Goal: Task Accomplishment & Management: Manage account settings

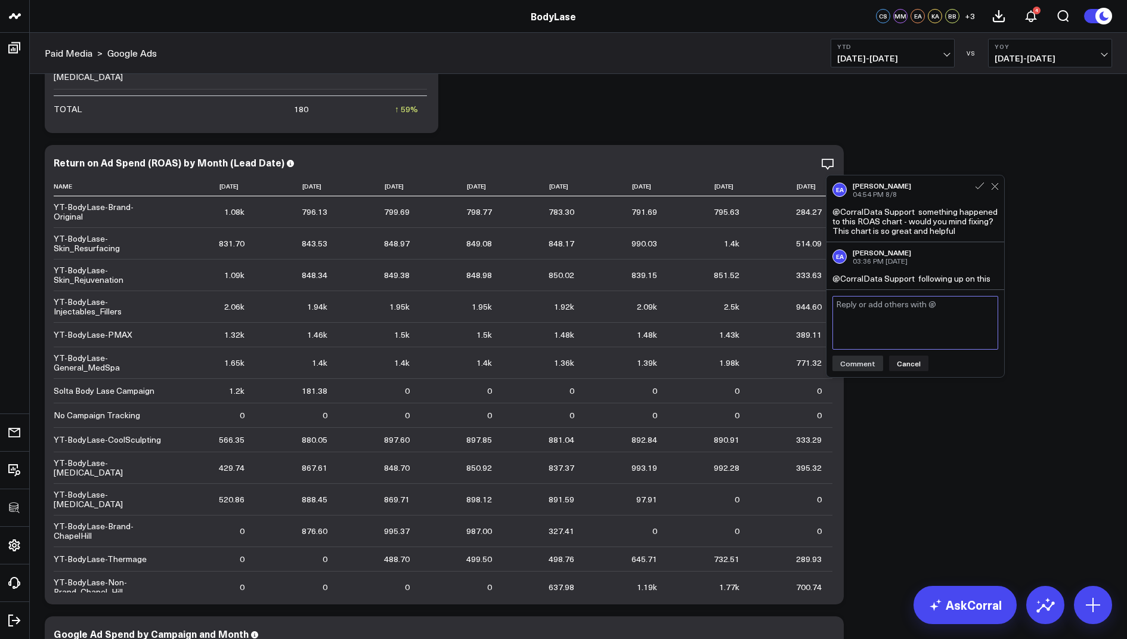
scroll to position [1150, 0]
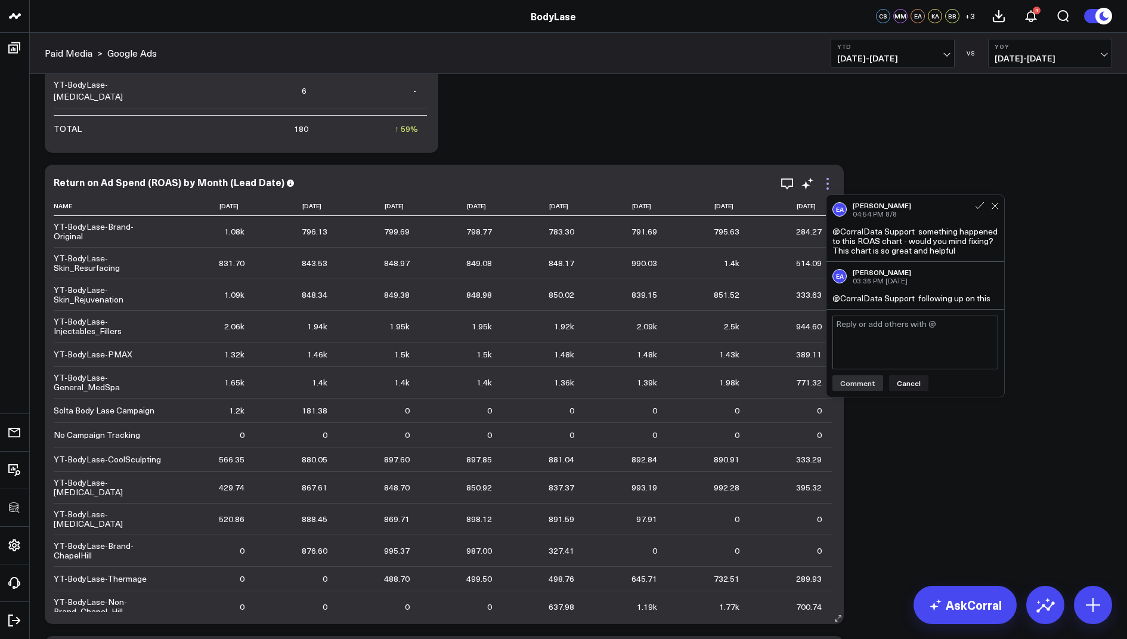
click at [825, 178] on icon at bounding box center [828, 184] width 14 height 14
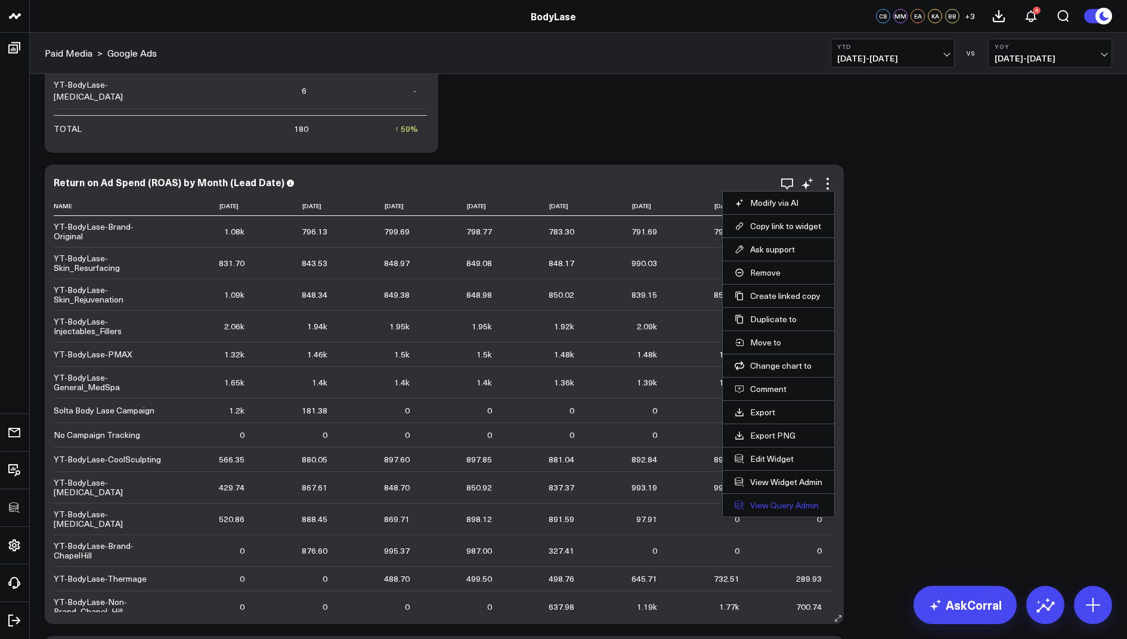
click at [759, 500] on link "View Query Admin" at bounding box center [779, 505] width 88 height 11
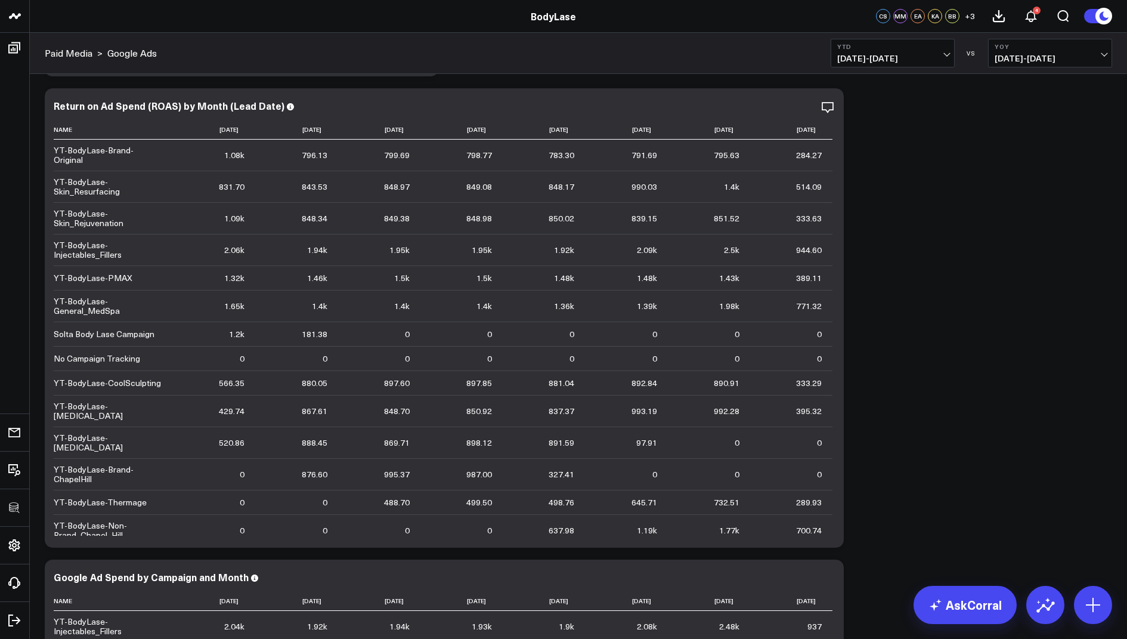
scroll to position [1193, 0]
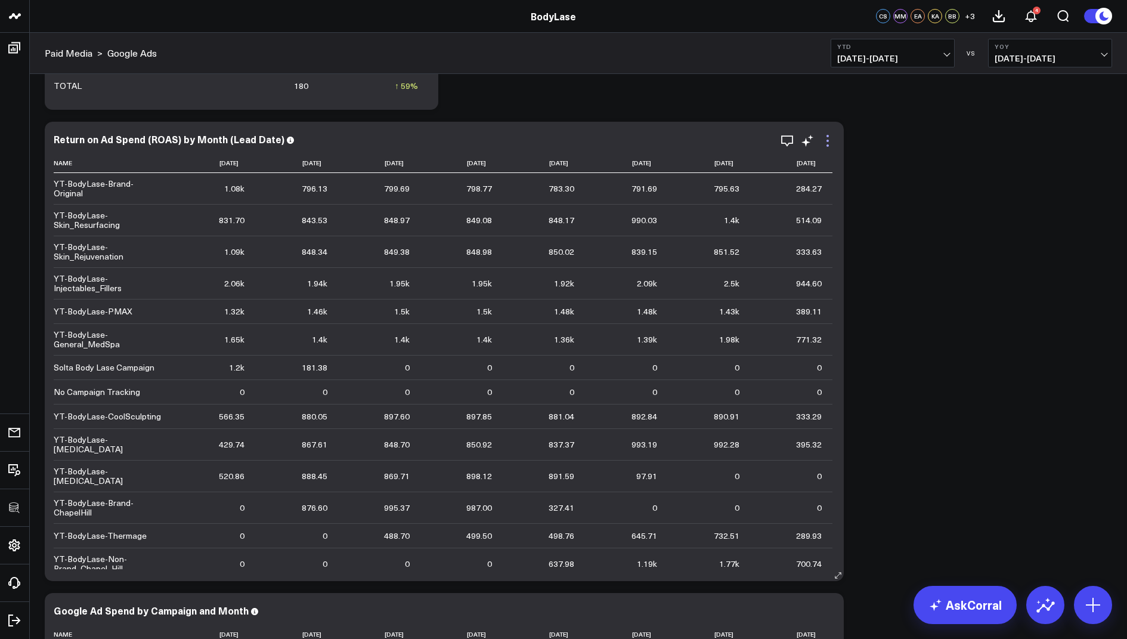
click at [824, 146] on icon at bounding box center [828, 141] width 14 height 14
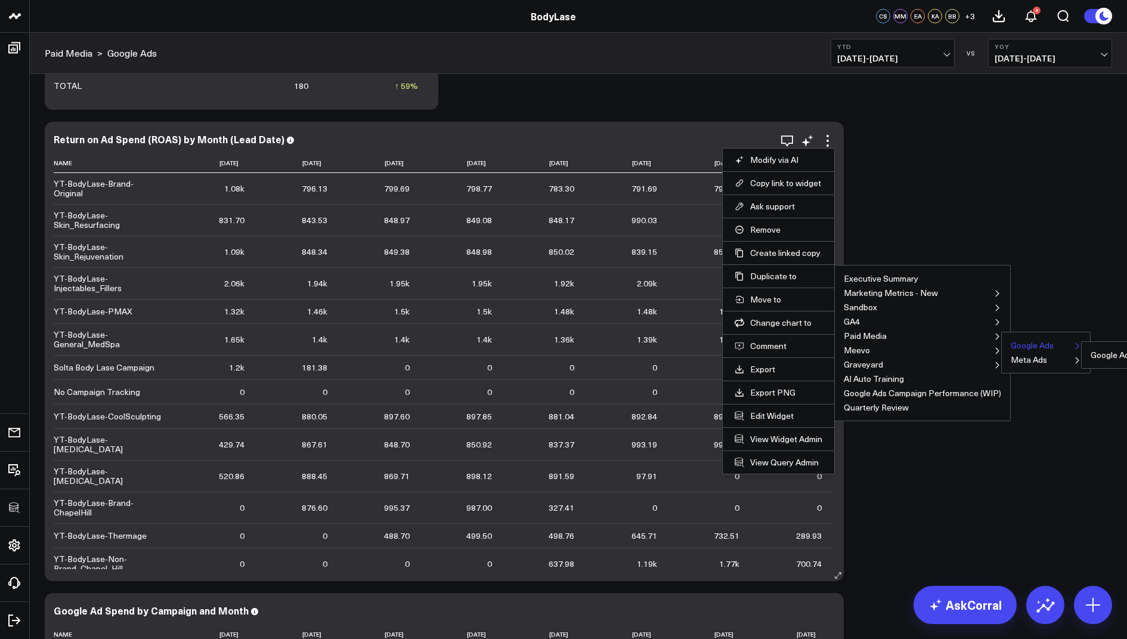
click at [1018, 341] on button "Google Ads" at bounding box center [1032, 345] width 43 height 8
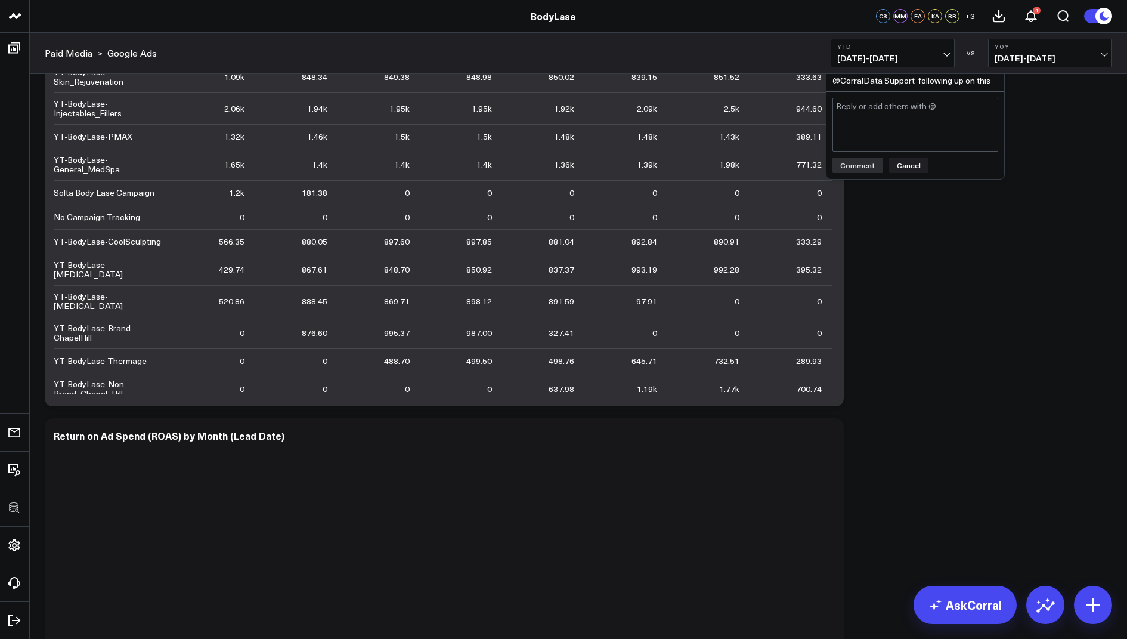
scroll to position [1372, 0]
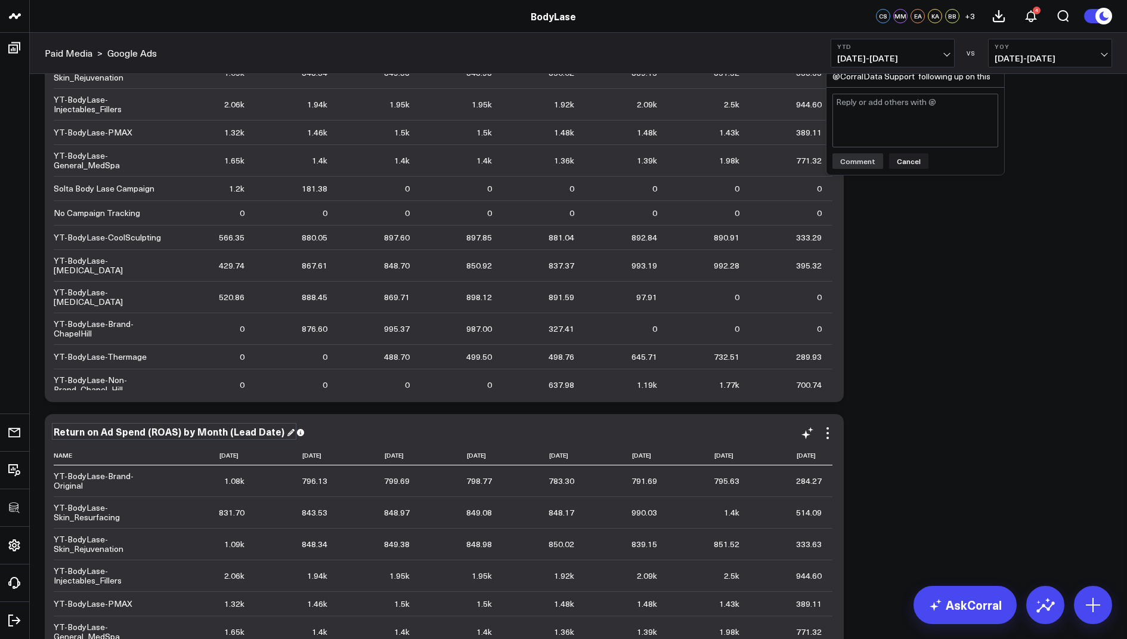
click at [264, 433] on div "Return on Ad Spend (ROAS) by Month (Lead Date)" at bounding box center [174, 431] width 241 height 13
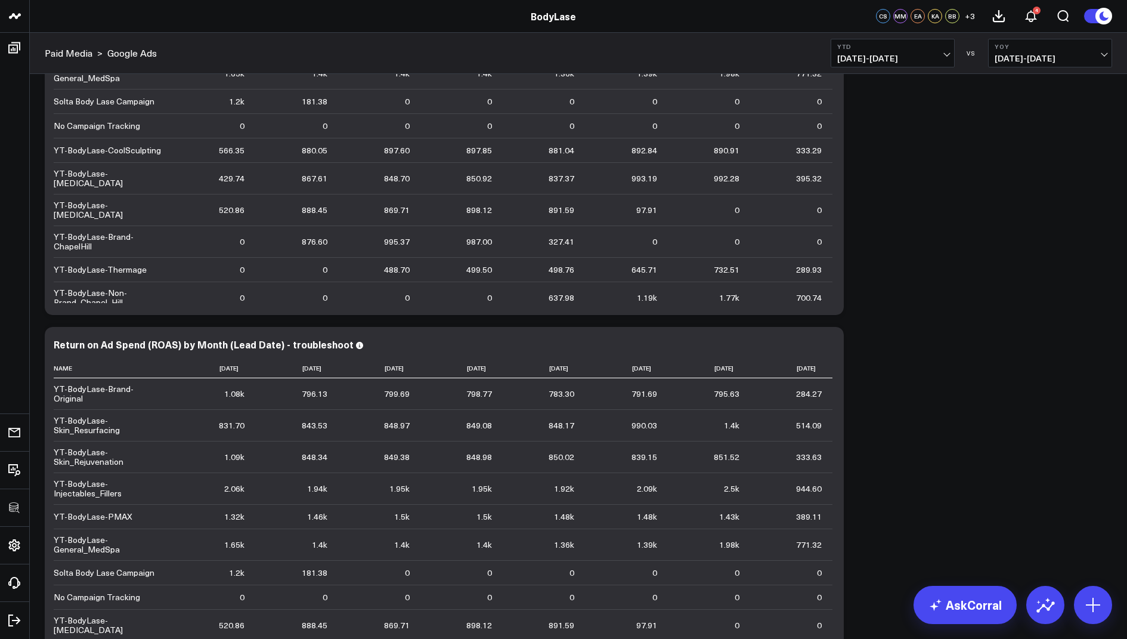
scroll to position [1516, 0]
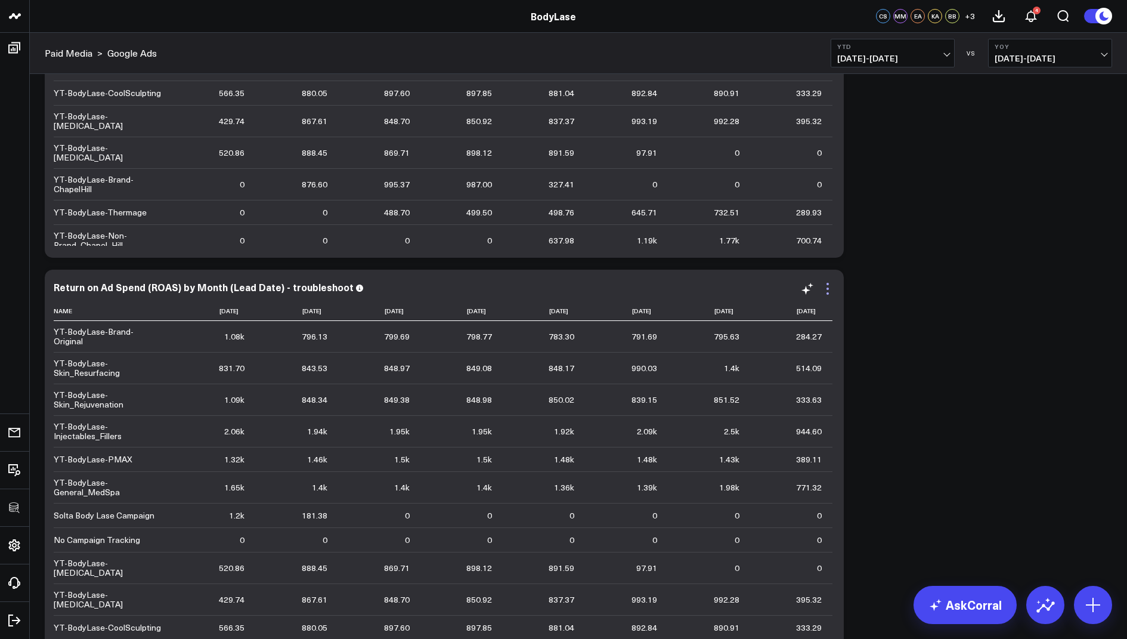
click at [826, 286] on icon at bounding box center [828, 288] width 14 height 14
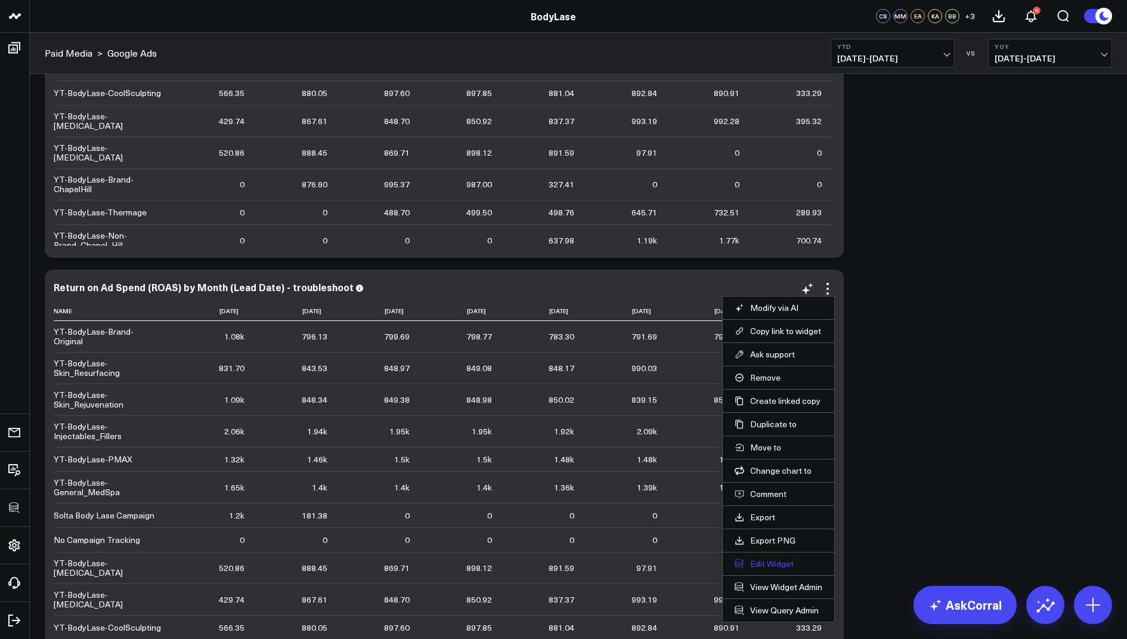
click at [757, 558] on button "Edit Widget" at bounding box center [779, 563] width 88 height 11
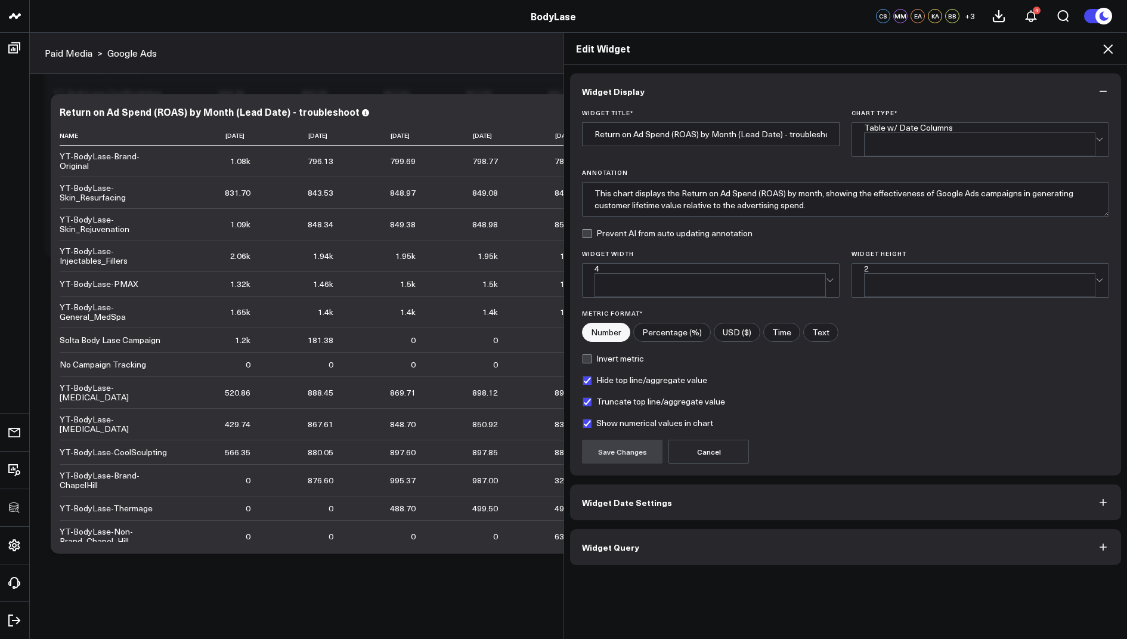
click at [602, 542] on span "Widget Query" at bounding box center [610, 547] width 57 height 10
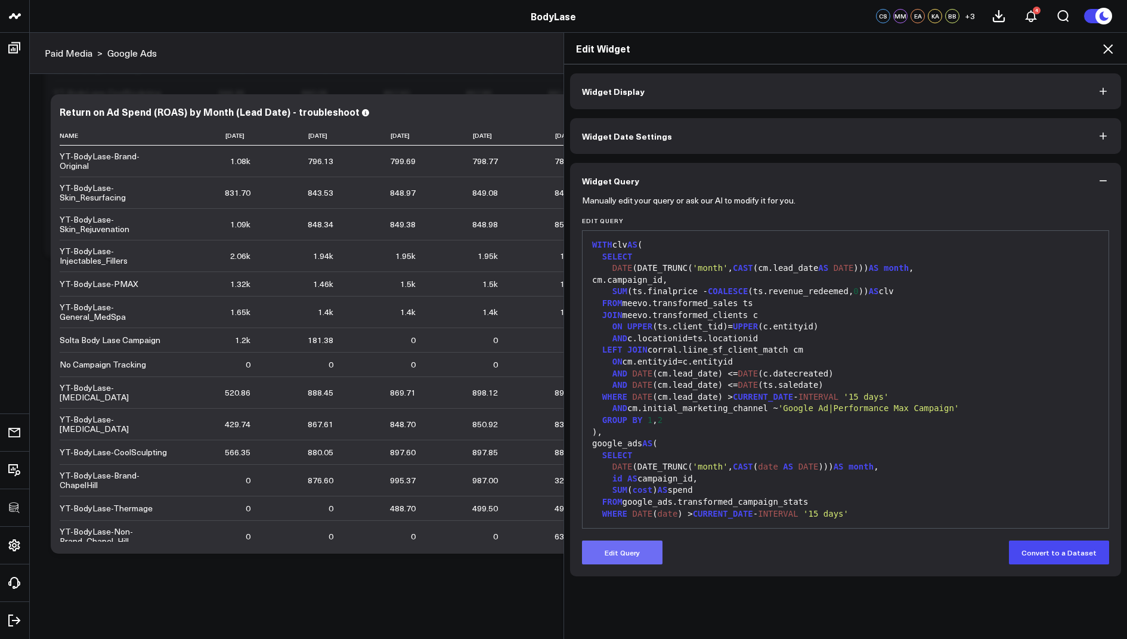
click at [620, 550] on button "Edit Query" at bounding box center [622, 552] width 81 height 24
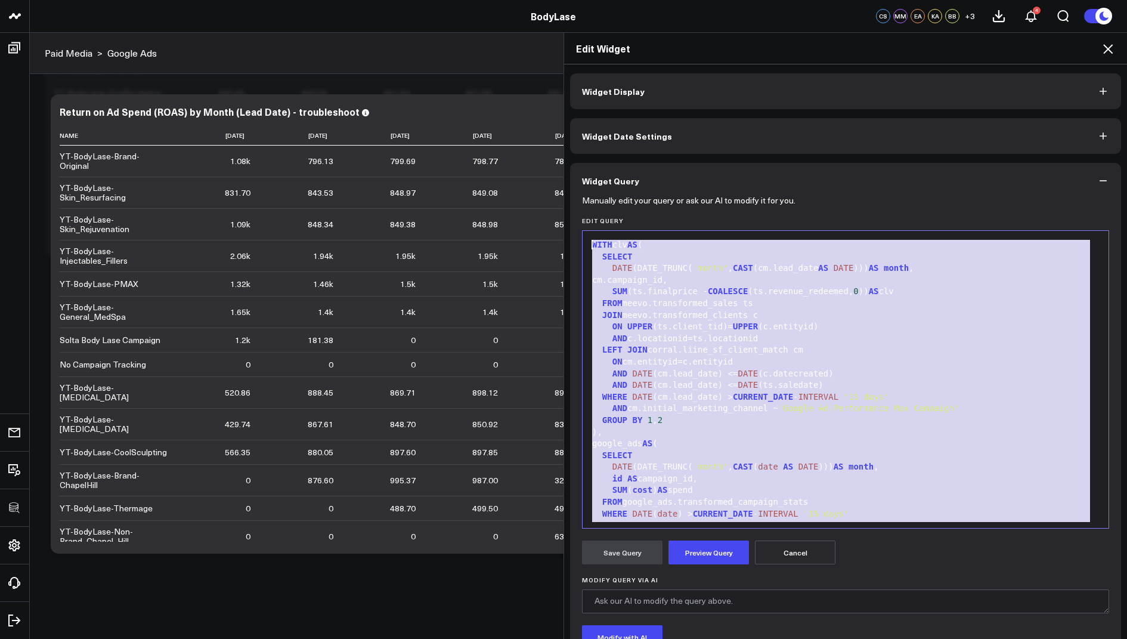
drag, startPoint x: 785, startPoint y: 505, endPoint x: 768, endPoint y: 202, distance: 303.4
click at [768, 202] on form "Manually edit your query or ask our AI to modify it for you. Edit Query 99 1 2 …" at bounding box center [845, 455] width 527 height 513
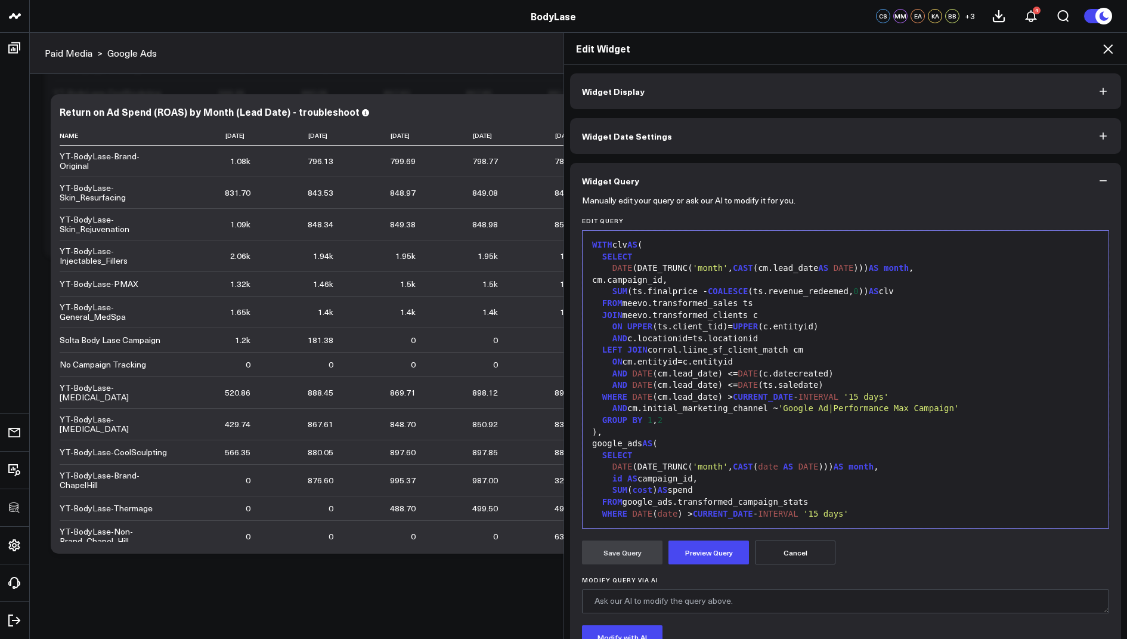
scroll to position [291, 0]
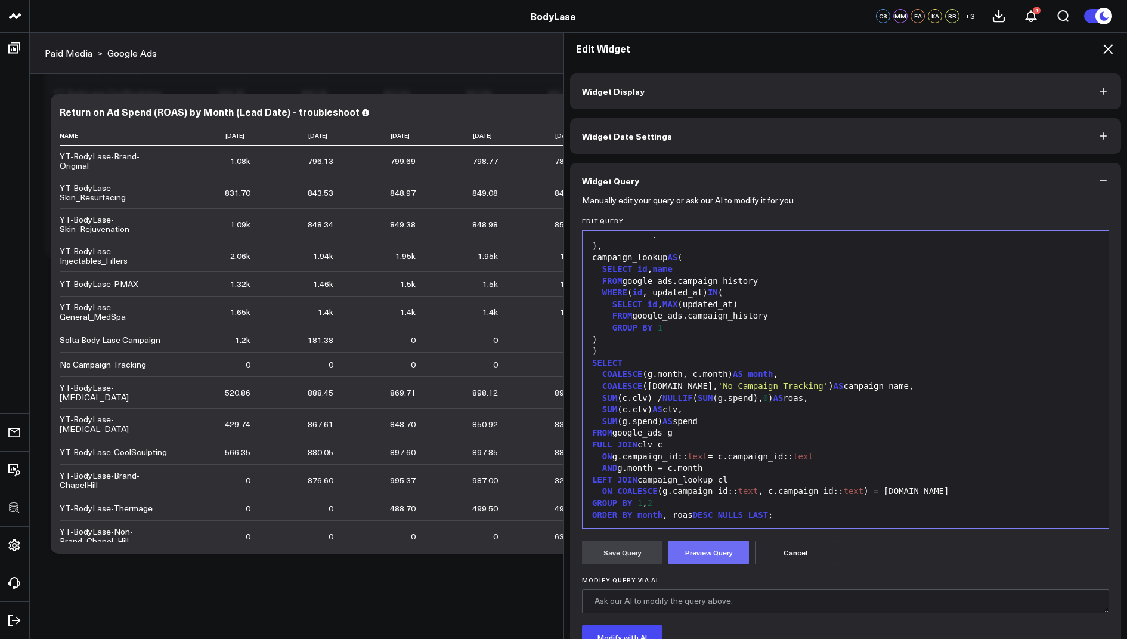
click at [700, 549] on button "Preview Query" at bounding box center [708, 552] width 81 height 24
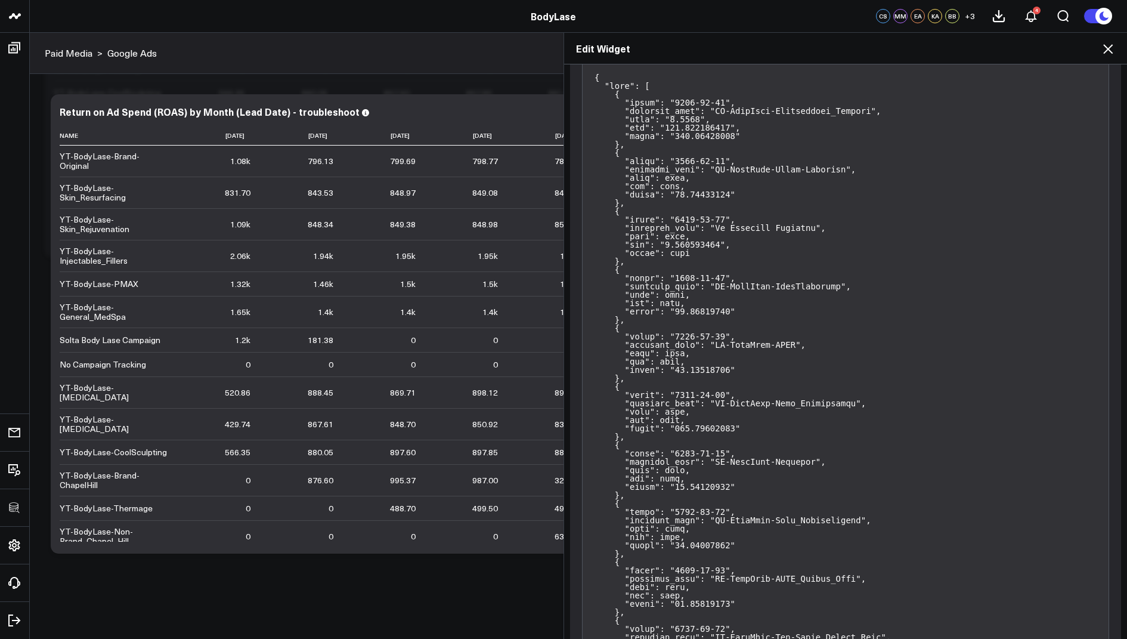
scroll to position [329, 0]
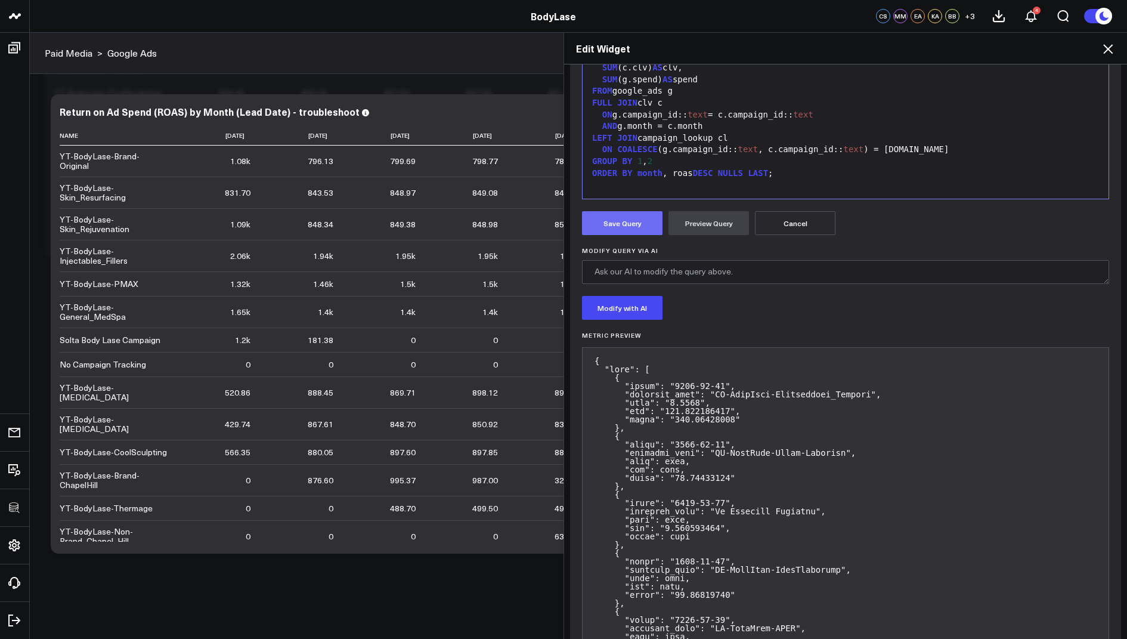
click at [622, 222] on button "Save Query" at bounding box center [622, 223] width 81 height 24
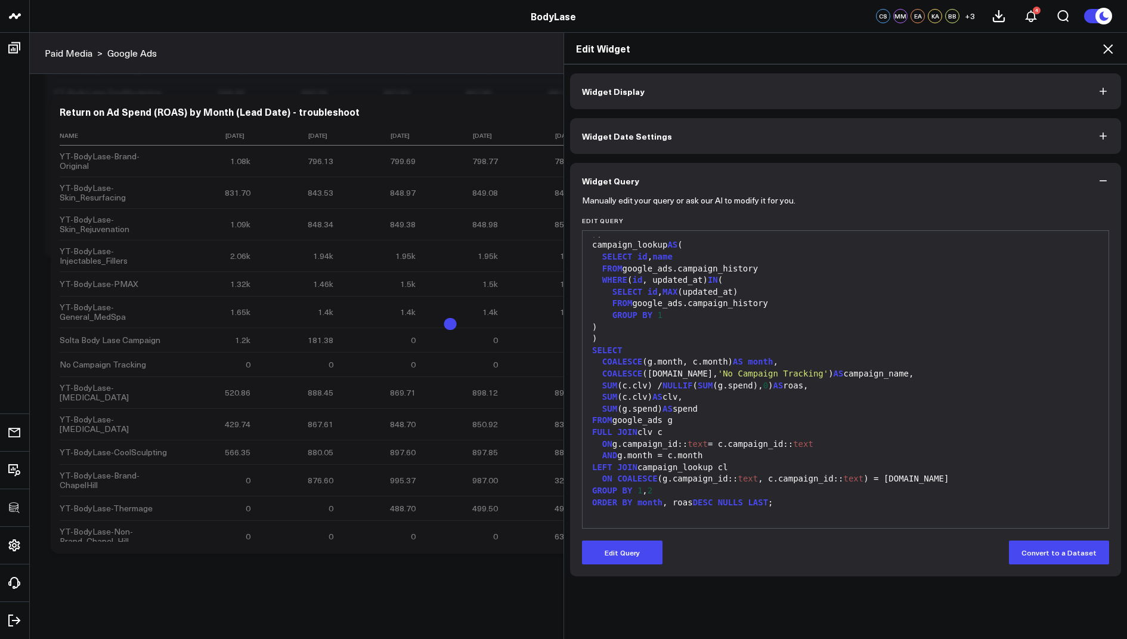
click at [1106, 48] on icon at bounding box center [1108, 49] width 14 height 14
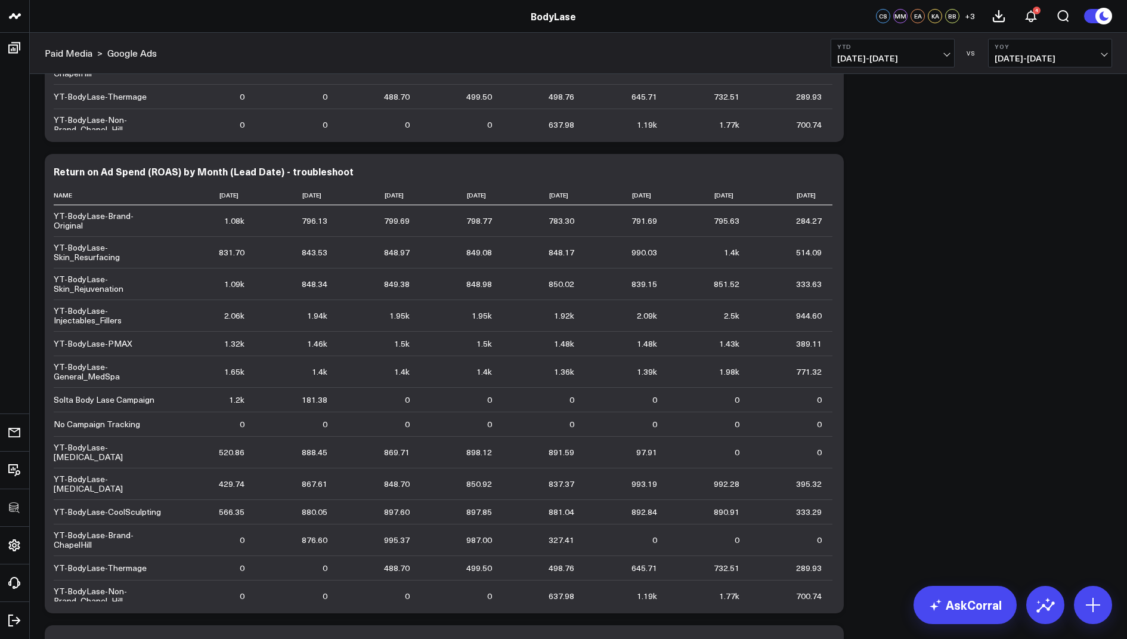
scroll to position [1587, 0]
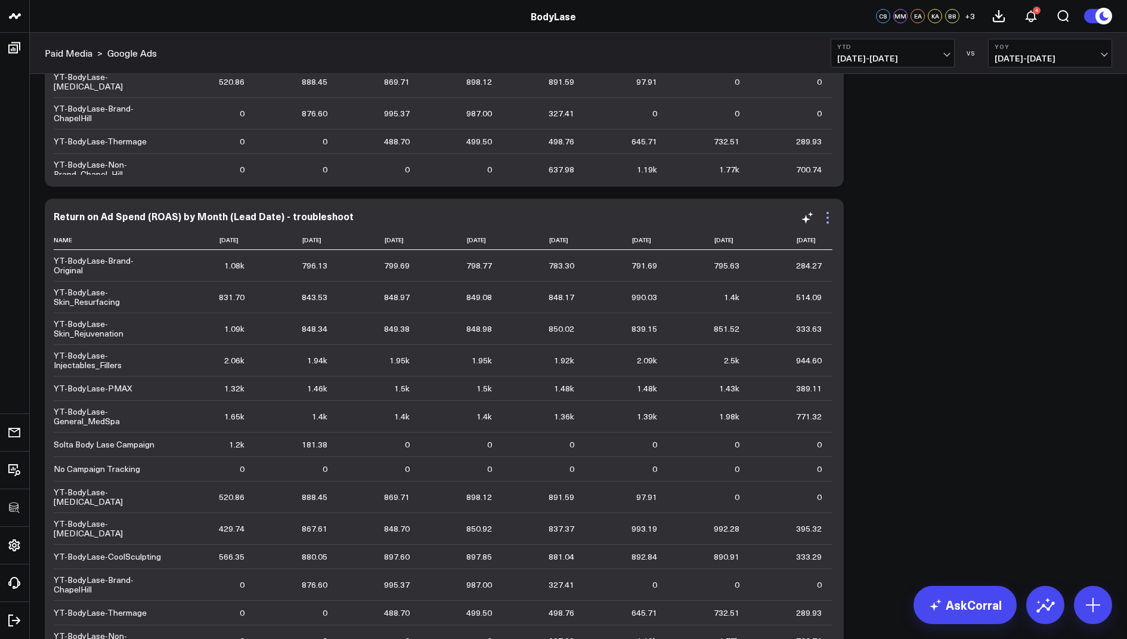
click at [824, 217] on icon at bounding box center [828, 218] width 14 height 14
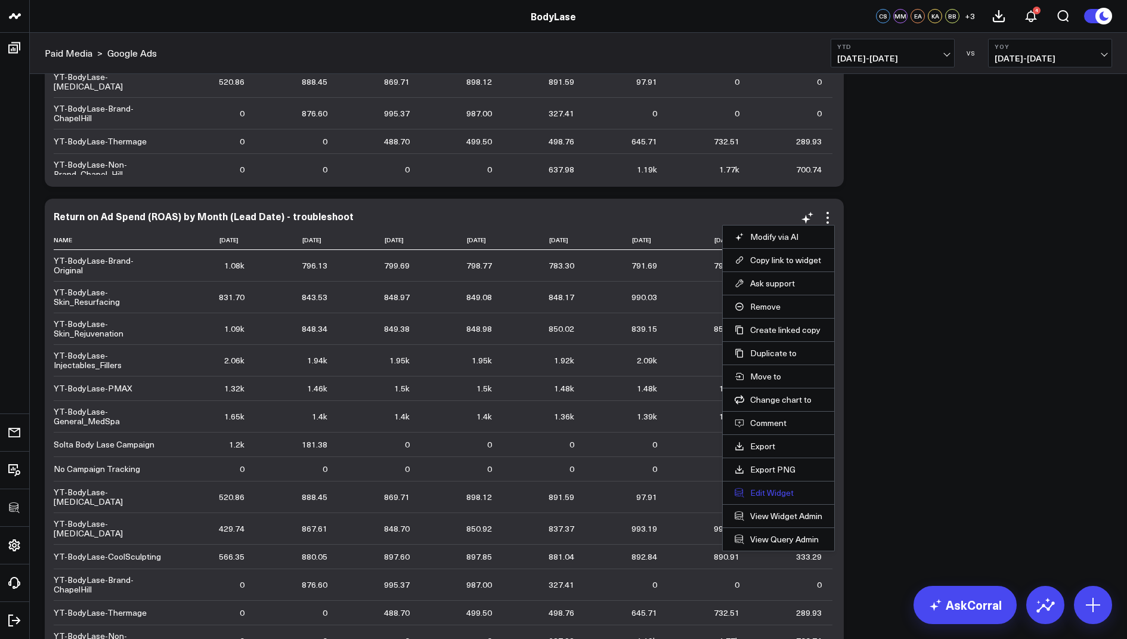
click at [762, 487] on button "Edit Widget" at bounding box center [779, 492] width 88 height 11
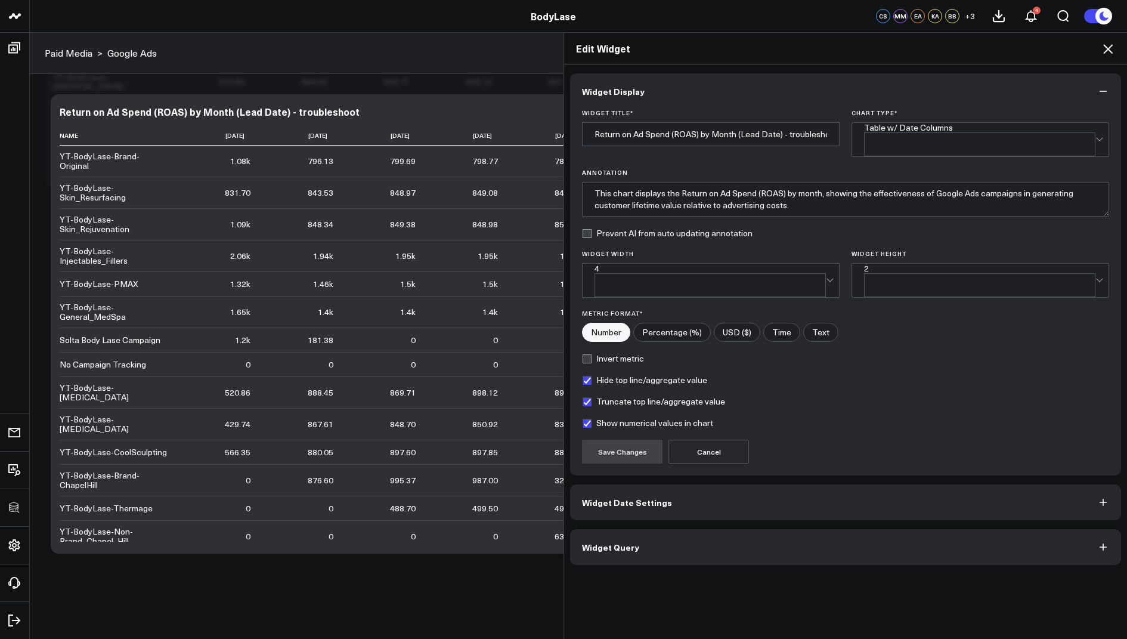
click at [612, 542] on span "Widget Query" at bounding box center [610, 547] width 57 height 10
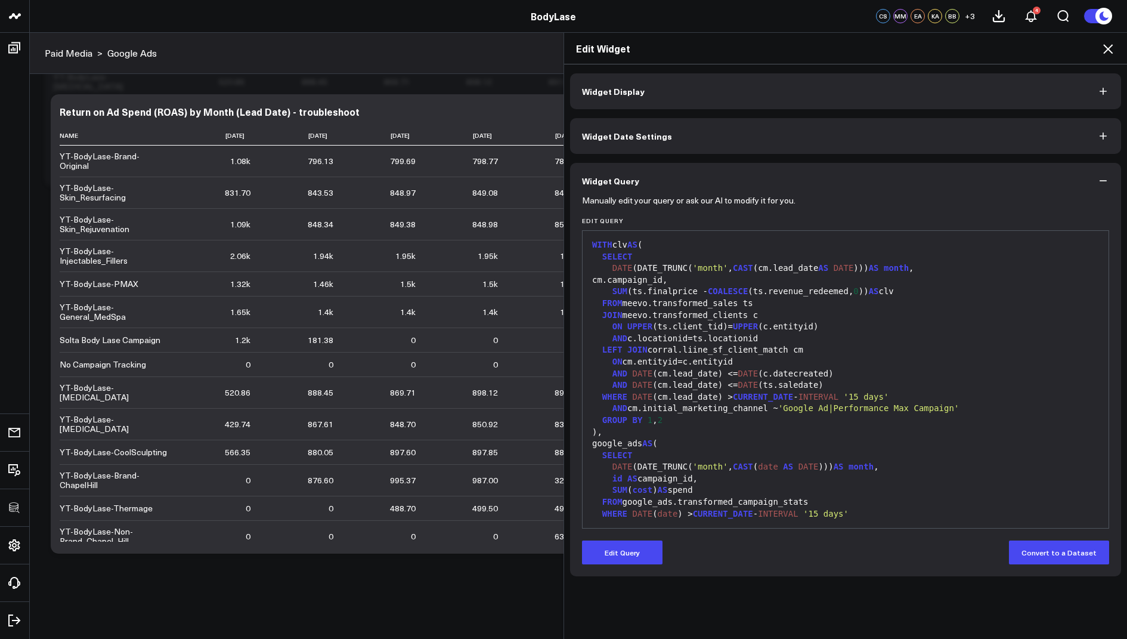
scroll to position [304, 0]
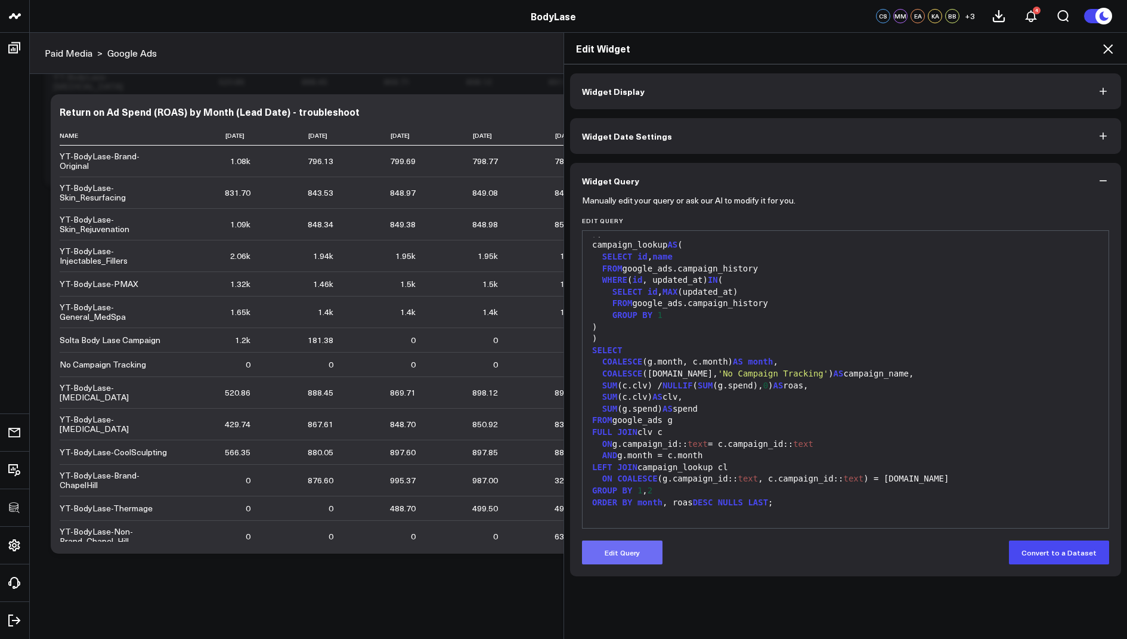
click at [613, 555] on button "Edit Query" at bounding box center [622, 552] width 81 height 24
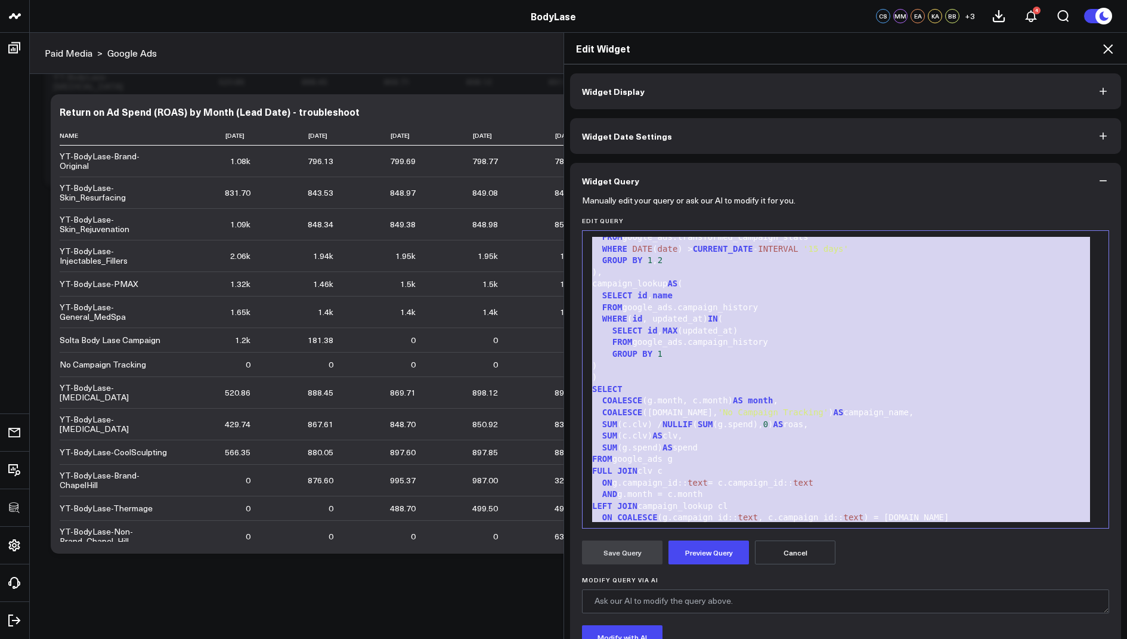
scroll to position [0, 0]
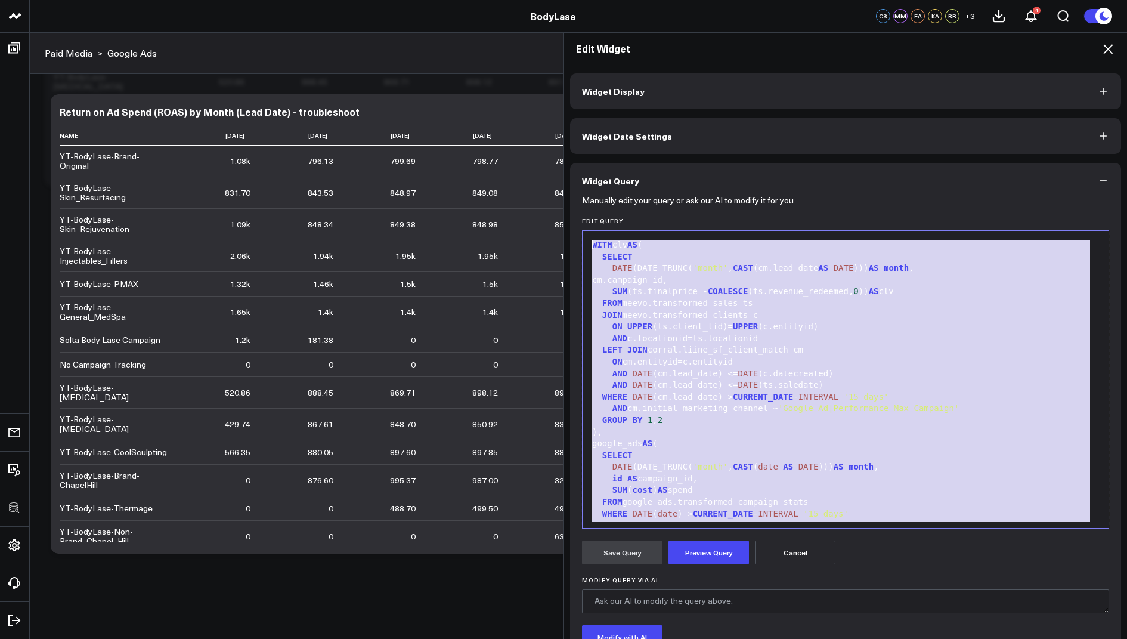
drag, startPoint x: 809, startPoint y: 513, endPoint x: 697, endPoint y: 125, distance: 404.1
click at [697, 125] on div "Widget Display Widget Date Settings Widget Query Manually edit your query or as…" at bounding box center [845, 398] width 551 height 651
drag, startPoint x: 795, startPoint y: 509, endPoint x: 626, endPoint y: 121, distance: 423.0
click at [626, 121] on div "Widget Display Widget Date Settings Widget Query Manually edit your query or as…" at bounding box center [845, 398] width 551 height 651
copy div "WITH clv AS ( SELECT DATE (DATE_TRUNC( 'month' , CAST (cm.lead_date AS DATE )))…"
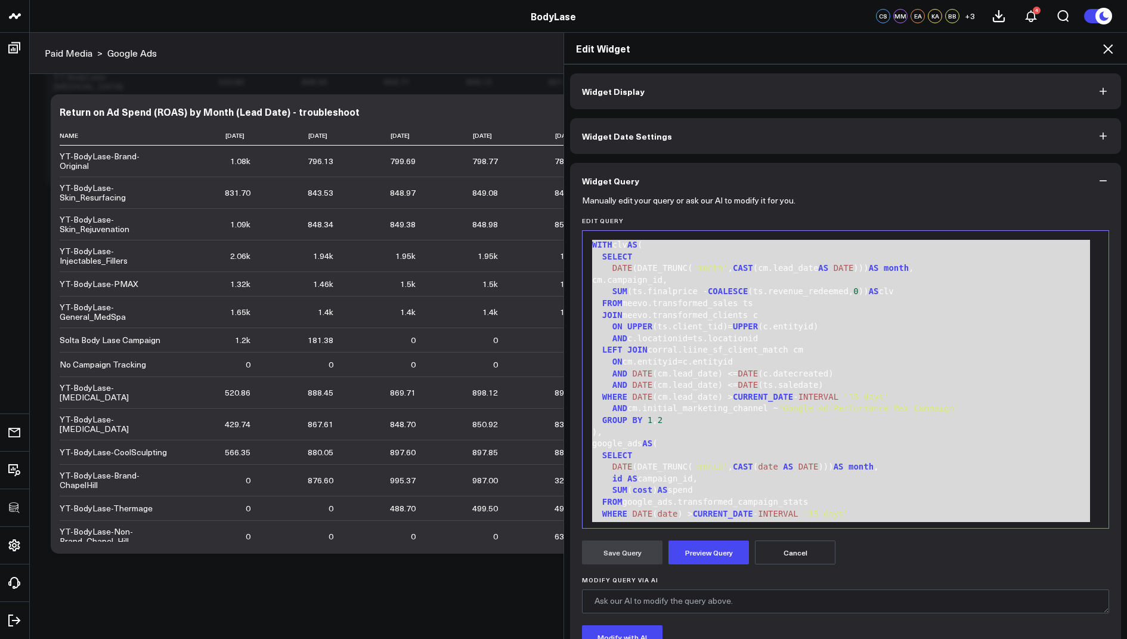
click at [1110, 47] on icon at bounding box center [1108, 49] width 14 height 14
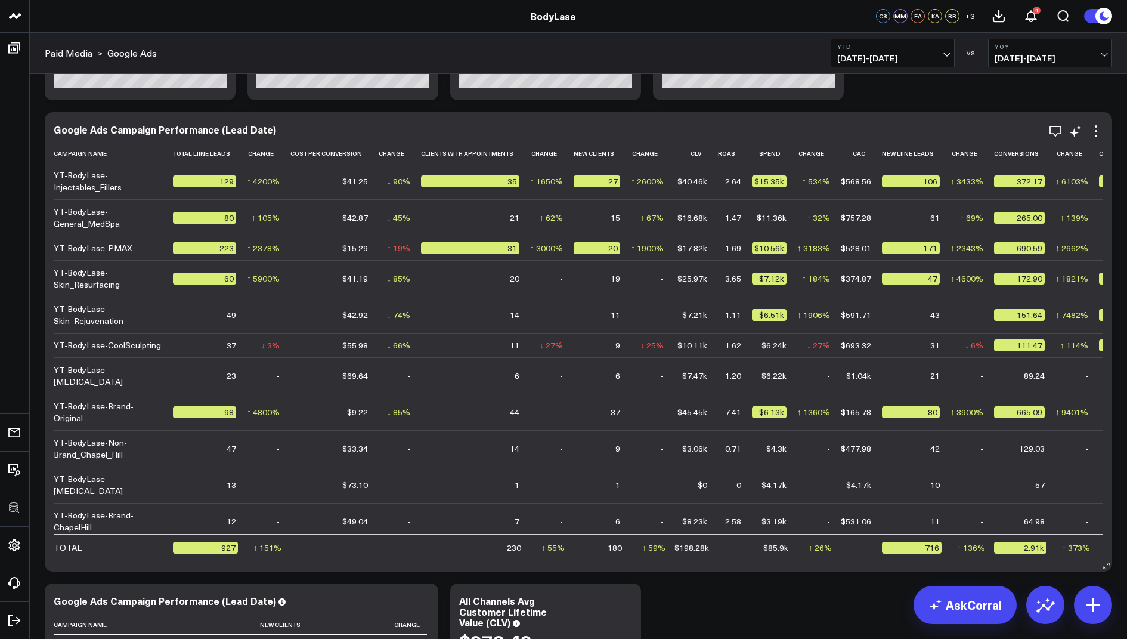
scroll to position [258, 0]
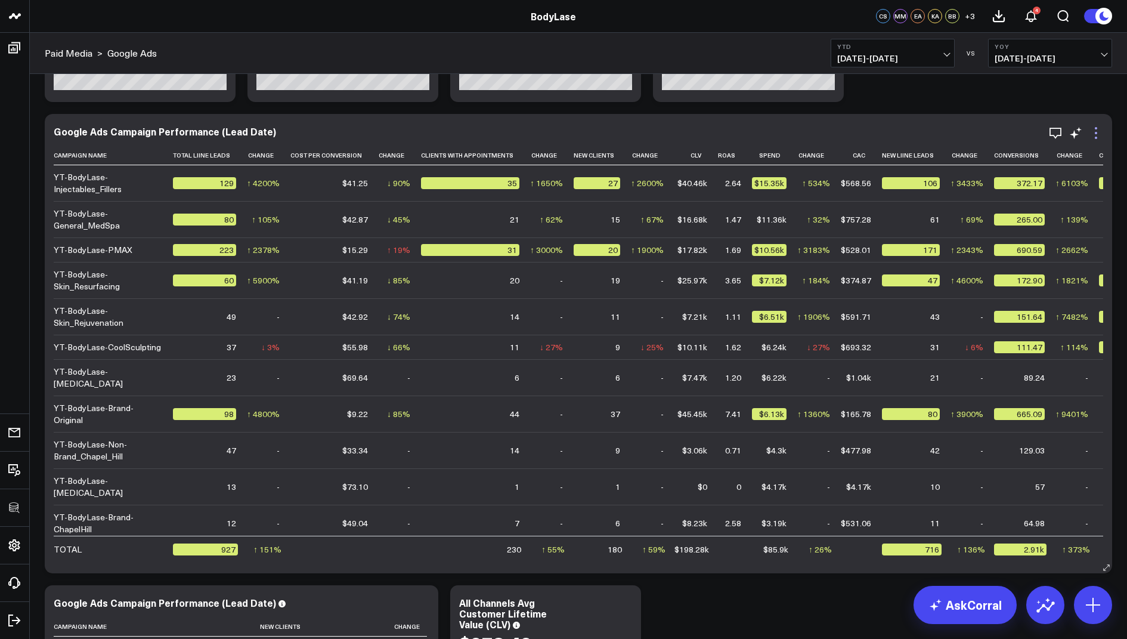
click at [1097, 137] on icon at bounding box center [1096, 133] width 14 height 14
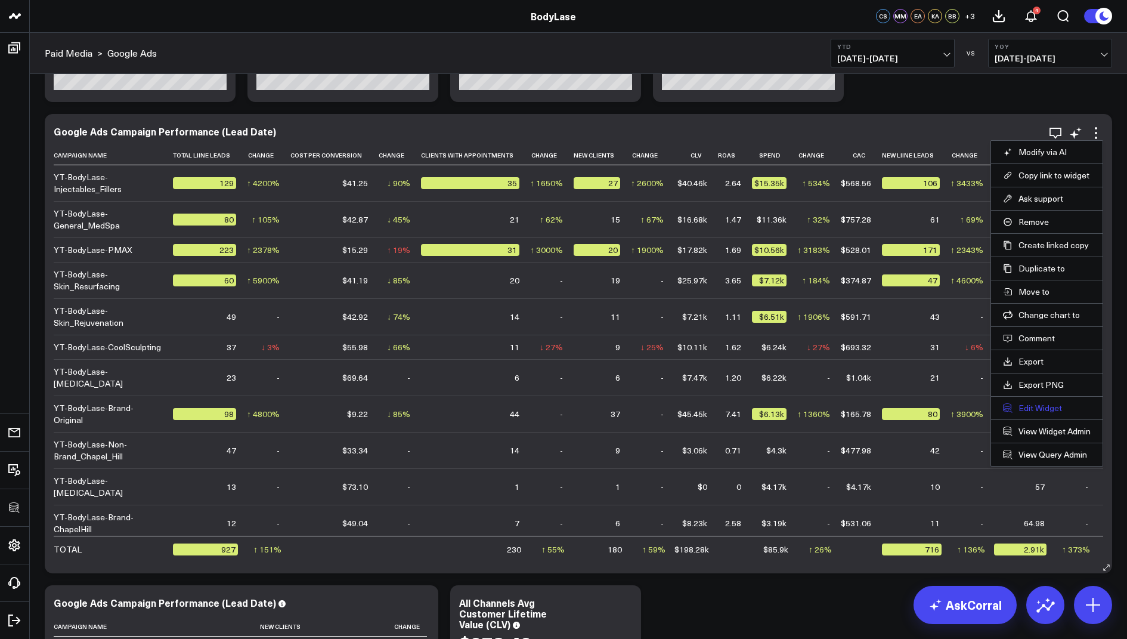
click at [1016, 403] on button "Edit Widget" at bounding box center [1047, 408] width 88 height 11
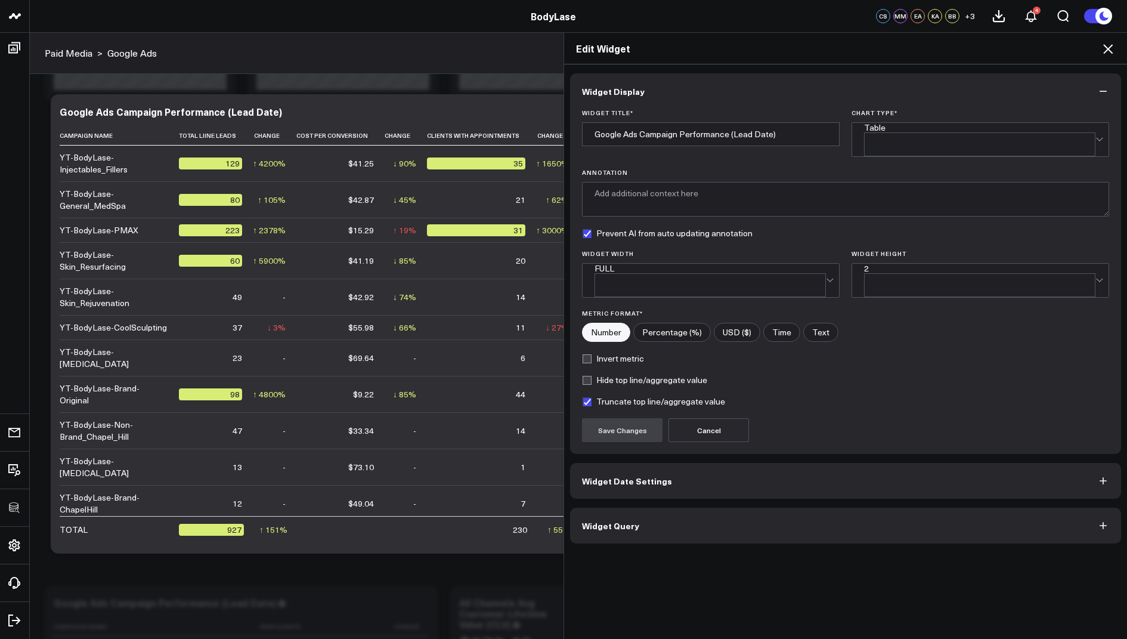
click at [635, 514] on button "Widget Query" at bounding box center [845, 525] width 551 height 36
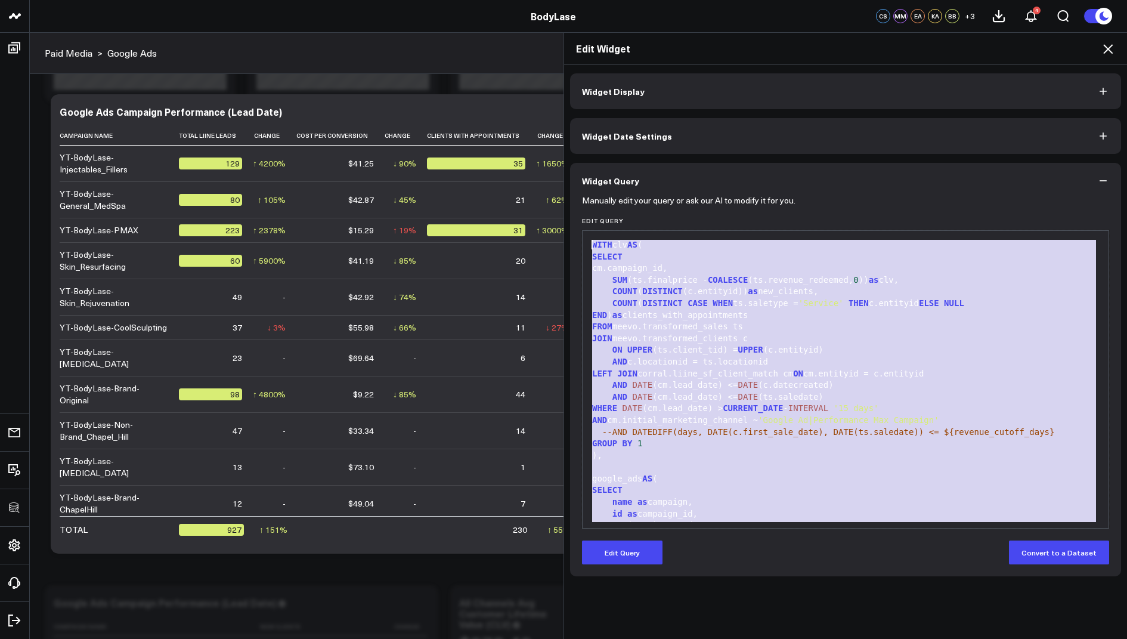
drag, startPoint x: 751, startPoint y: 515, endPoint x: 667, endPoint y: 101, distance: 421.7
click at [667, 101] on div "Widget Display Widget Date Settings Widget Query Manually edit your query or as…" at bounding box center [845, 324] width 551 height 503
copy div "WITH clv AS ( SELECT cm.campaign_id, SUM (ts.finalprice - COALESCE (ts.revenue_…"
click at [1106, 49] on icon at bounding box center [1108, 49] width 14 height 14
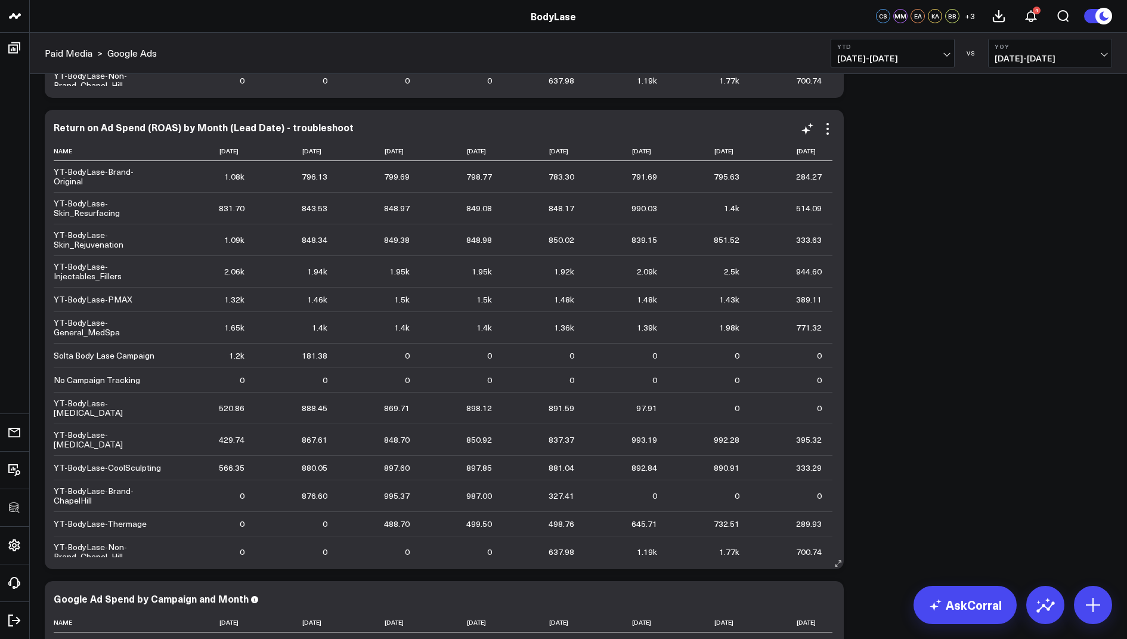
scroll to position [1718, 0]
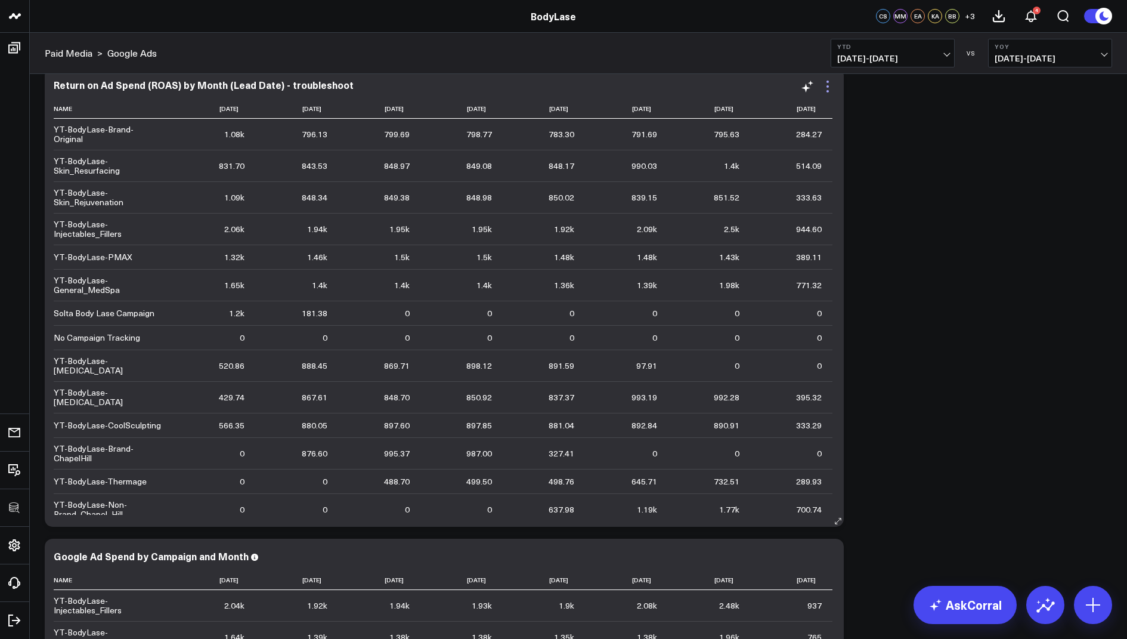
click at [830, 83] on icon at bounding box center [828, 86] width 14 height 14
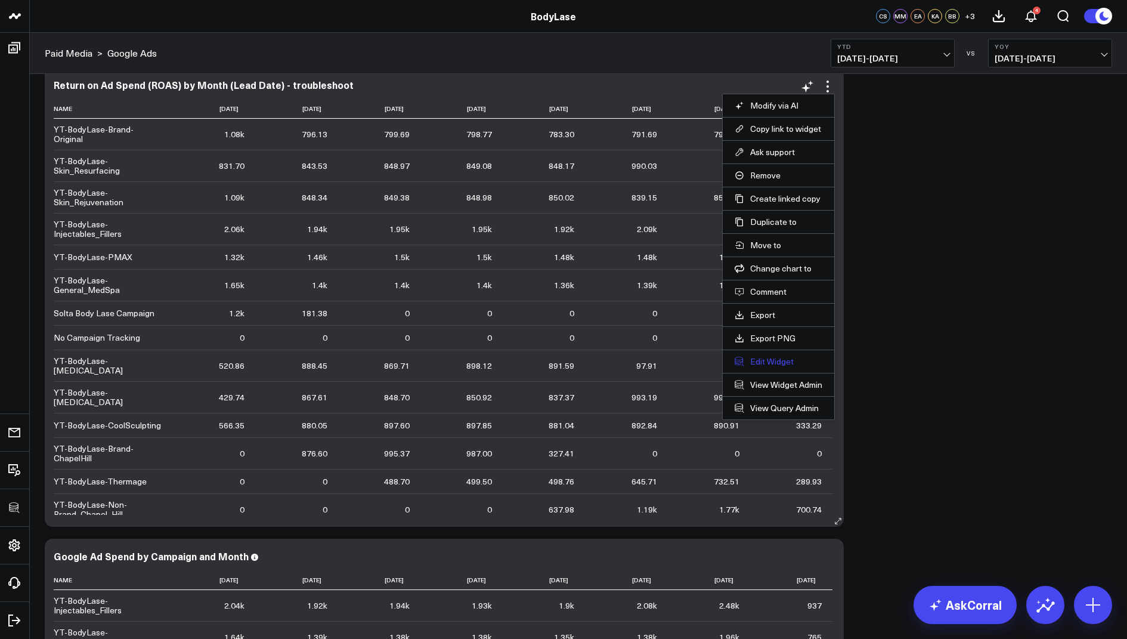
click at [752, 361] on button "Edit Widget" at bounding box center [779, 361] width 88 height 11
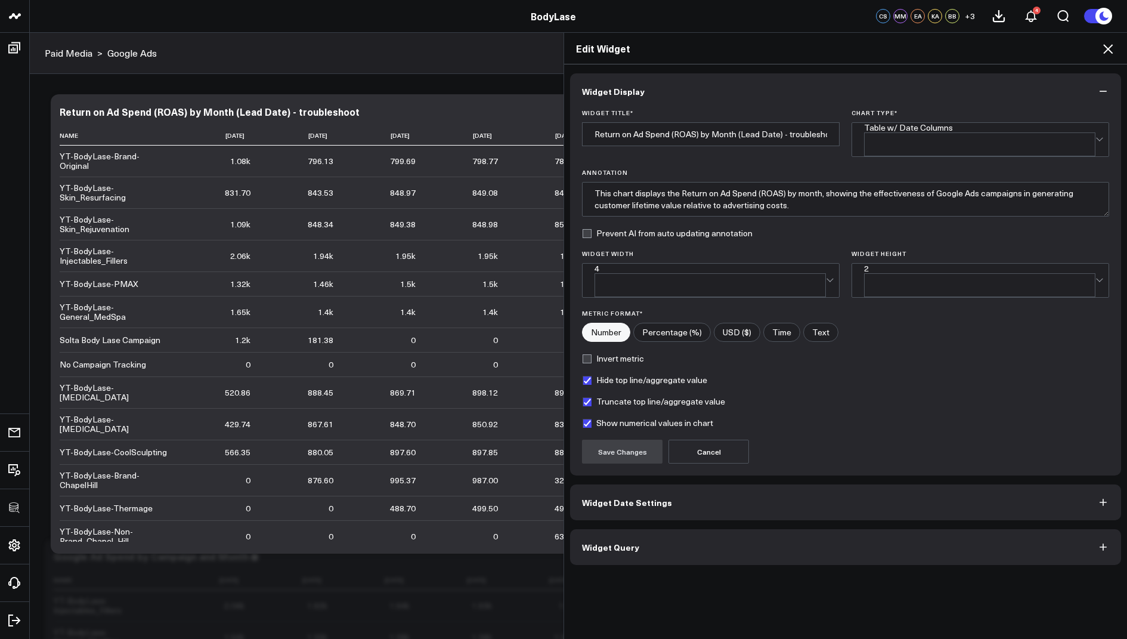
click at [598, 533] on button "Widget Query" at bounding box center [845, 547] width 551 height 36
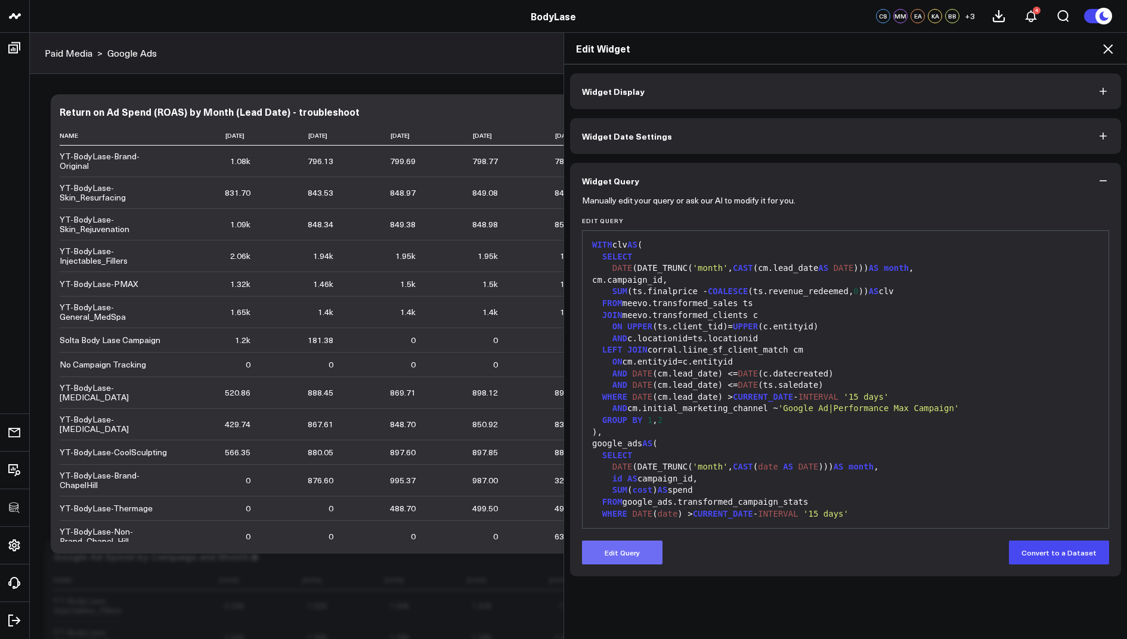
click at [620, 561] on button "Edit Query" at bounding box center [622, 552] width 81 height 24
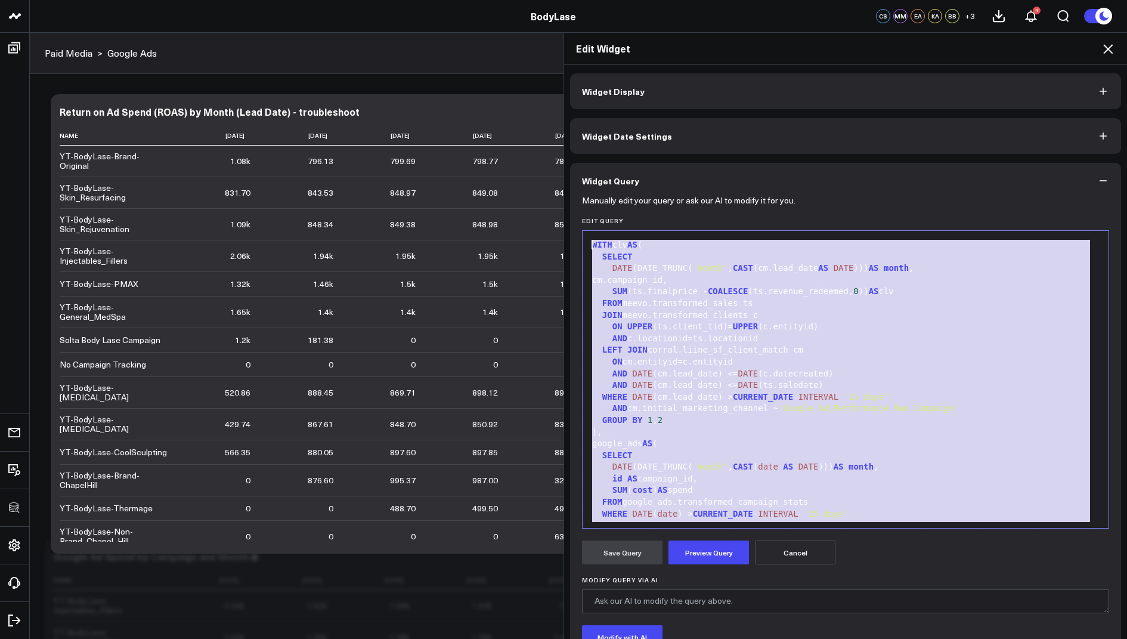
drag, startPoint x: 811, startPoint y: 510, endPoint x: 840, endPoint y: 105, distance: 406.0
click at [840, 105] on div "Widget Display Widget Date Settings Widget Query Manually edit your query or as…" at bounding box center [845, 398] width 551 height 651
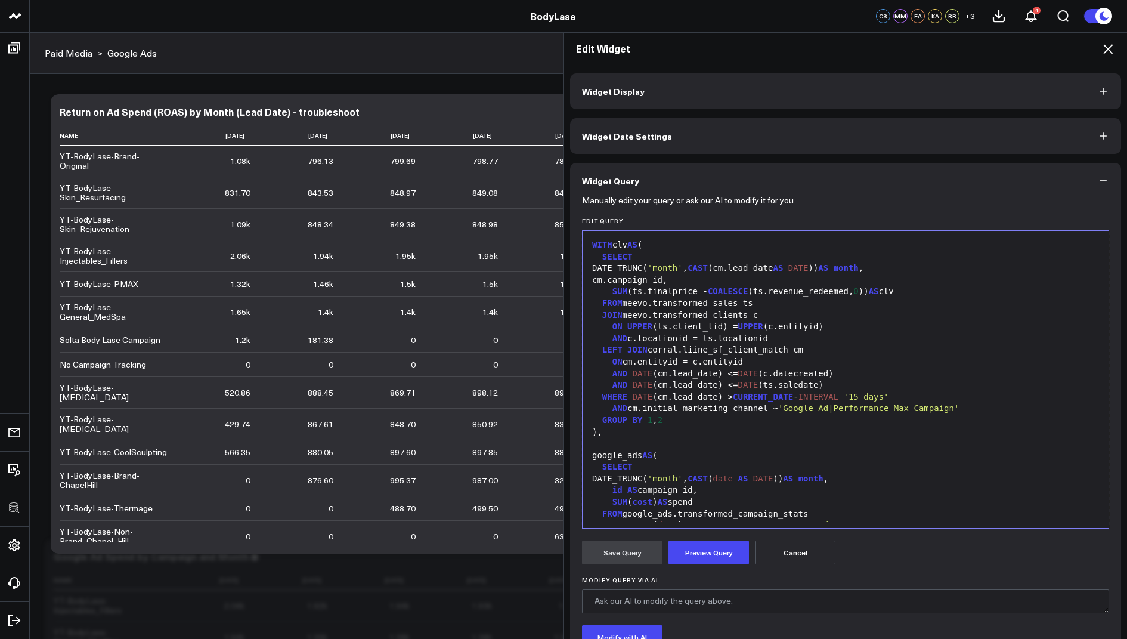
scroll to position [338, 0]
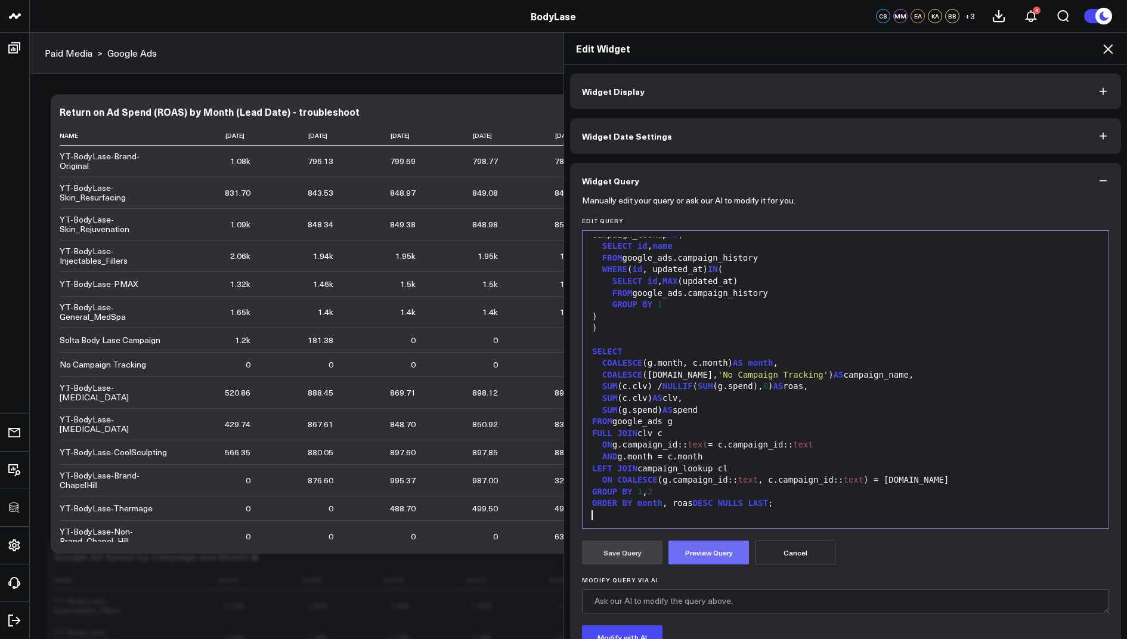
click at [700, 559] on button "Preview Query" at bounding box center [708, 552] width 81 height 24
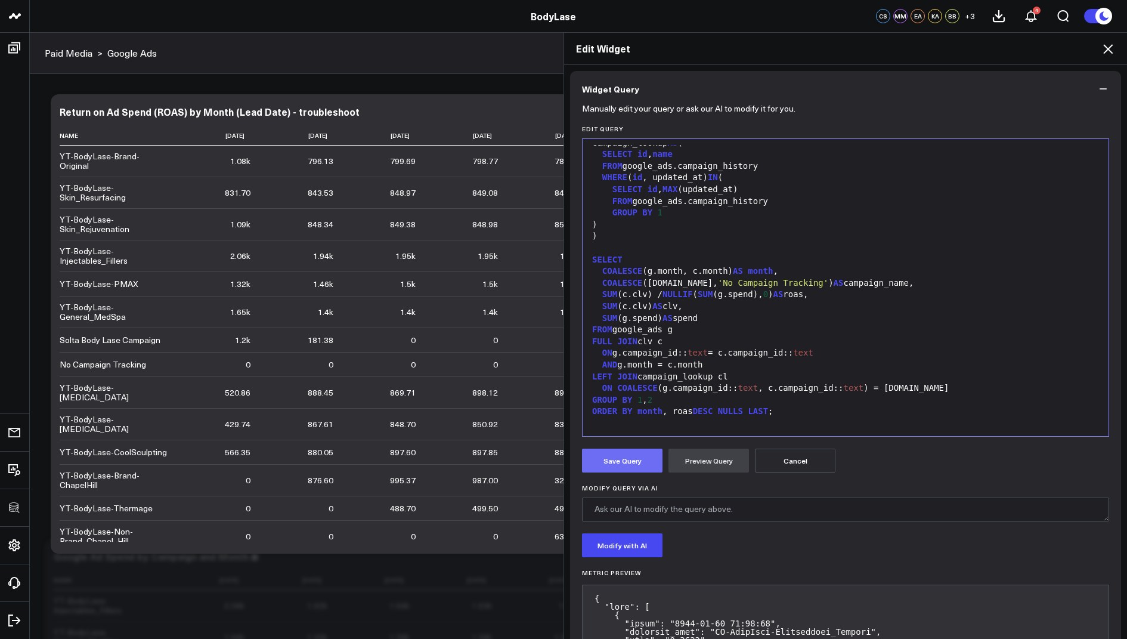
click at [620, 451] on button "Save Query" at bounding box center [622, 460] width 81 height 24
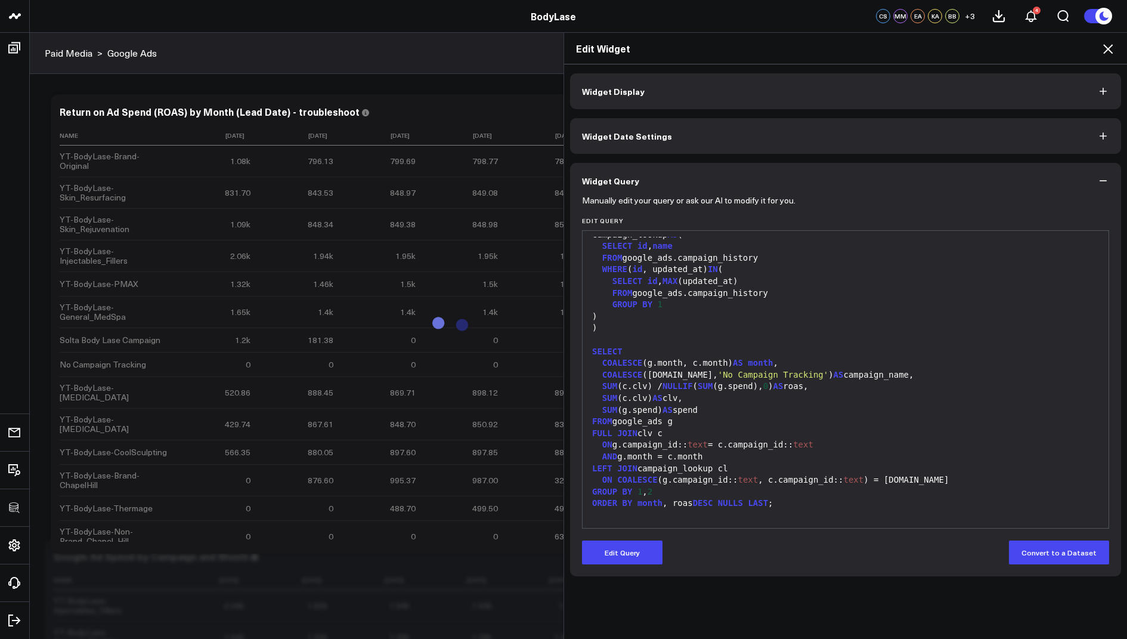
click at [1110, 50] on icon at bounding box center [1108, 49] width 10 height 10
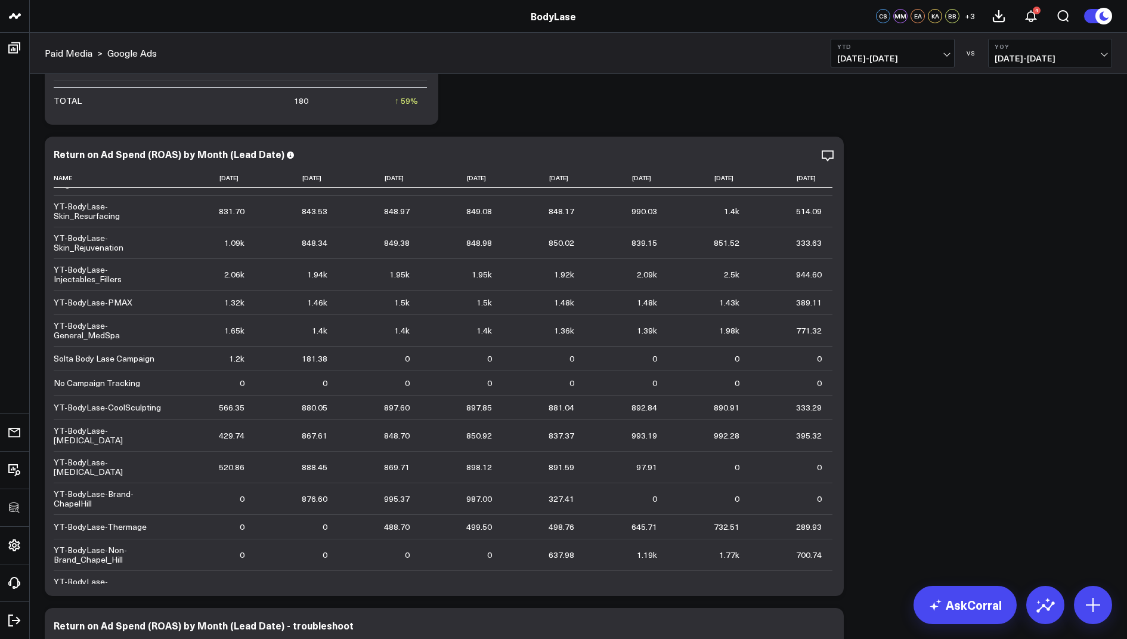
scroll to position [1185, 0]
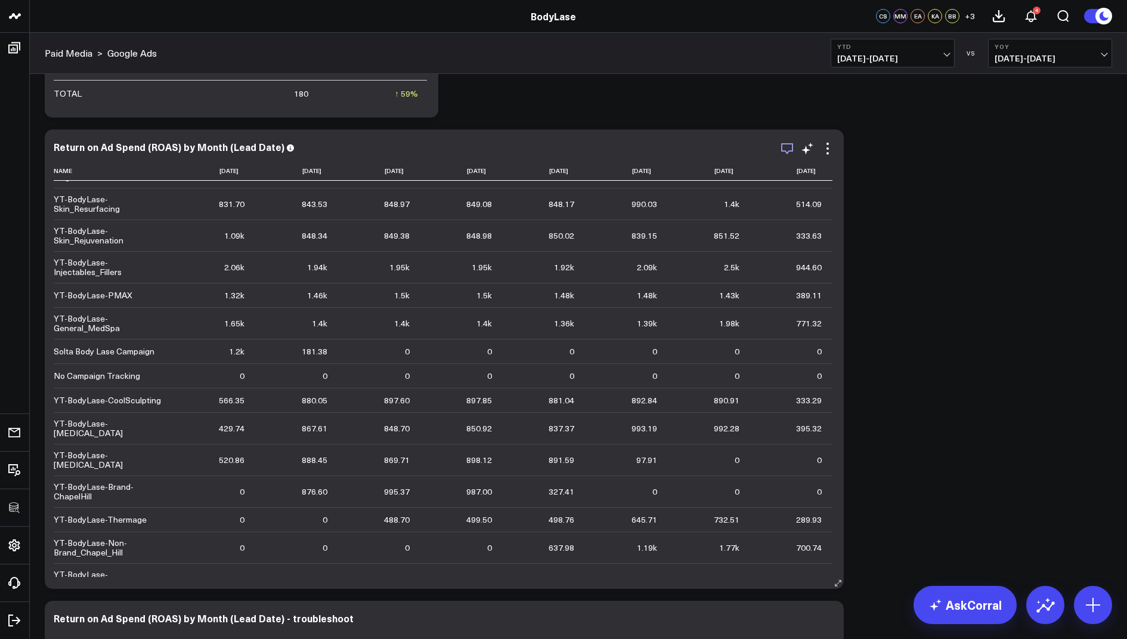
click at [785, 154] on icon "button" at bounding box center [787, 148] width 14 height 14
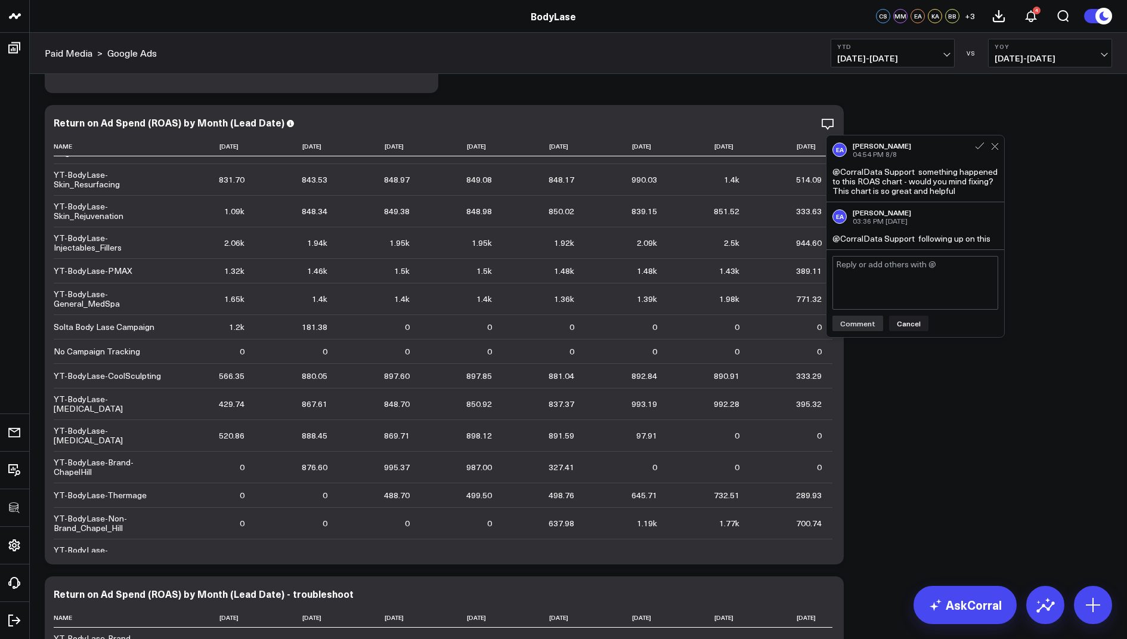
scroll to position [1212, 0]
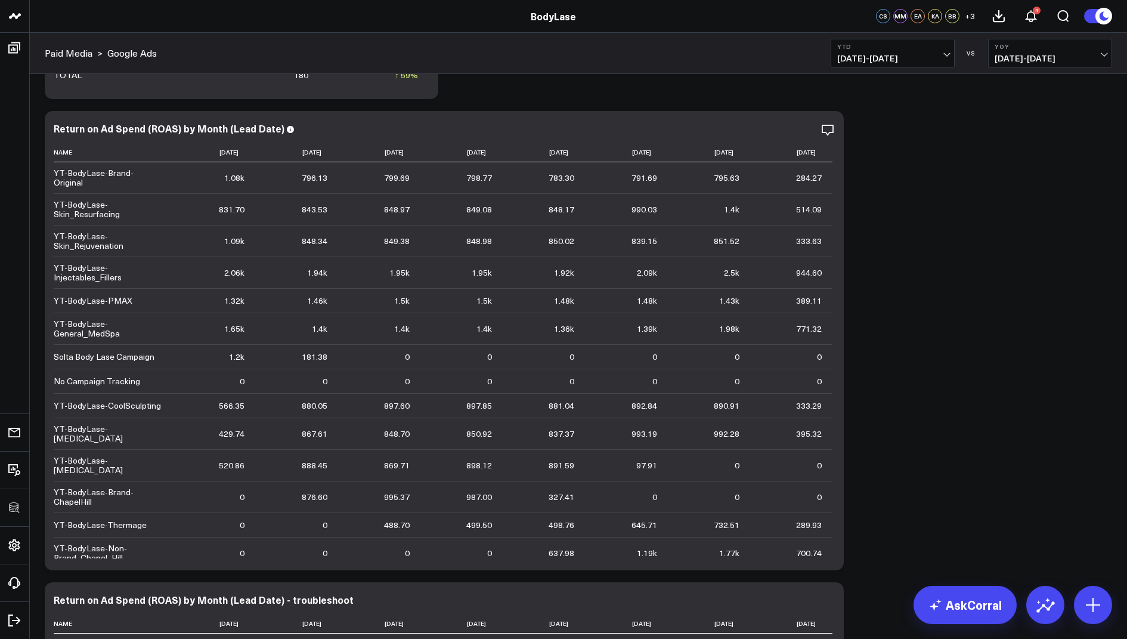
scroll to position [1173, 0]
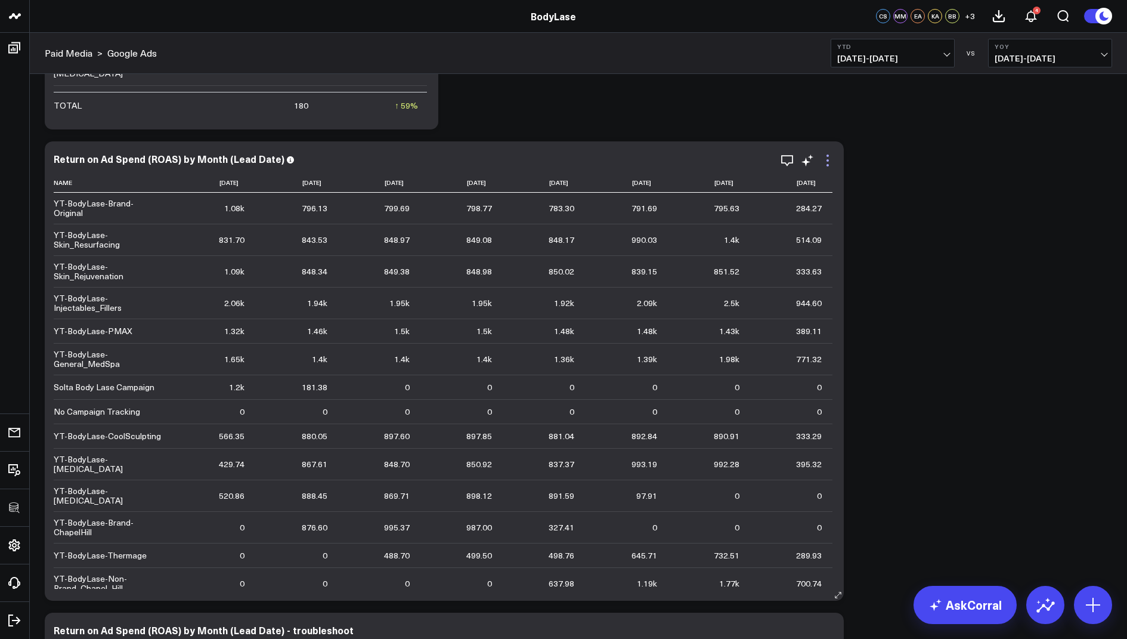
click at [831, 162] on icon at bounding box center [828, 160] width 14 height 14
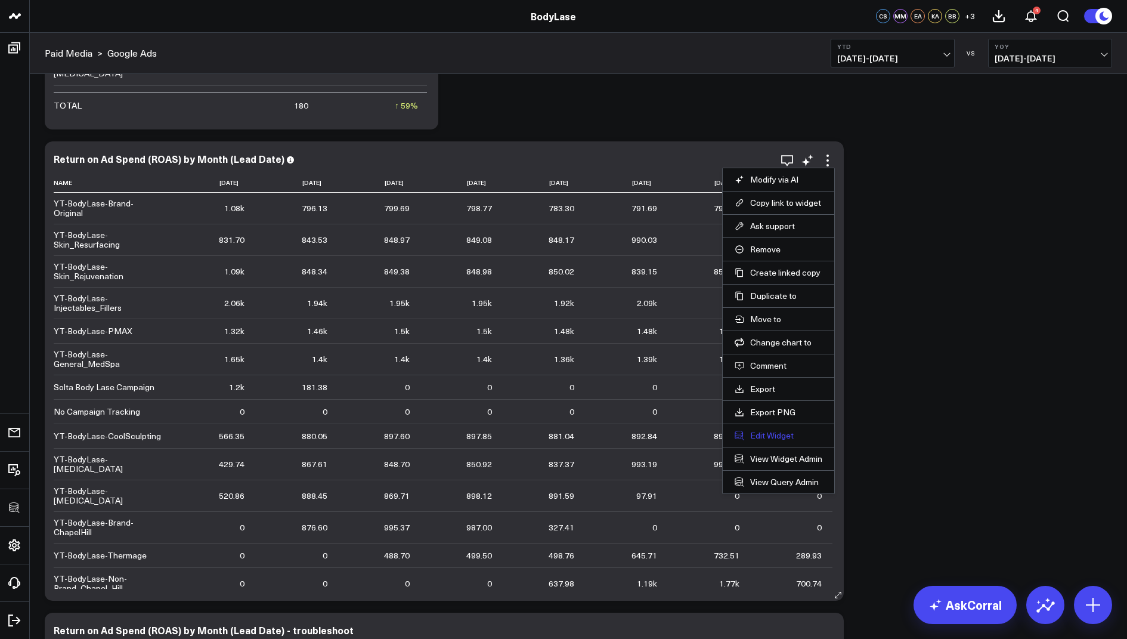
click at [745, 431] on button "Edit Widget" at bounding box center [779, 435] width 88 height 11
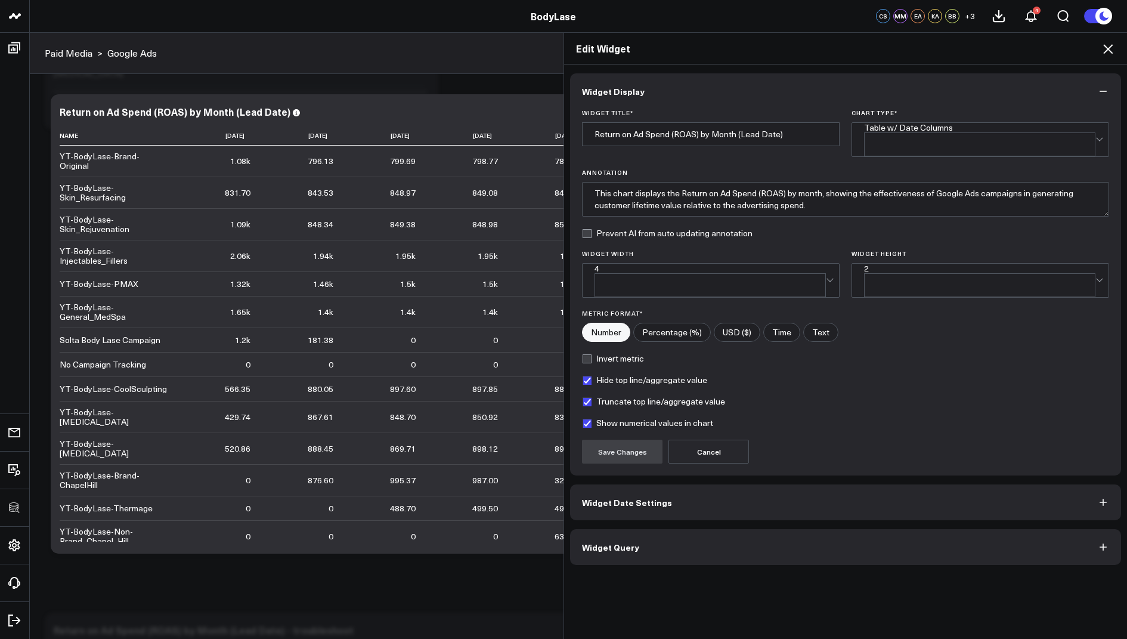
click at [616, 533] on button "Widget Query" at bounding box center [845, 547] width 551 height 36
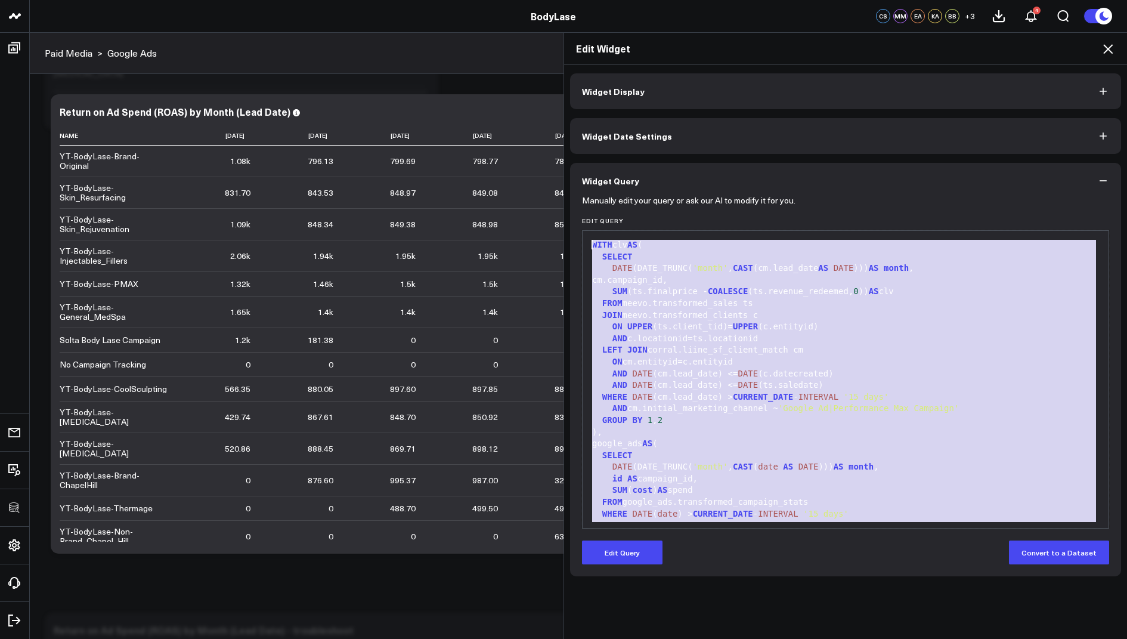
drag, startPoint x: 806, startPoint y: 503, endPoint x: 668, endPoint y: 137, distance: 391.2
click at [668, 138] on div "Widget Display Widget Date Settings Widget Query Manually edit your query or as…" at bounding box center [845, 324] width 551 height 503
copy div "WITH clv AS ( SELECT DATE (DATE_TRUNC( 'month' , CAST (cm.lead_date AS DATE )))…"
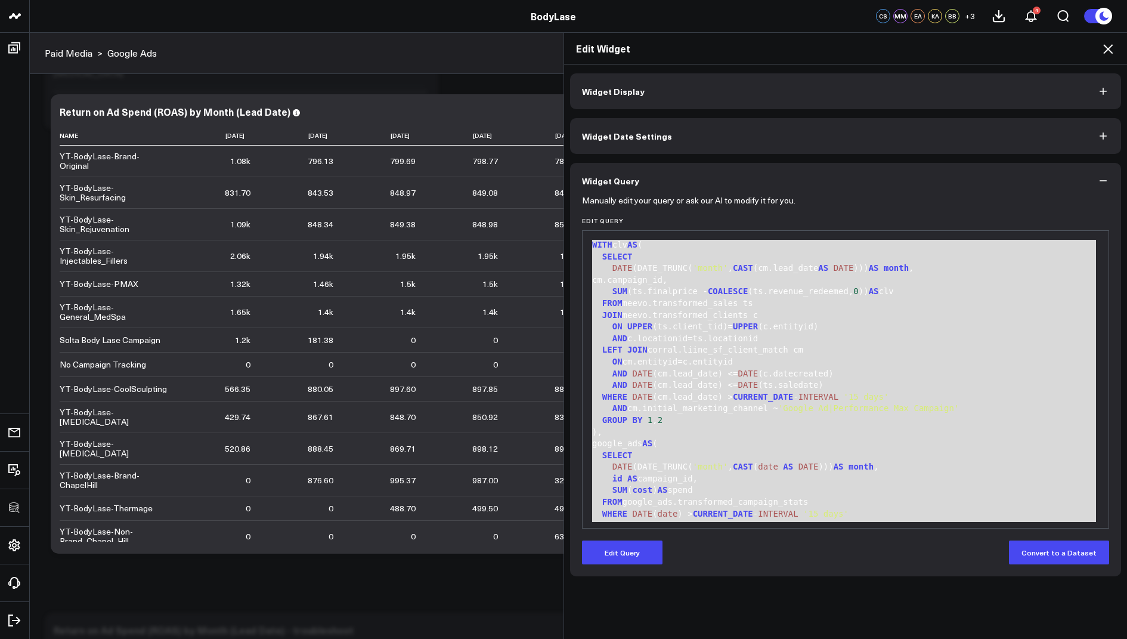
click at [1107, 52] on icon at bounding box center [1108, 49] width 14 height 14
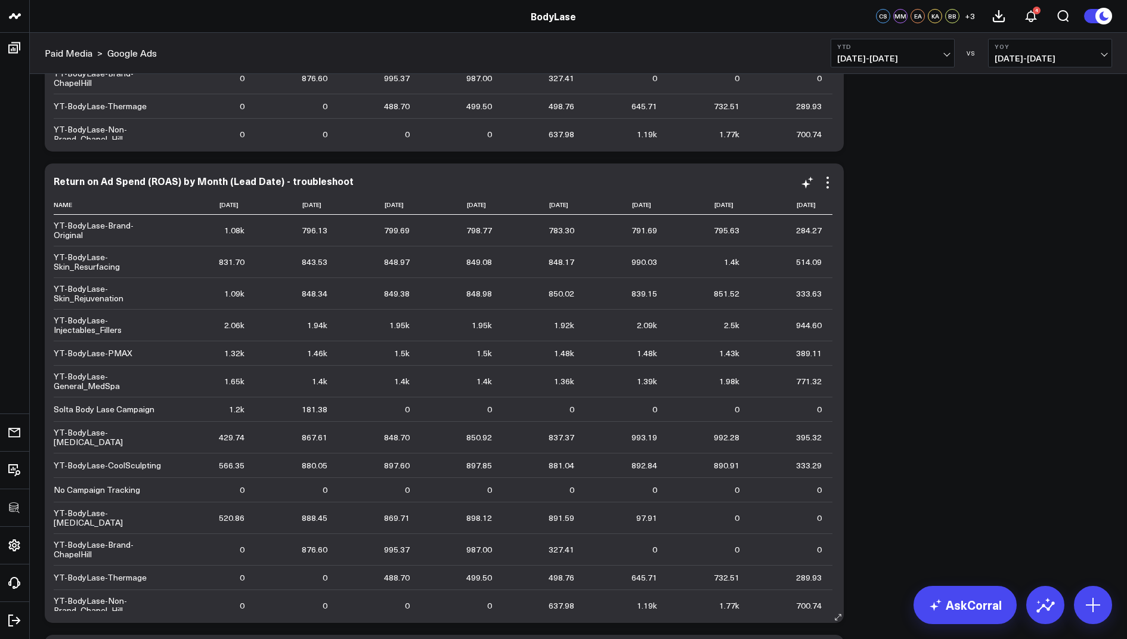
scroll to position [1512, 0]
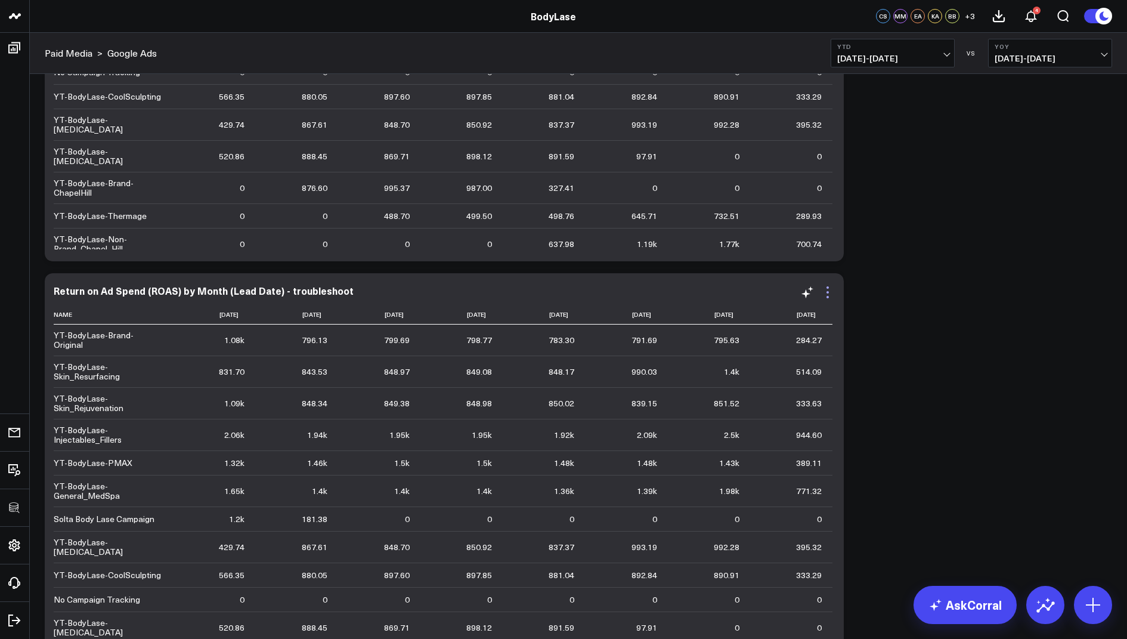
click at [827, 290] on icon at bounding box center [828, 292] width 14 height 14
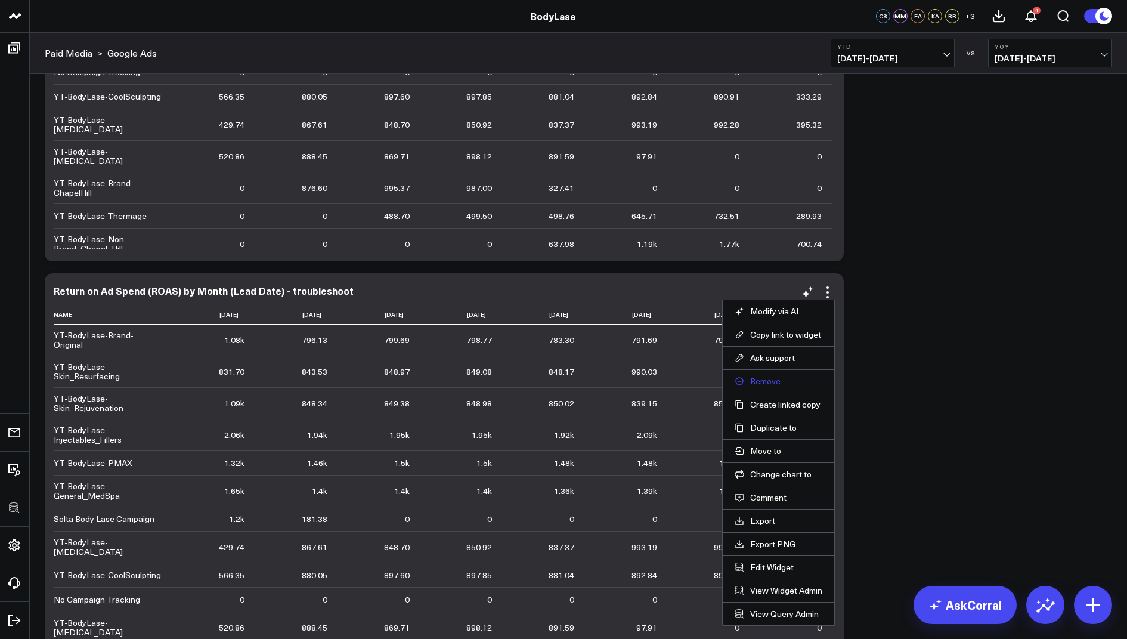
click at [766, 379] on button "Remove" at bounding box center [779, 381] width 88 height 11
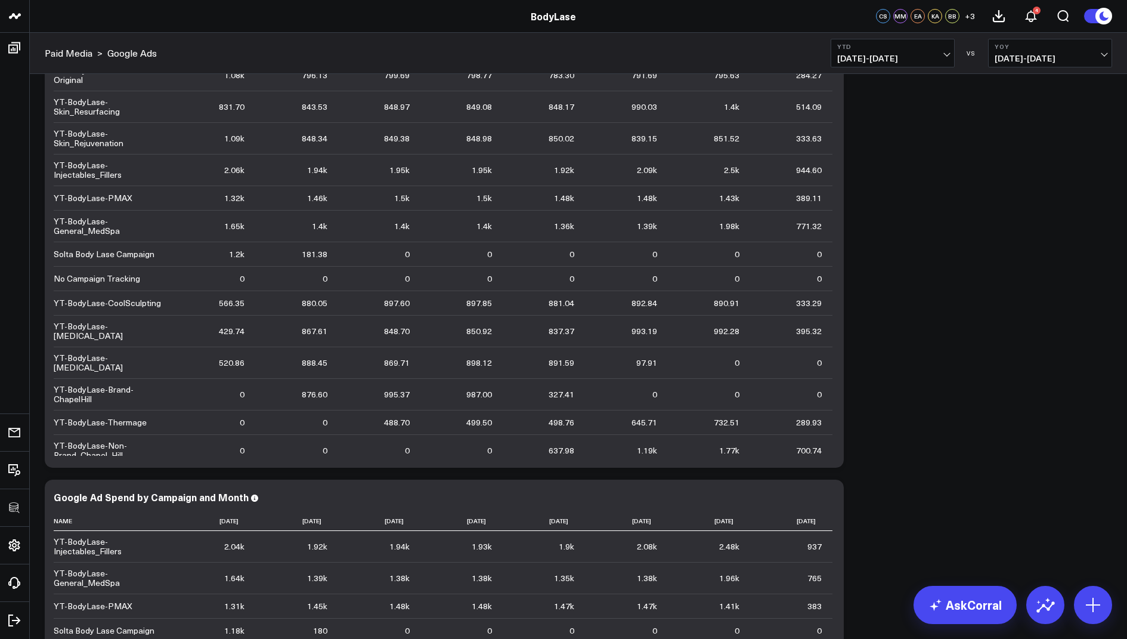
scroll to position [1088, 0]
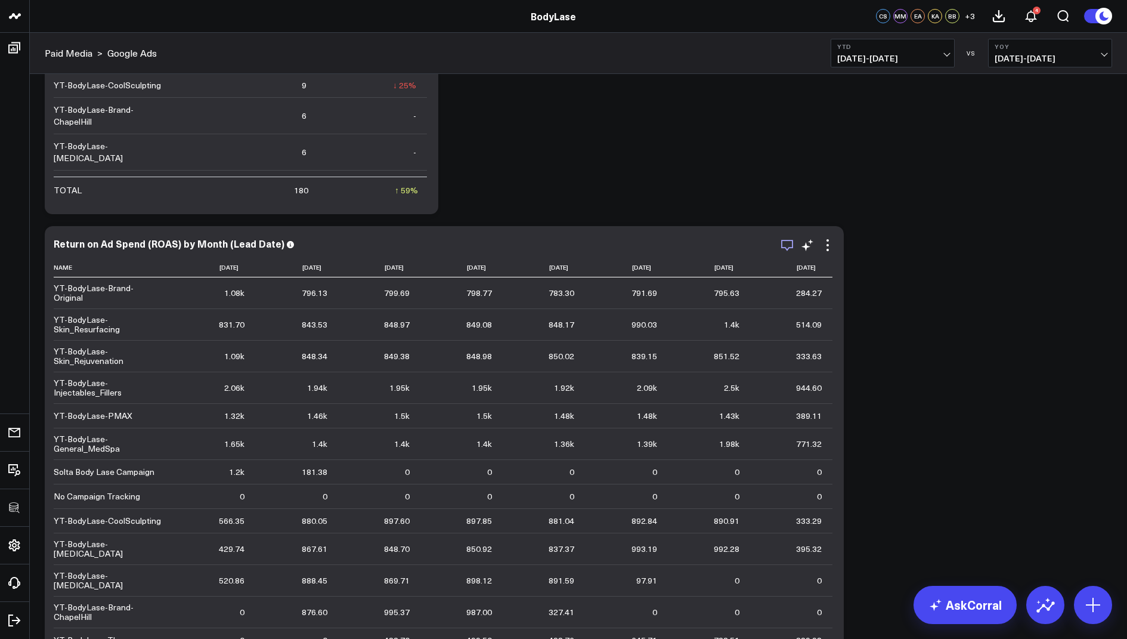
click at [786, 250] on icon "button" at bounding box center [787, 245] width 14 height 14
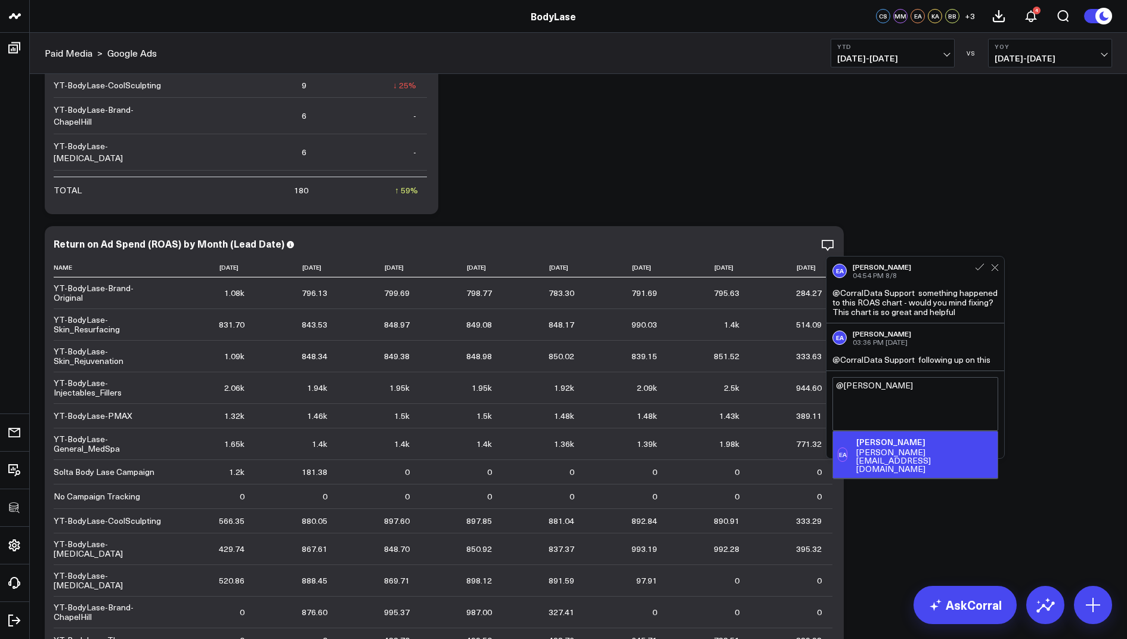
type textarea "@eric"
click at [891, 442] on div "Eric Albright" at bounding box center [924, 442] width 137 height 12
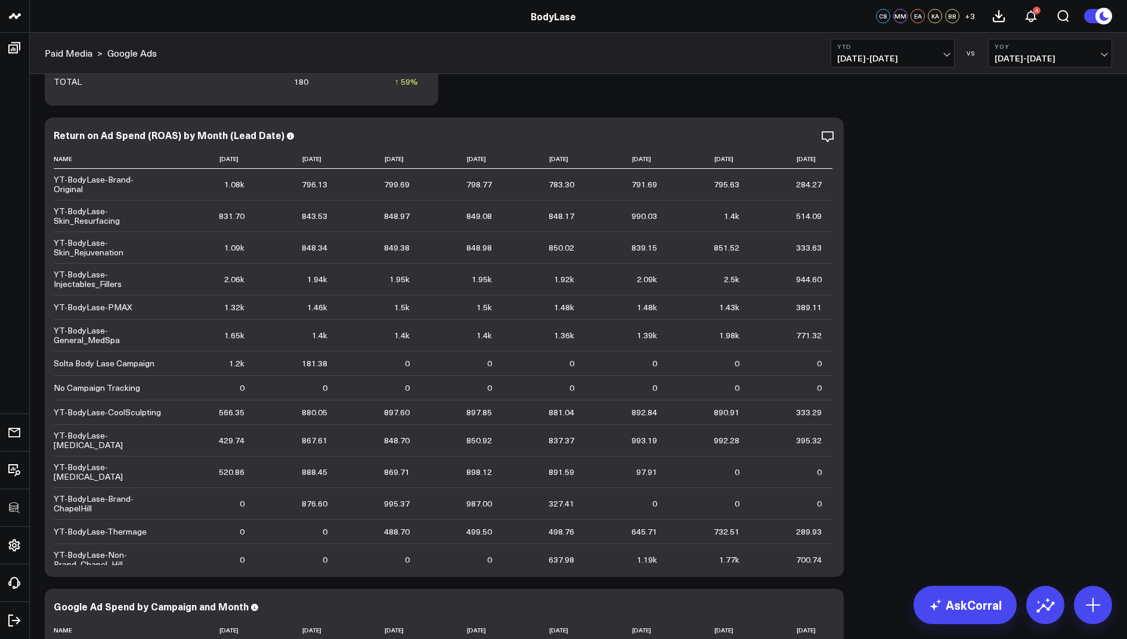
scroll to position [1196, 0]
click at [830, 135] on icon at bounding box center [828, 138] width 14 height 14
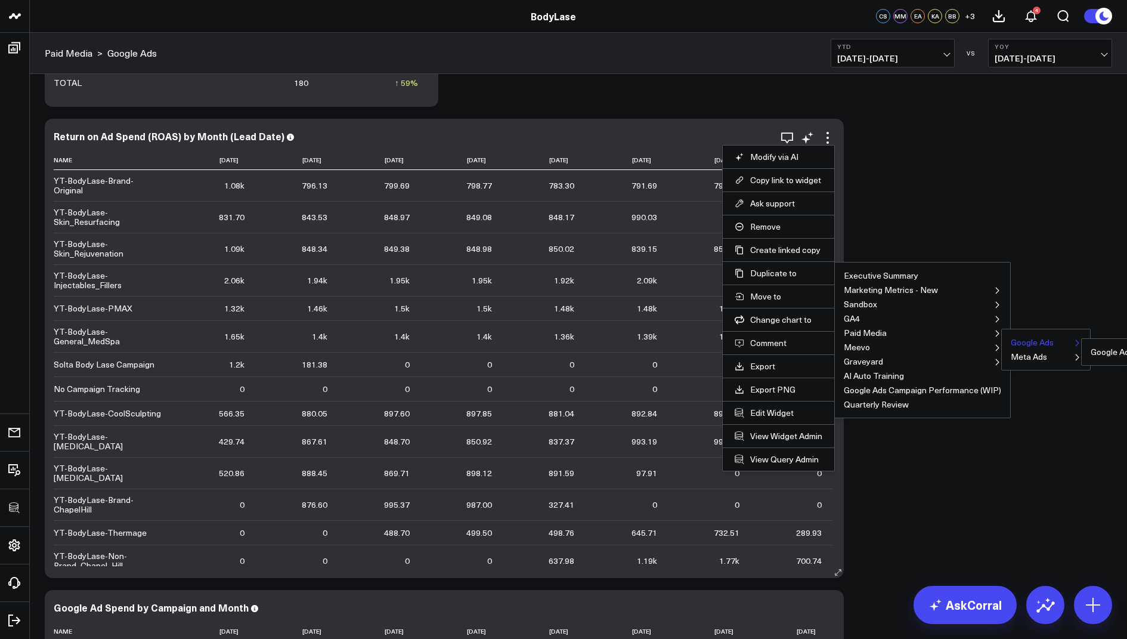
click at [1081, 341] on ul "Google Ads - Summary" at bounding box center [1133, 351] width 104 height 27
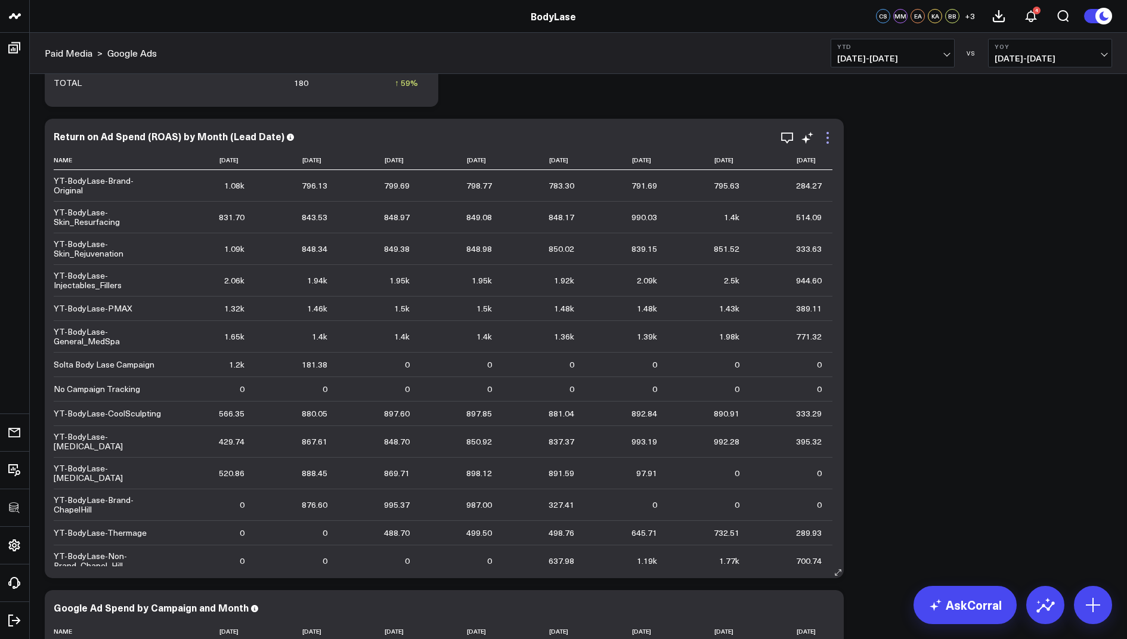
click at [828, 136] on icon at bounding box center [828, 138] width 14 height 14
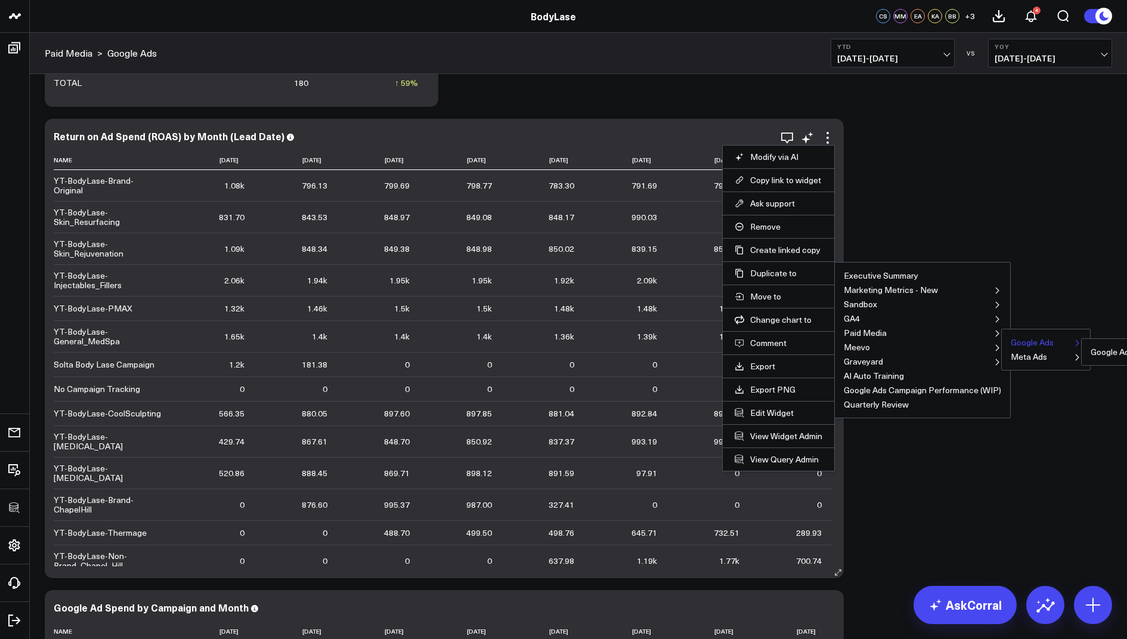
click at [1016, 341] on button "Google Ads" at bounding box center [1032, 342] width 43 height 8
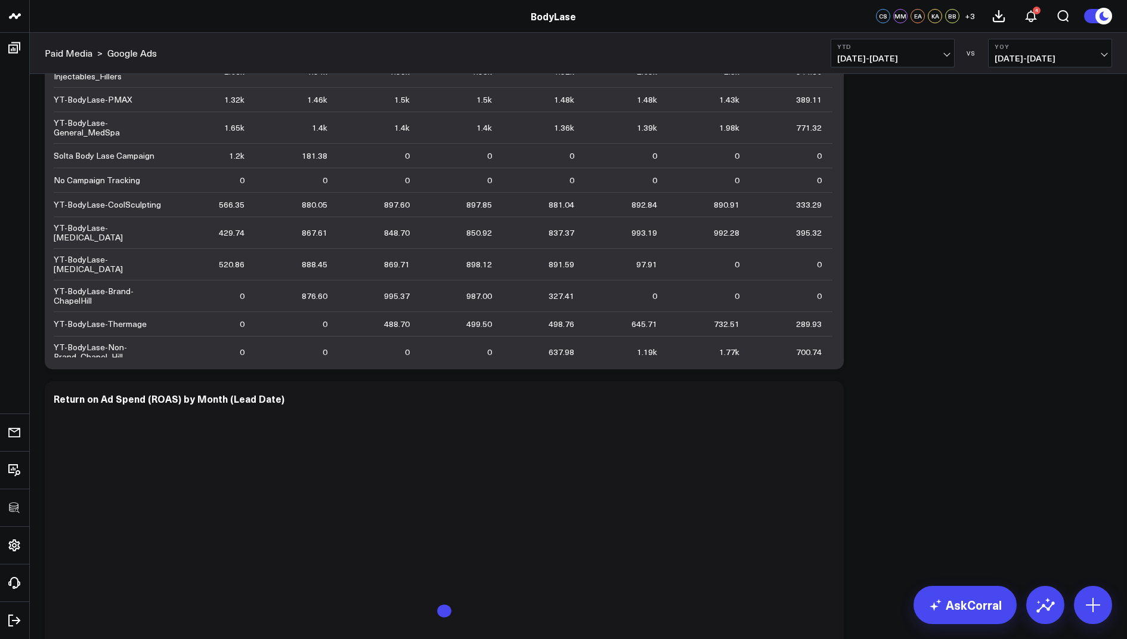
scroll to position [1450, 0]
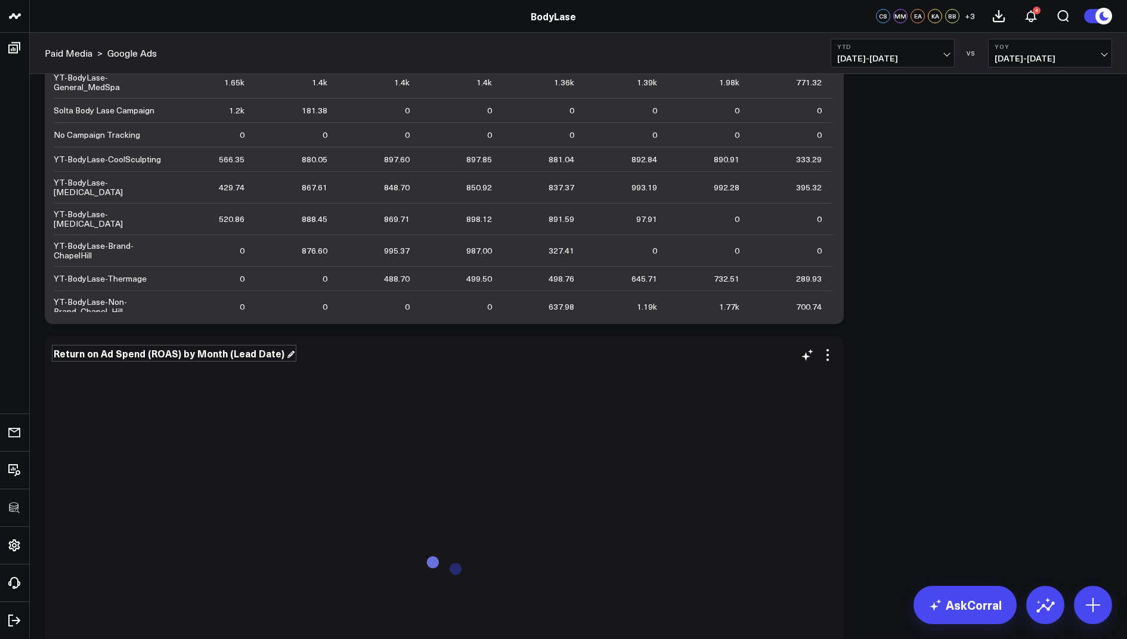
click at [268, 351] on div "Return on Ad Spend (ROAS) by Month (Lead Date)" at bounding box center [174, 352] width 241 height 13
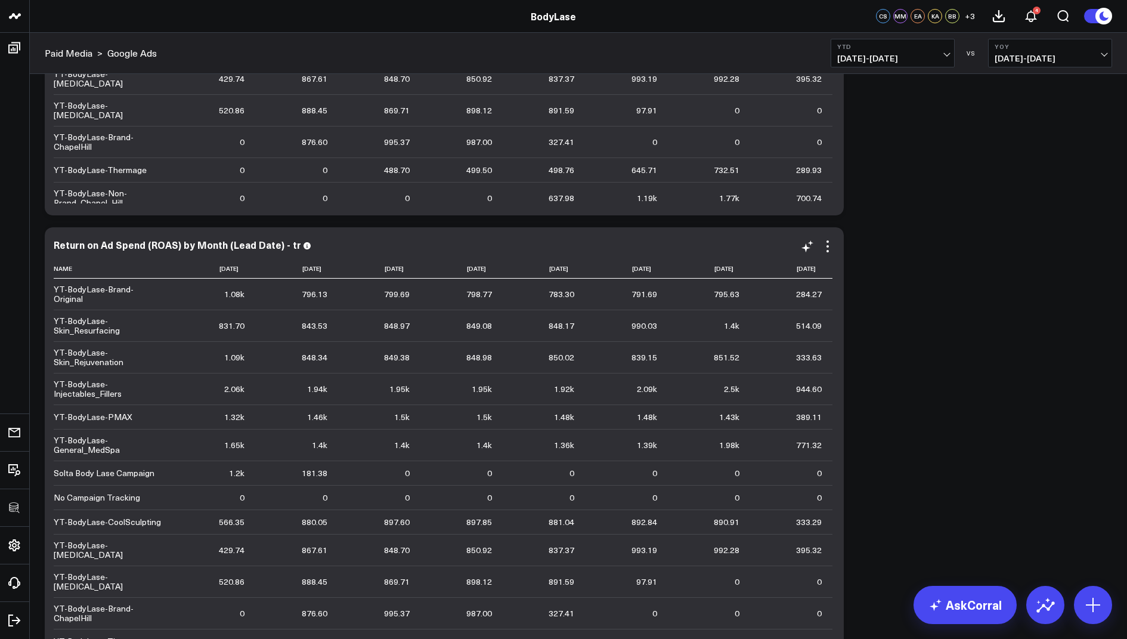
scroll to position [1589, 0]
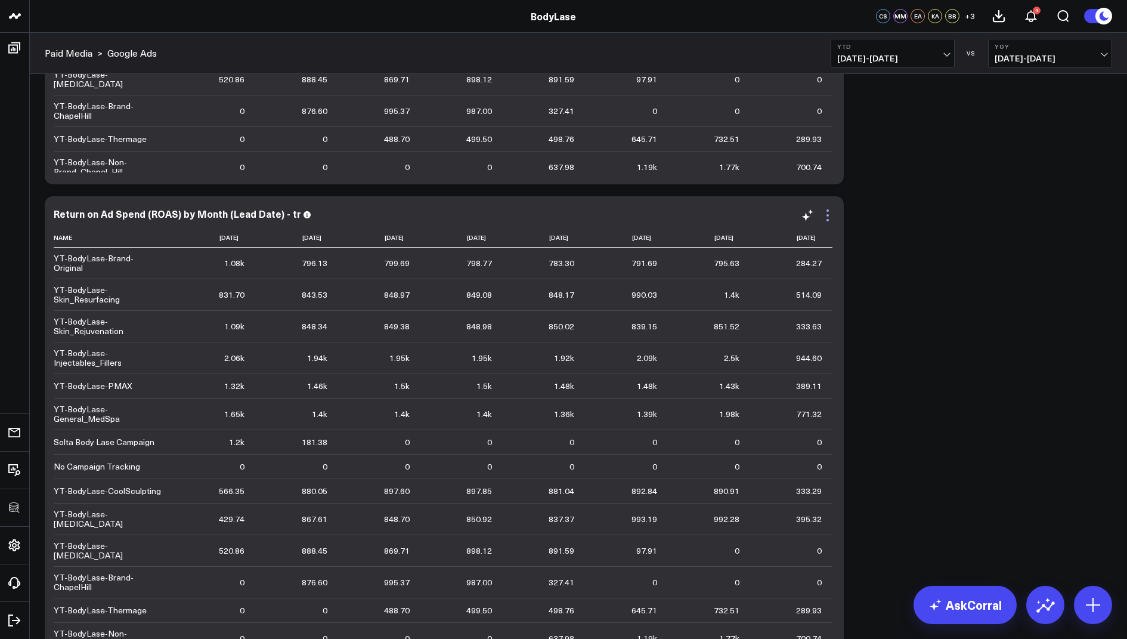
click at [827, 213] on icon at bounding box center [828, 215] width 14 height 14
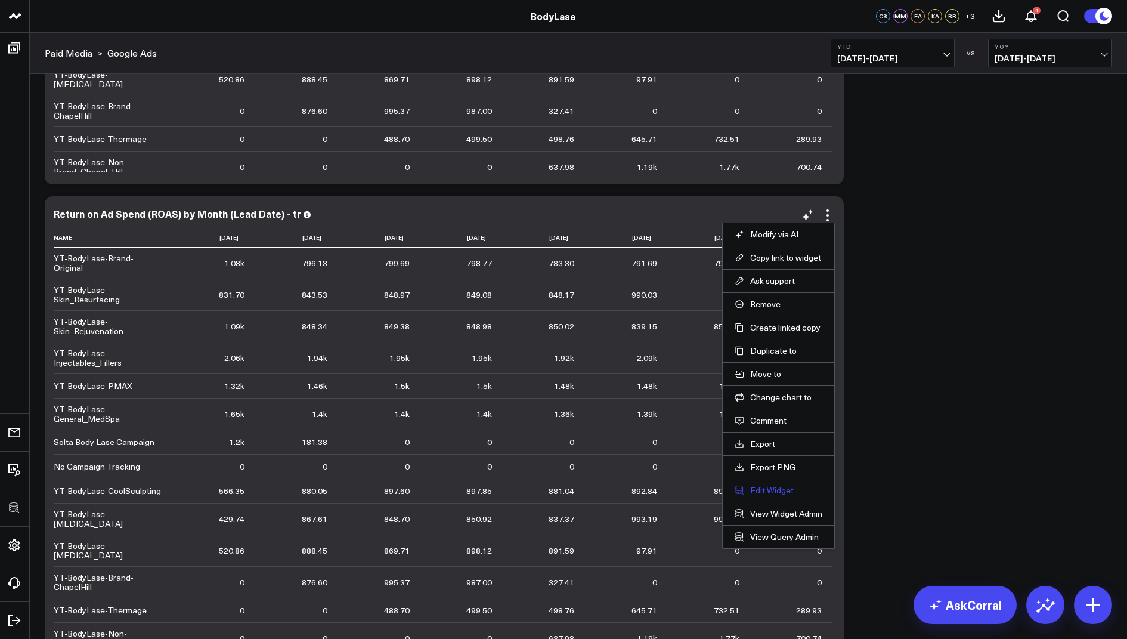
click at [758, 485] on button "Edit Widget" at bounding box center [779, 490] width 88 height 11
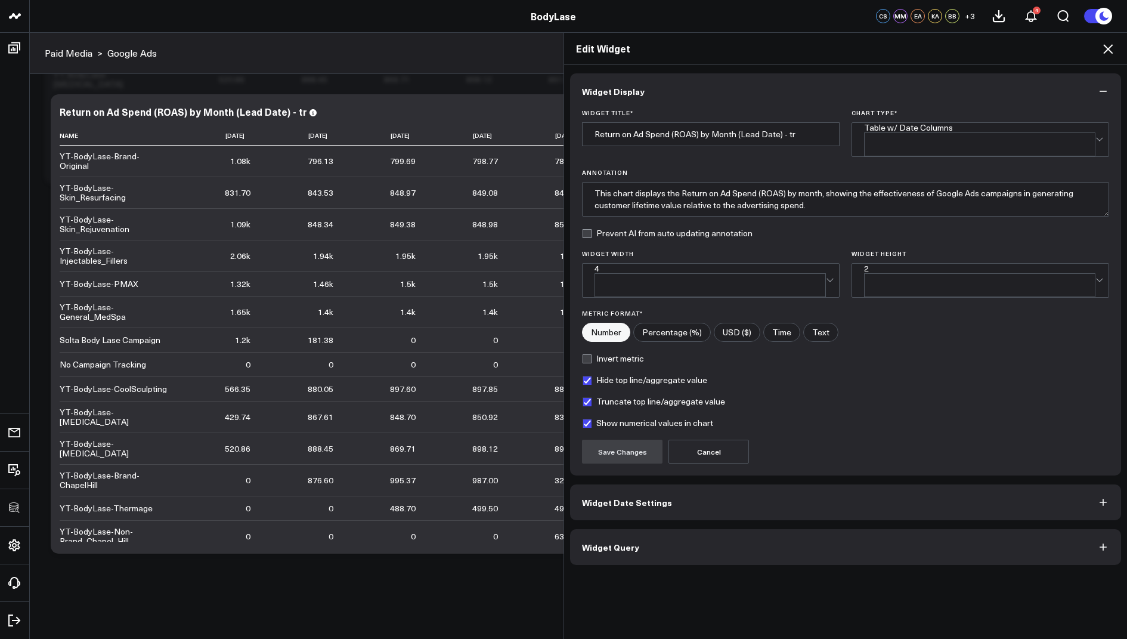
click at [600, 542] on span "Widget Query" at bounding box center [610, 547] width 57 height 10
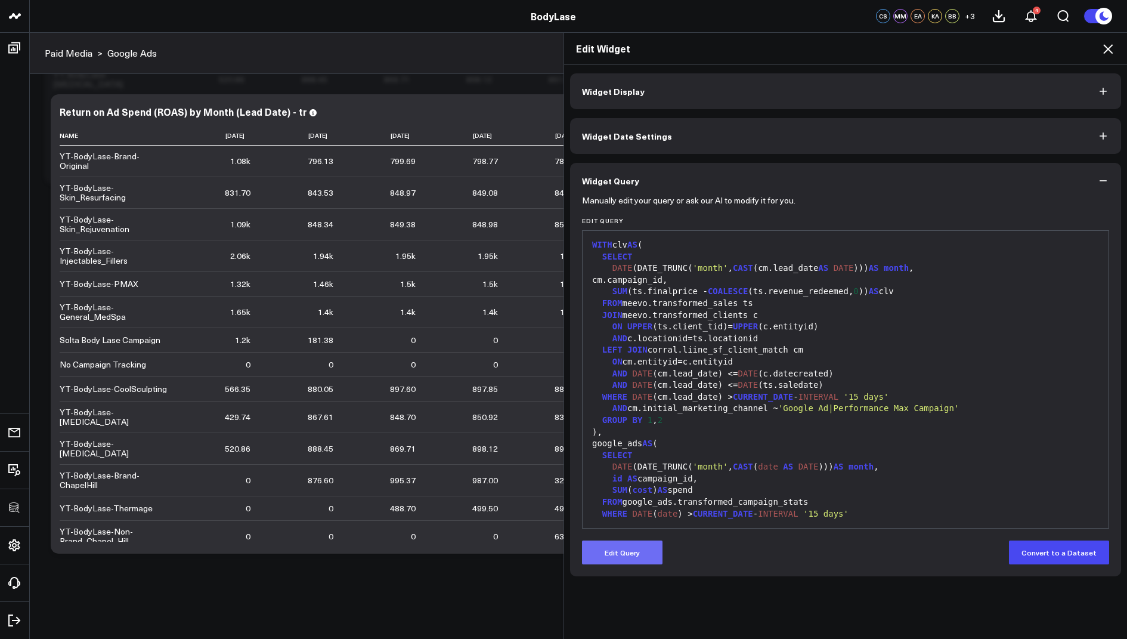
click at [630, 559] on button "Edit Query" at bounding box center [622, 552] width 81 height 24
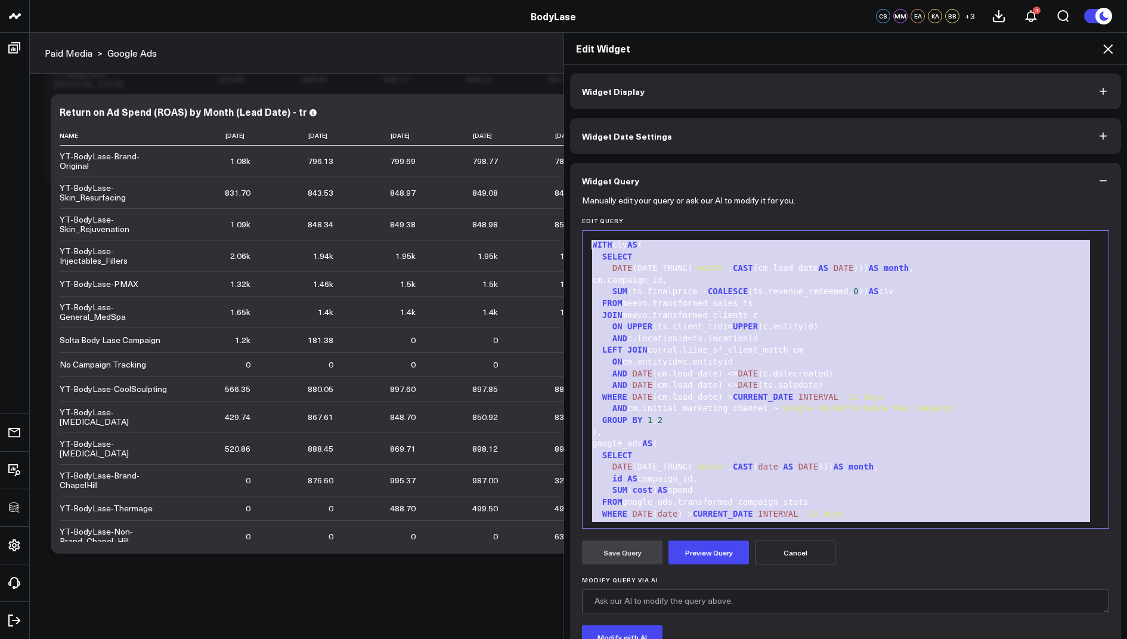
drag, startPoint x: 786, startPoint y: 502, endPoint x: 784, endPoint y: 92, distance: 410.3
click at [784, 92] on div "Widget Display Widget Date Settings Widget Query Manually edit your query or as…" at bounding box center [845, 398] width 551 height 651
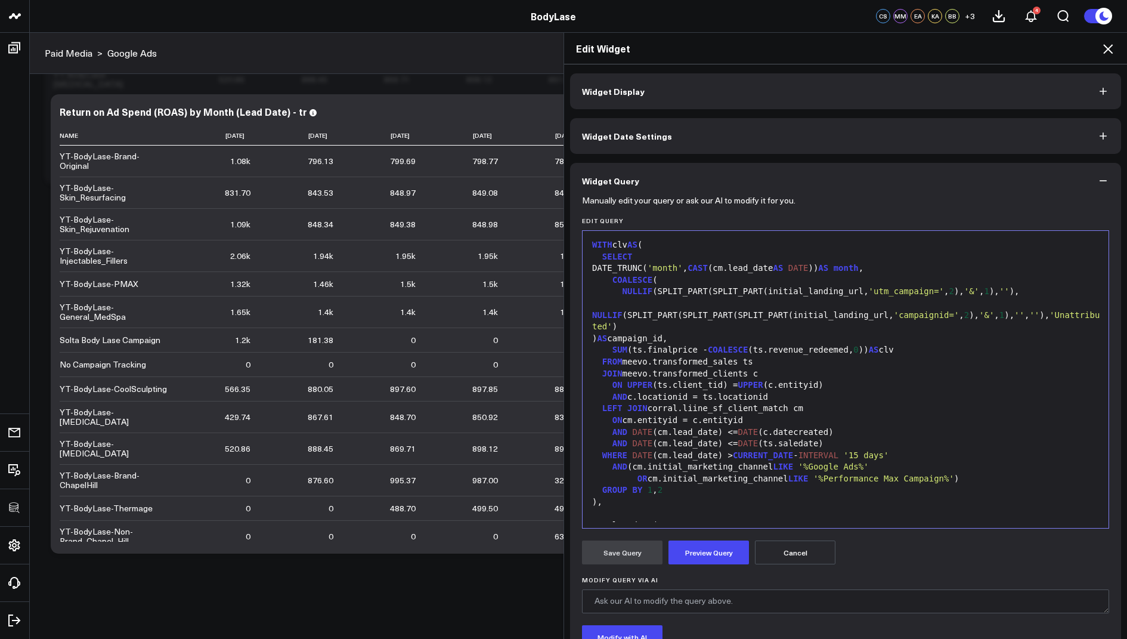
scroll to position [244, 0]
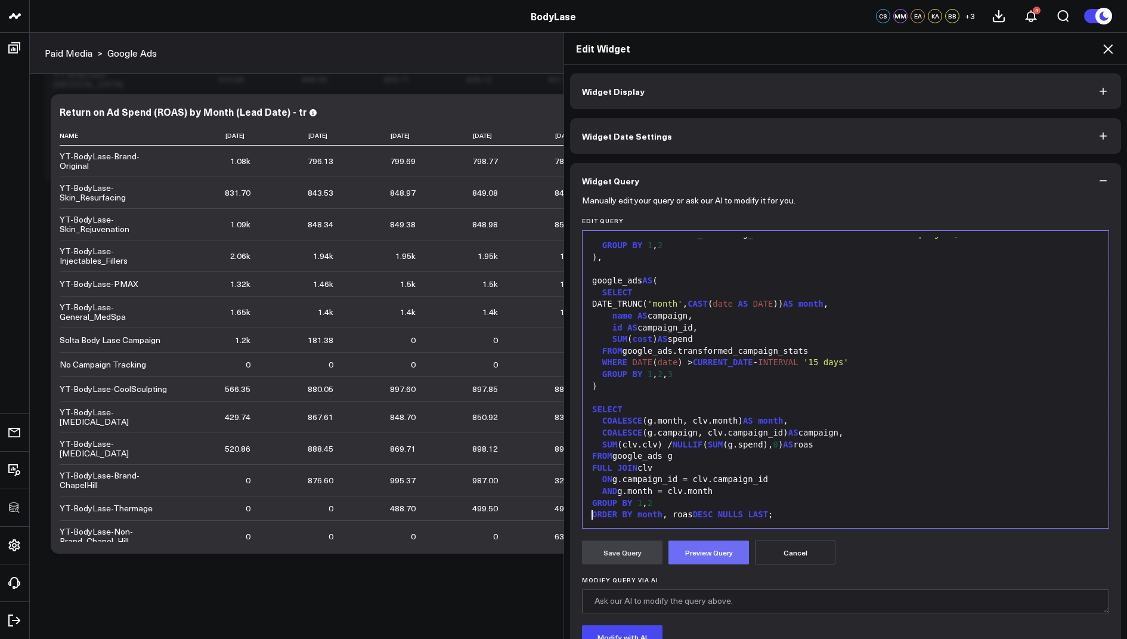
click at [692, 556] on button "Preview Query" at bounding box center [708, 552] width 81 height 24
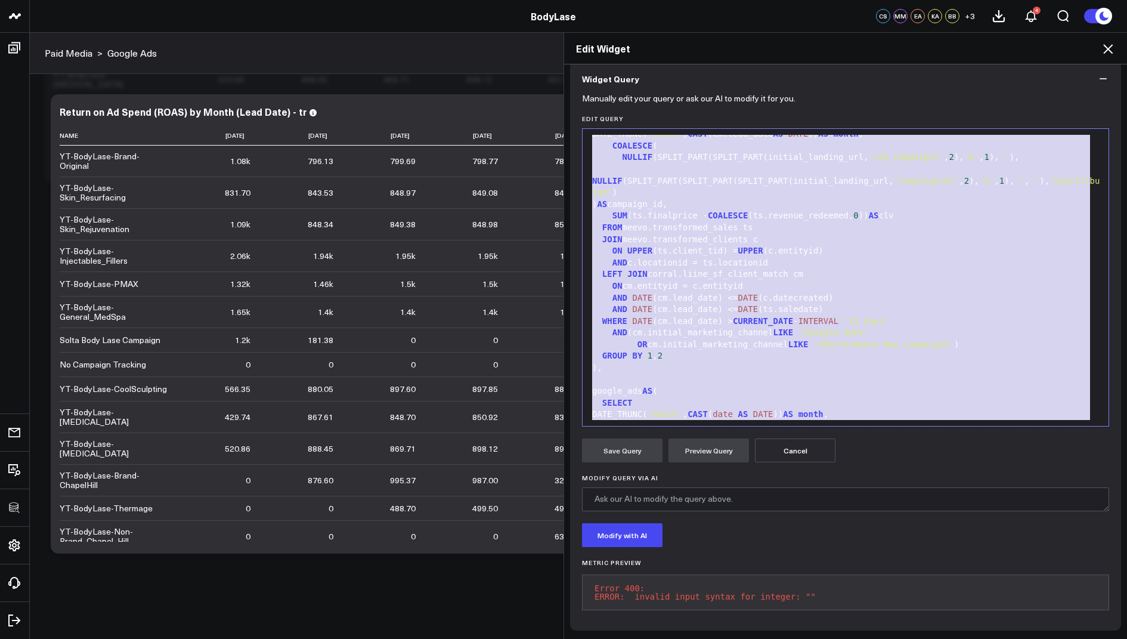
scroll to position [0, 0]
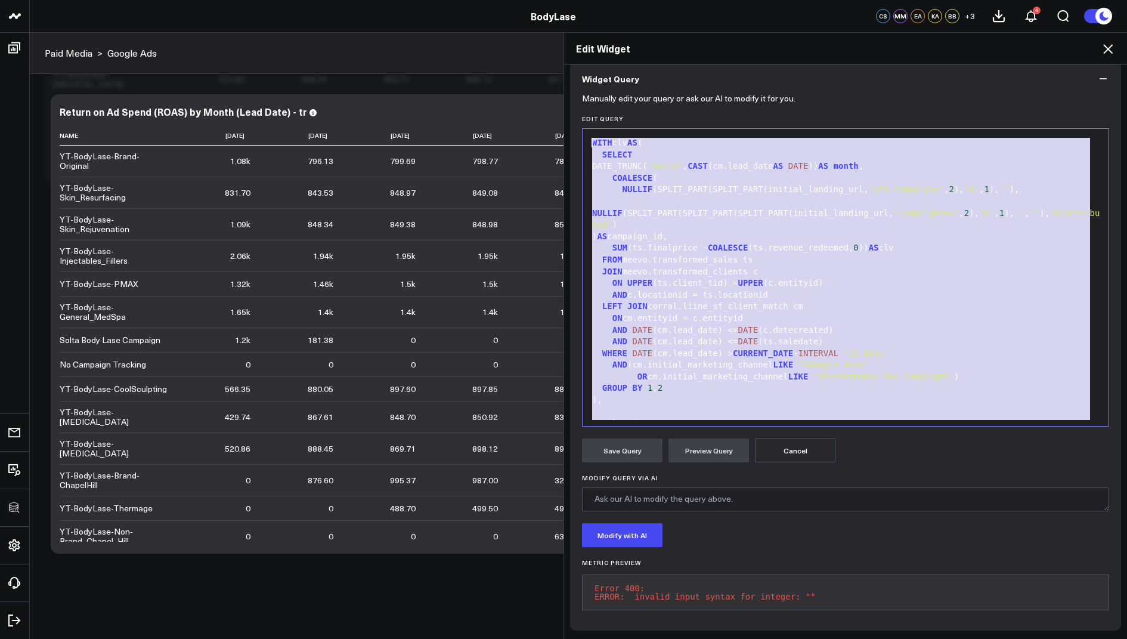
drag, startPoint x: 800, startPoint y: 385, endPoint x: 834, endPoint y: 23, distance: 363.5
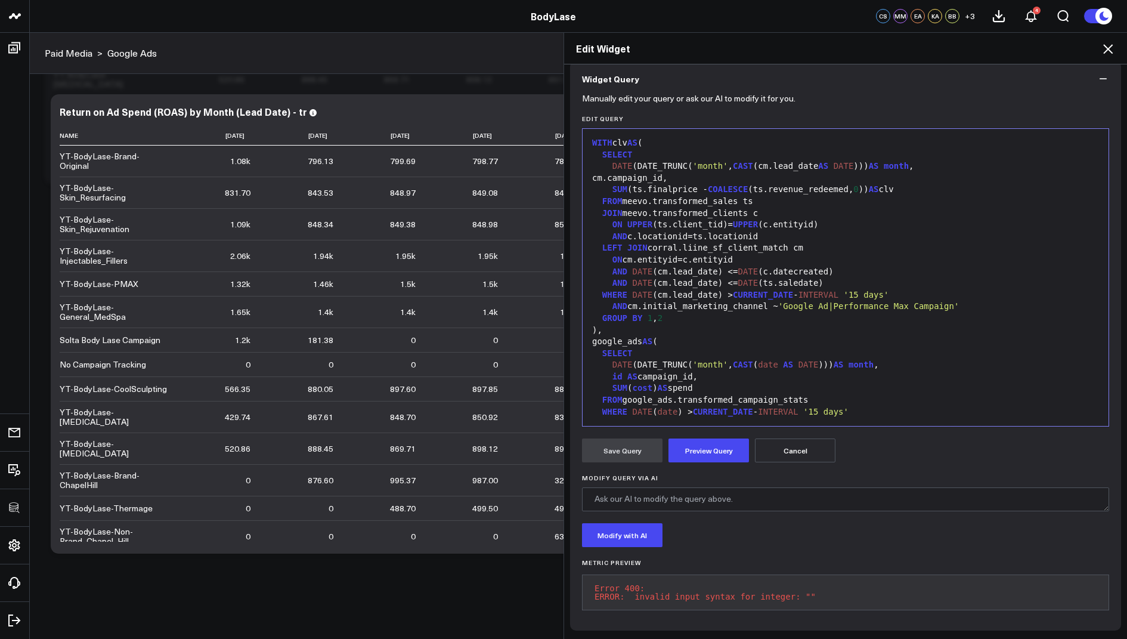
scroll to position [303, 0]
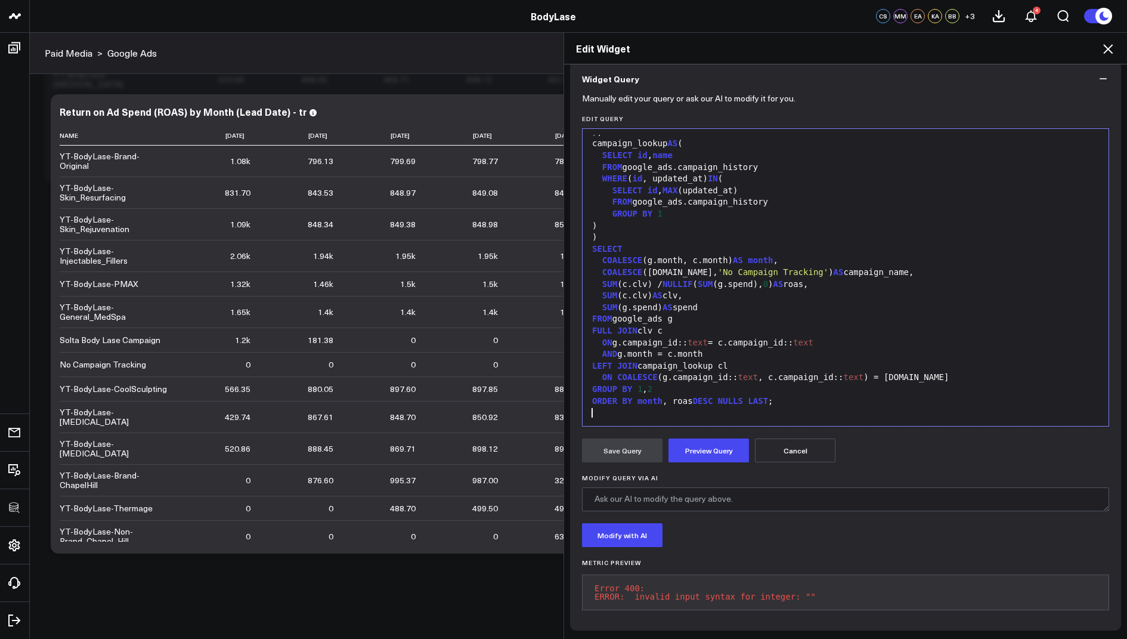
click at [701, 457] on form "Manually edit your query or ask our AI to modify it for you. Edit Query 99 1 2 …" at bounding box center [845, 358] width 527 height 522
click at [701, 448] on button "Preview Query" at bounding box center [708, 450] width 81 height 24
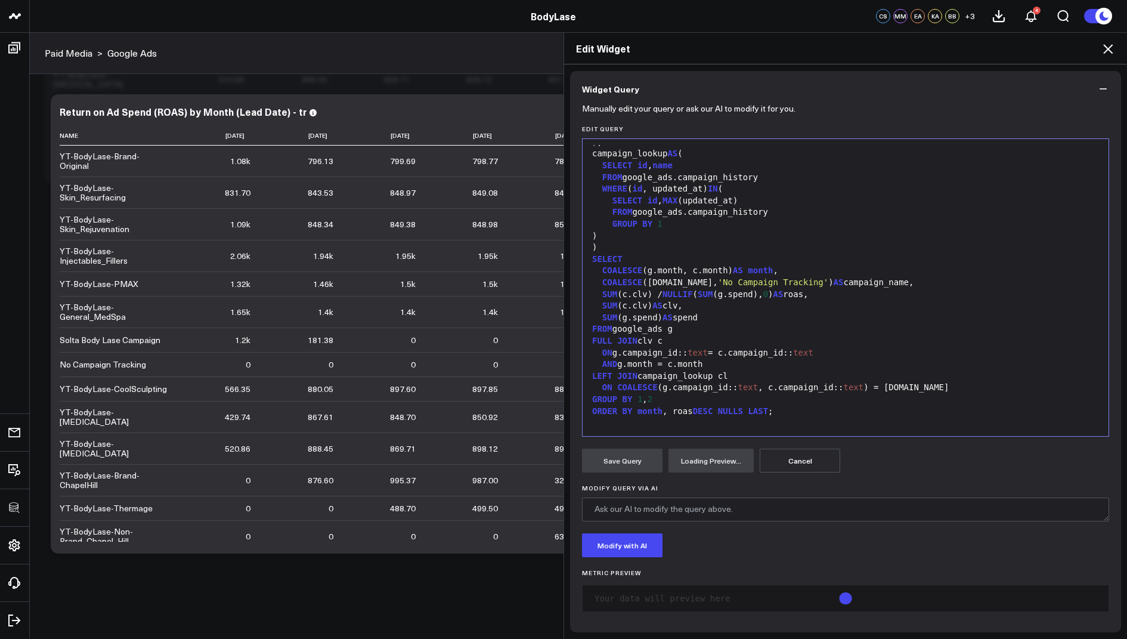
scroll to position [109, 0]
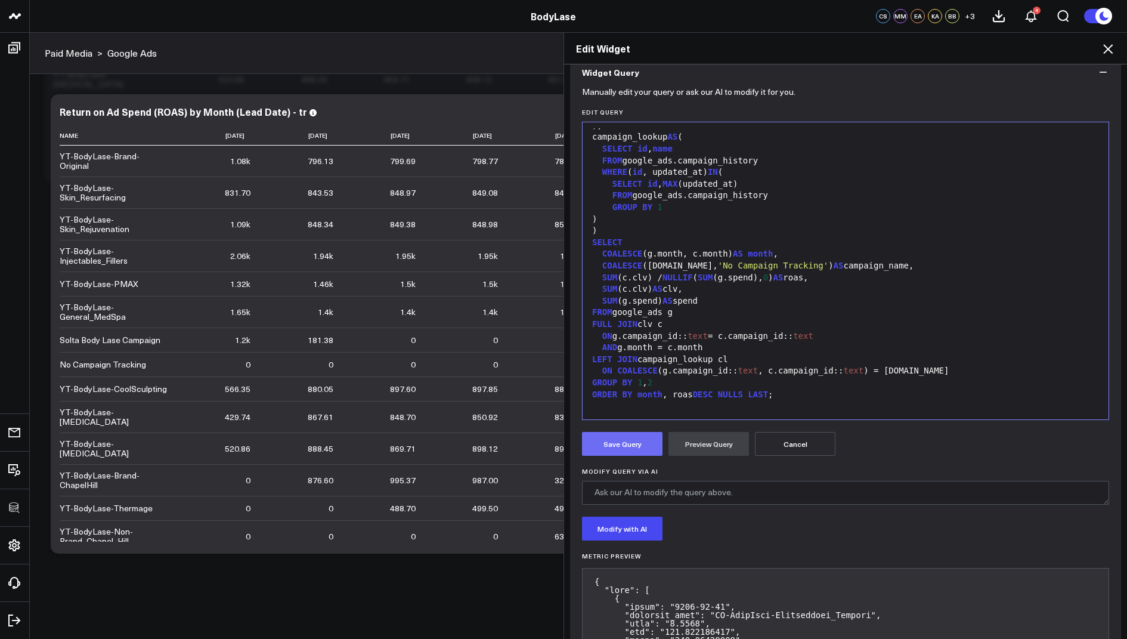
click at [621, 439] on button "Save Query" at bounding box center [622, 444] width 81 height 24
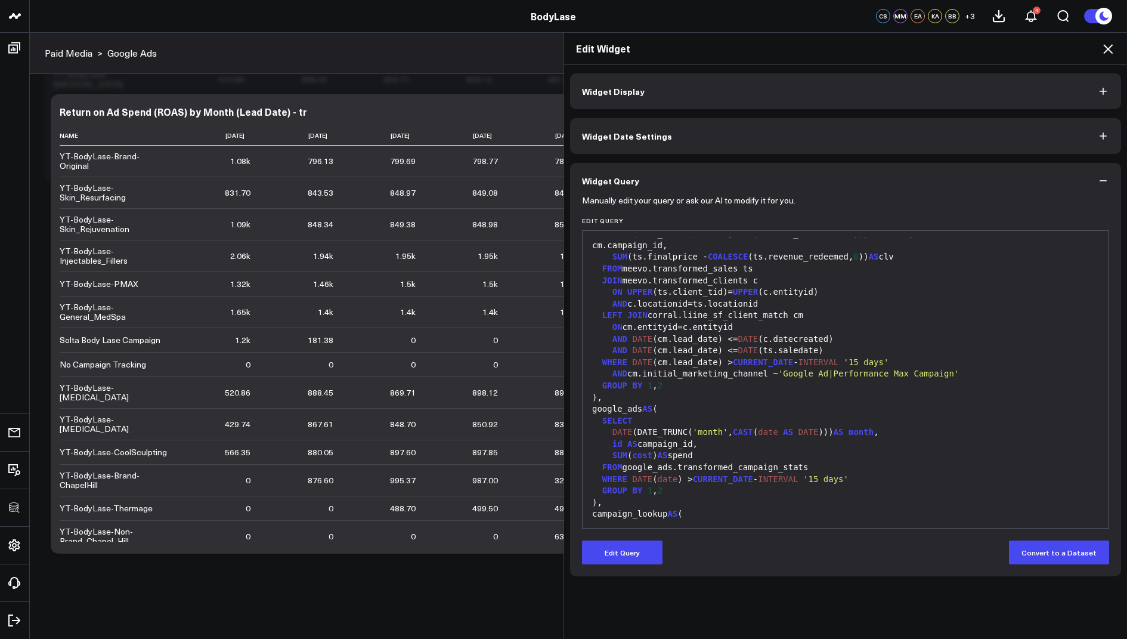
scroll to position [0, 0]
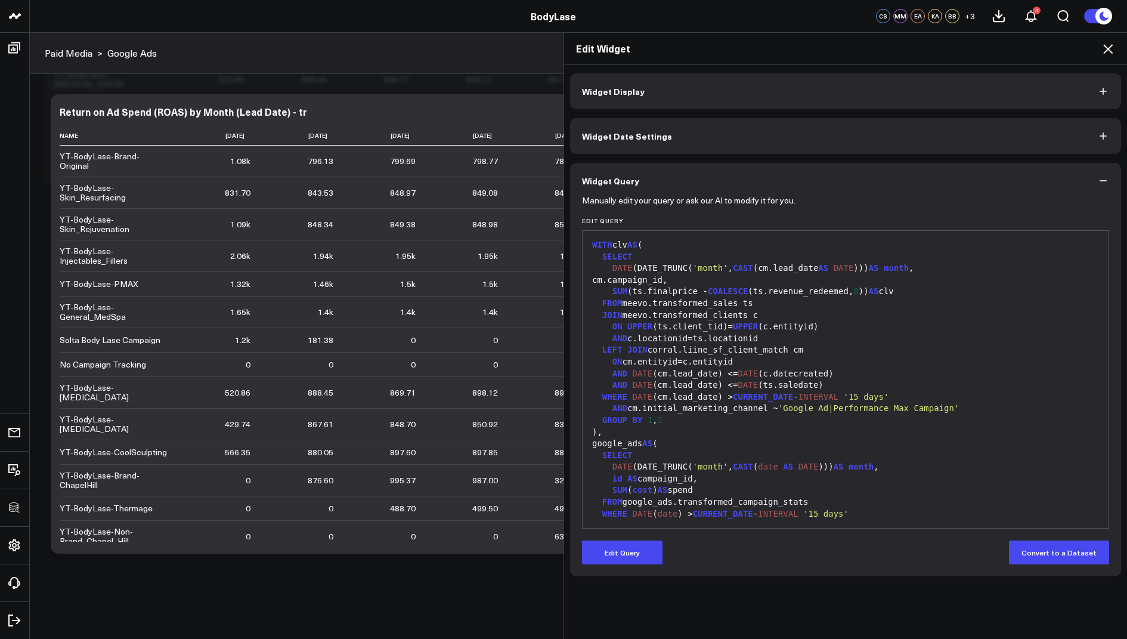
click at [1097, 53] on h2 "Edit Widget" at bounding box center [845, 48] width 539 height 13
click at [1106, 50] on icon at bounding box center [1108, 49] width 10 height 10
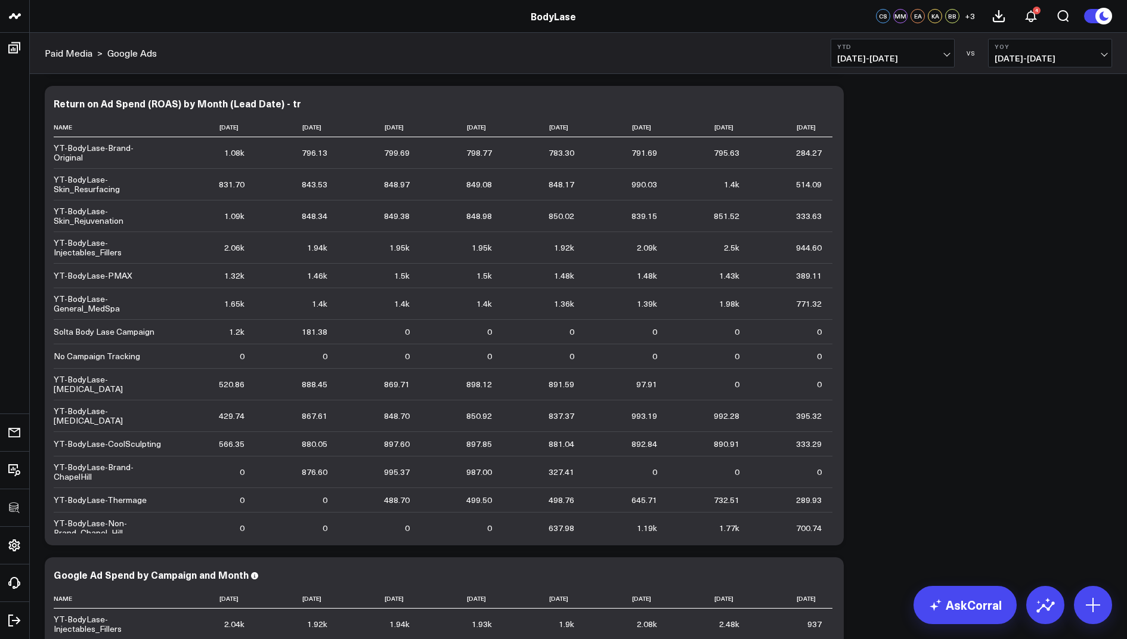
scroll to position [1348, 0]
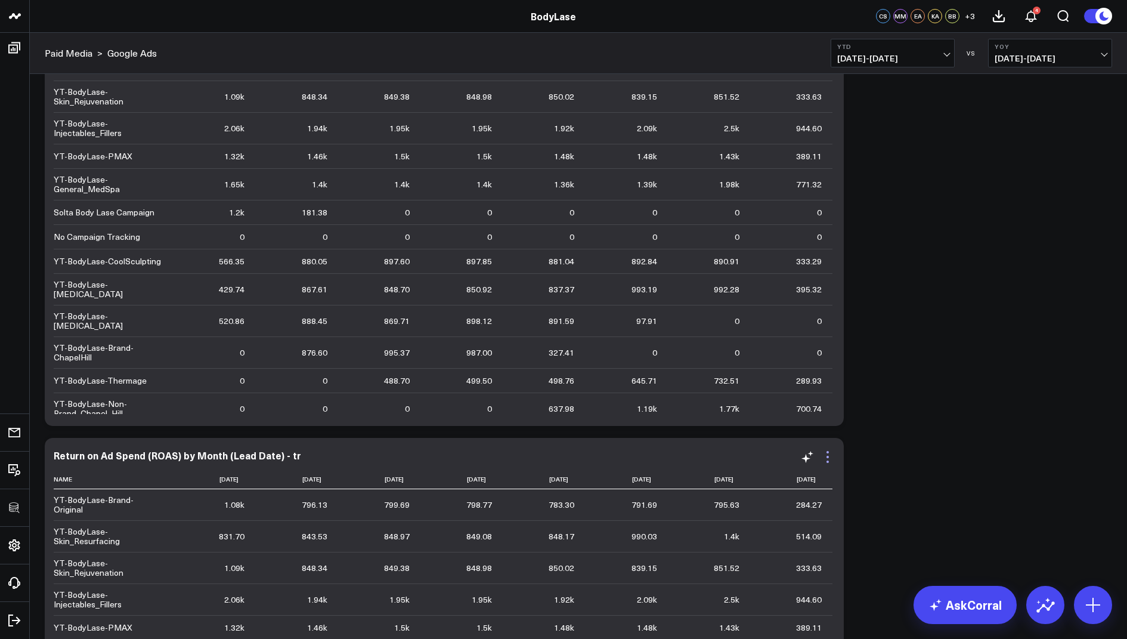
click at [828, 454] on icon at bounding box center [828, 457] width 14 height 14
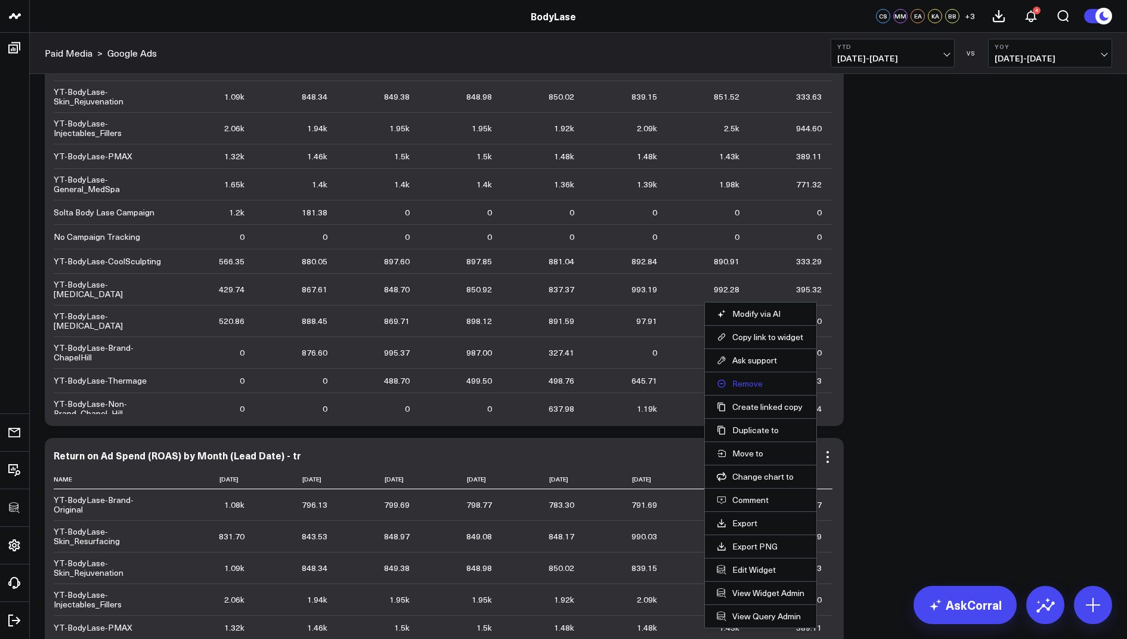
click at [745, 385] on button "Remove" at bounding box center [761, 383] width 88 height 11
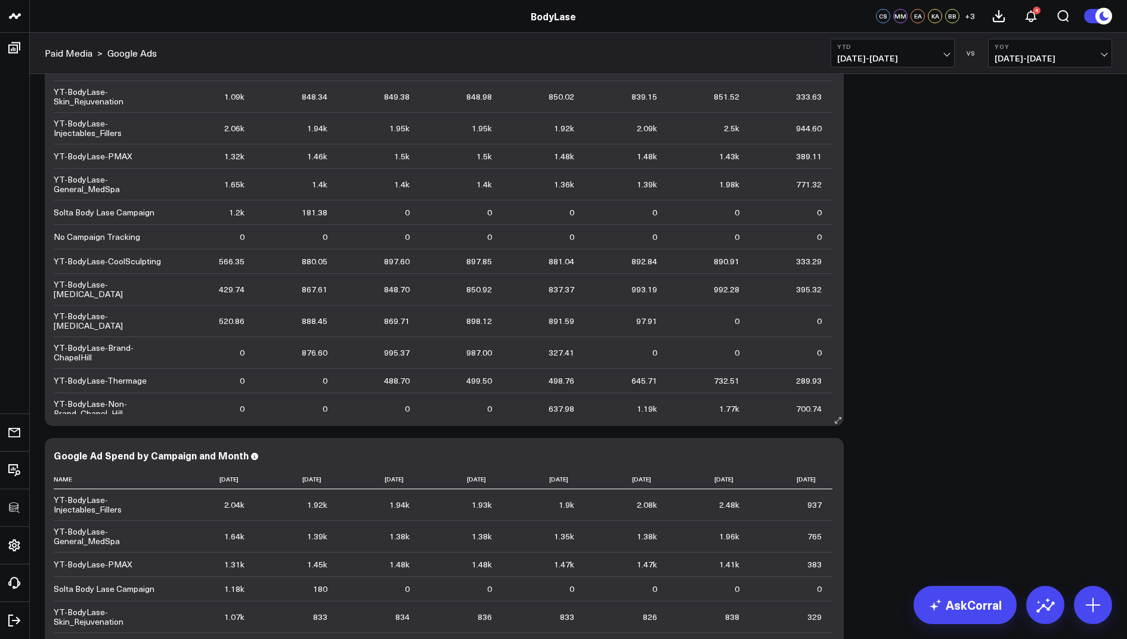
scroll to position [1078, 0]
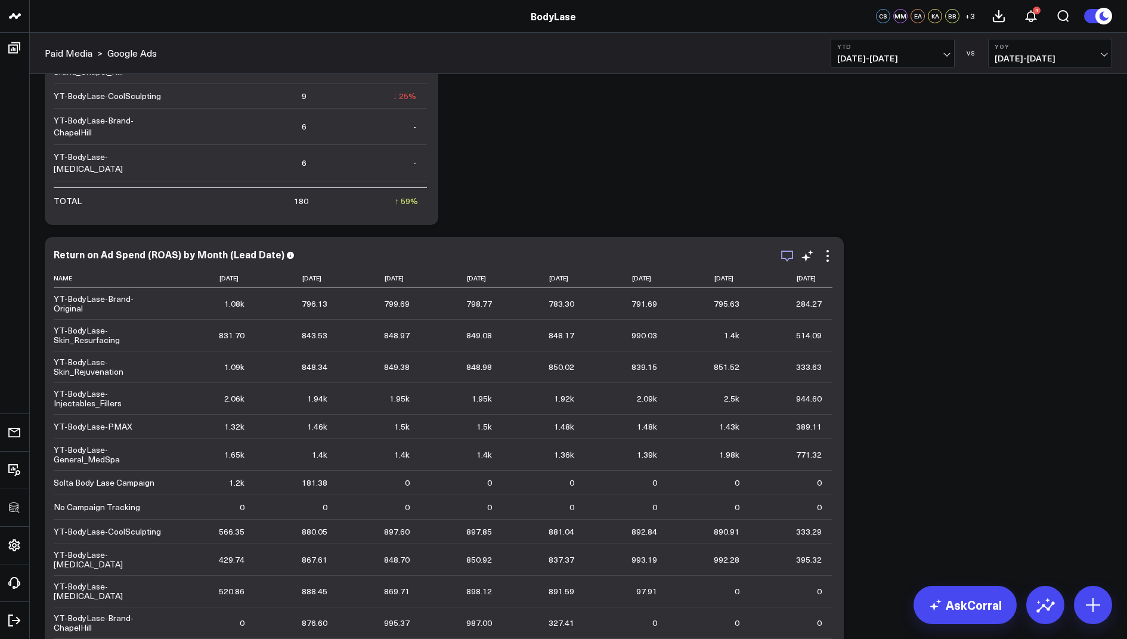
click at [787, 255] on icon "button" at bounding box center [787, 256] width 14 height 14
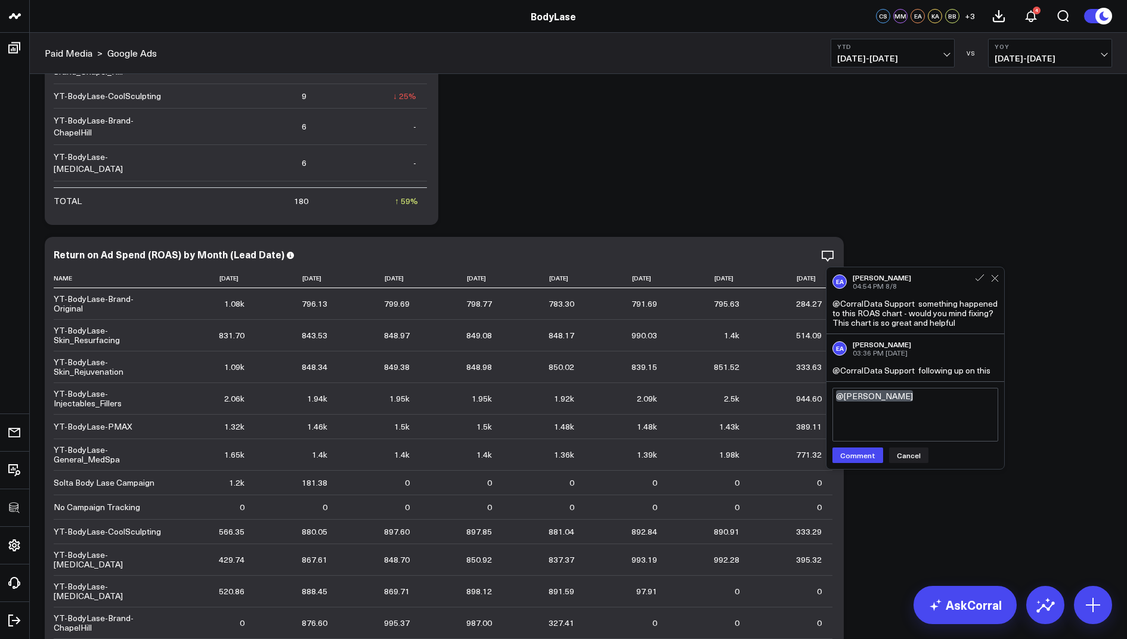
click at [907, 397] on textarea "@Eric Albright" at bounding box center [915, 415] width 166 height 54
click at [834, 396] on textarea "@Eric Albright" at bounding box center [915, 415] width 166 height 54
click at [967, 394] on textarea "hi @Eric Albright" at bounding box center [915, 415] width 166 height 54
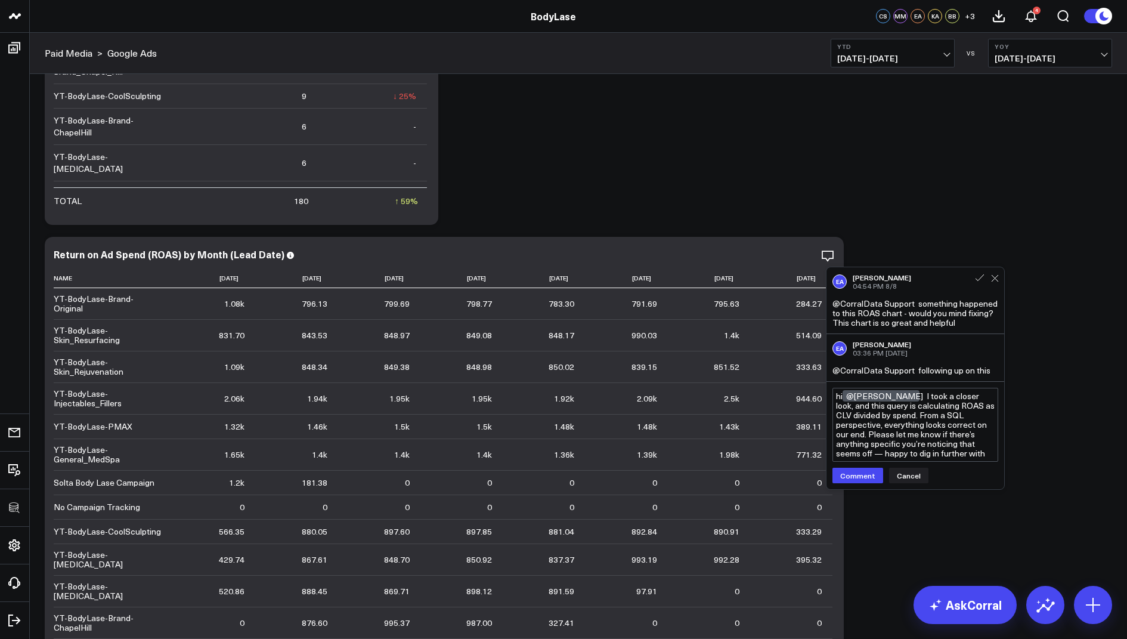
click at [972, 424] on textarea "hi @Eric Albright I took a closer look, and this query is calculating ROAS as C…" at bounding box center [915, 425] width 166 height 74
click at [936, 423] on textarea "hi @Eric Albright I took a closer look, and this query is calculating ROAS as C…" at bounding box center [915, 425] width 166 height 74
click at [929, 444] on textarea "hi @Eric Albright I took a closer look, and this query is calculating ROAS as C…" at bounding box center [915, 425] width 166 height 74
click at [895, 454] on textarea "hi @Eric Albright I took a closer look, and this query is calculating ROAS as C…" at bounding box center [915, 425] width 166 height 74
type textarea "hi @Eric Albright I took a closer look, and this query is calculating ROAS as C…"
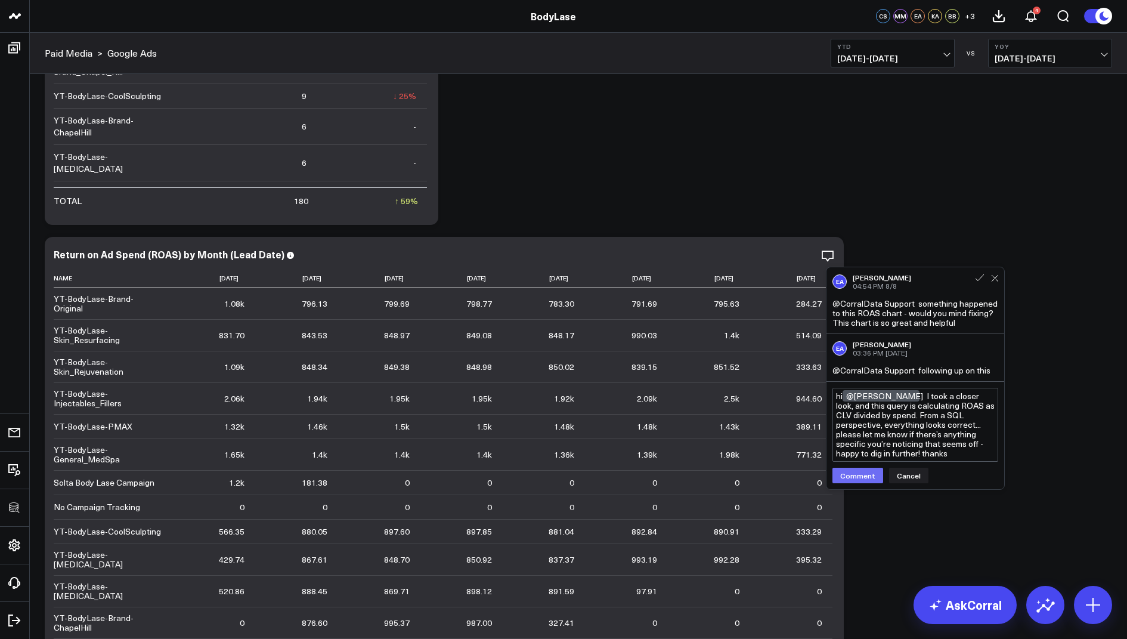
click at [850, 475] on button "Comment" at bounding box center [857, 476] width 51 height 16
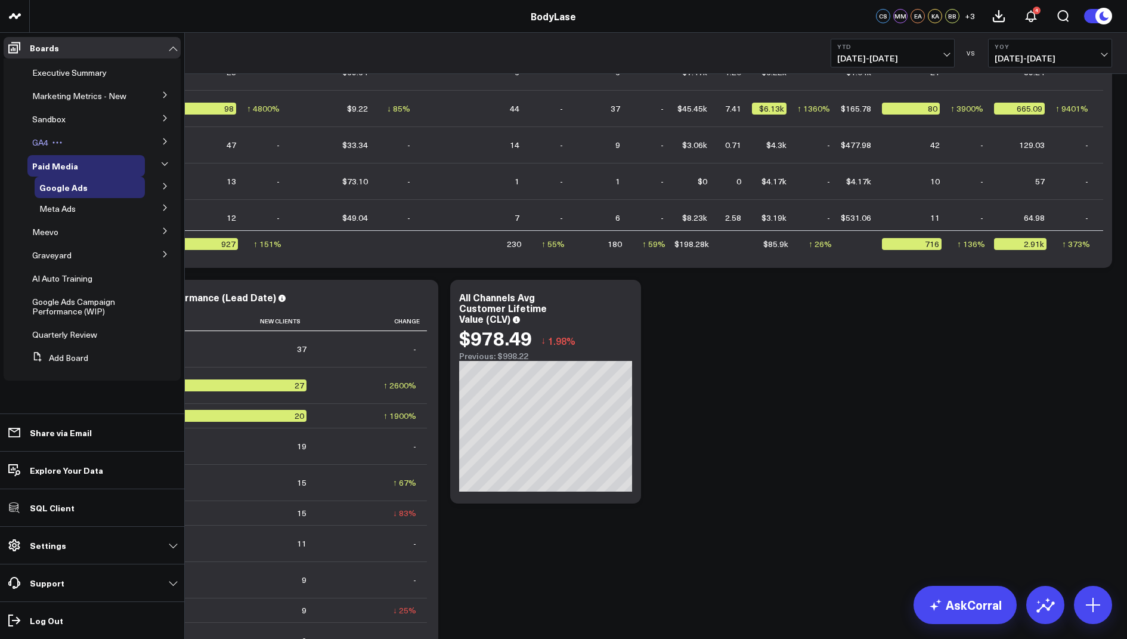
scroll to position [562, 0]
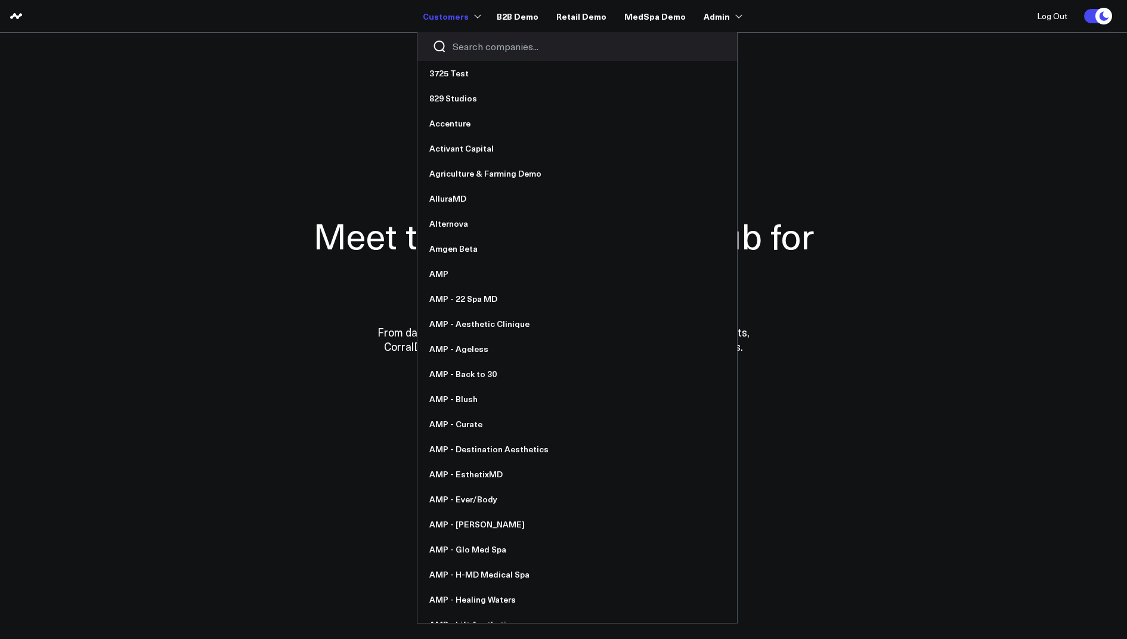
click at [468, 42] on input "Search companies input" at bounding box center [588, 46] width 270 height 13
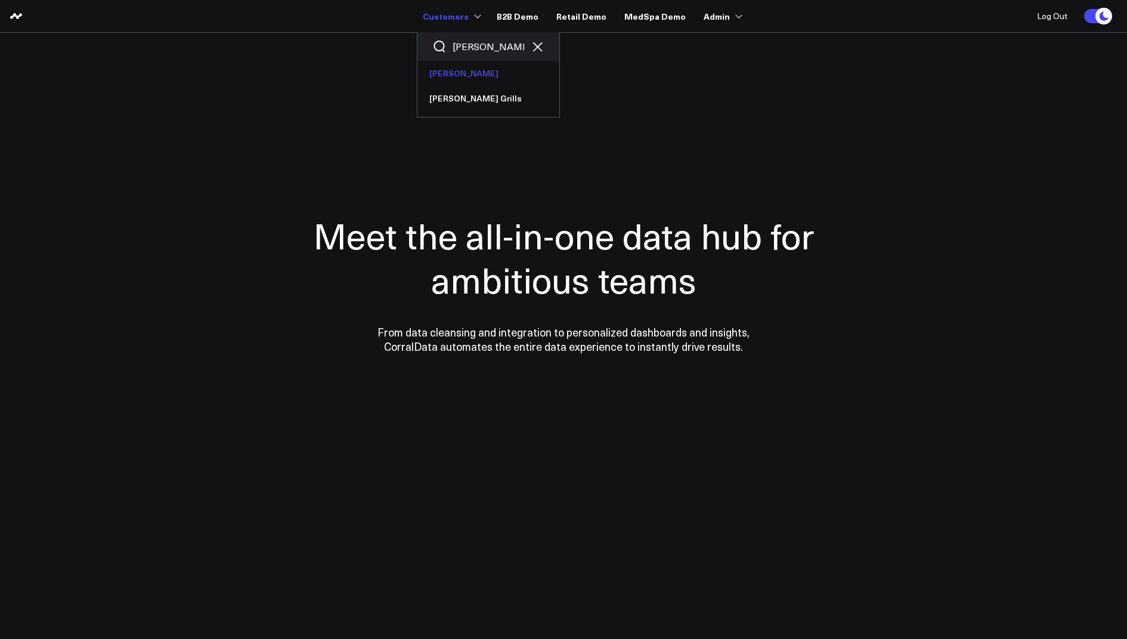
type input "weber"
click at [487, 66] on link "[PERSON_NAME]" at bounding box center [488, 73] width 142 height 25
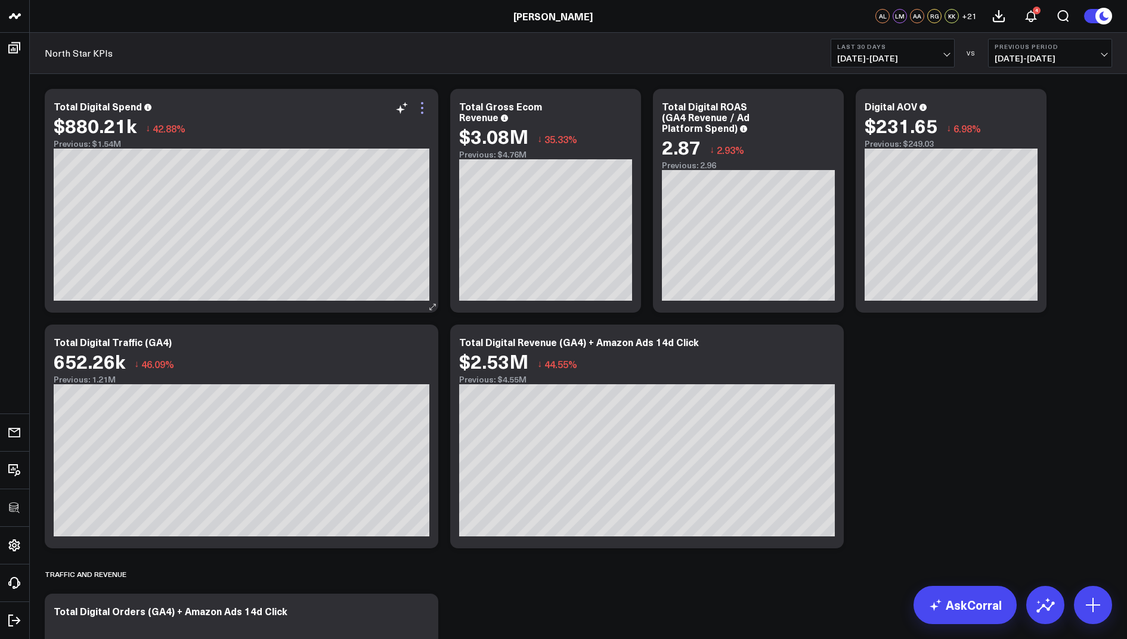
click at [420, 108] on icon at bounding box center [422, 108] width 14 height 14
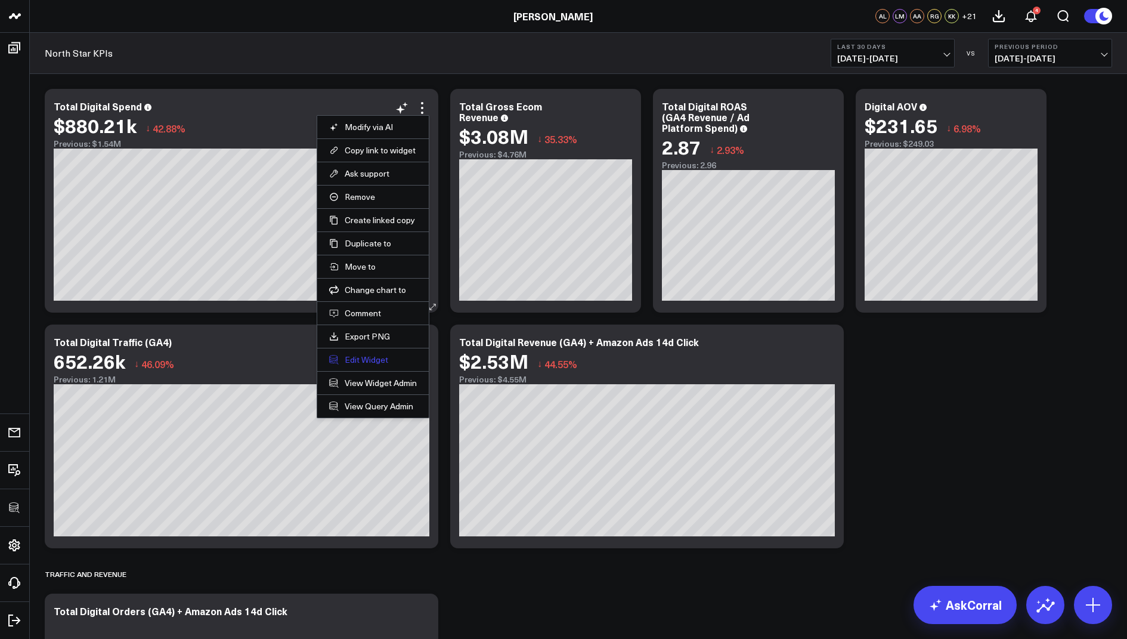
click at [358, 355] on button "Edit Widget" at bounding box center [373, 359] width 88 height 11
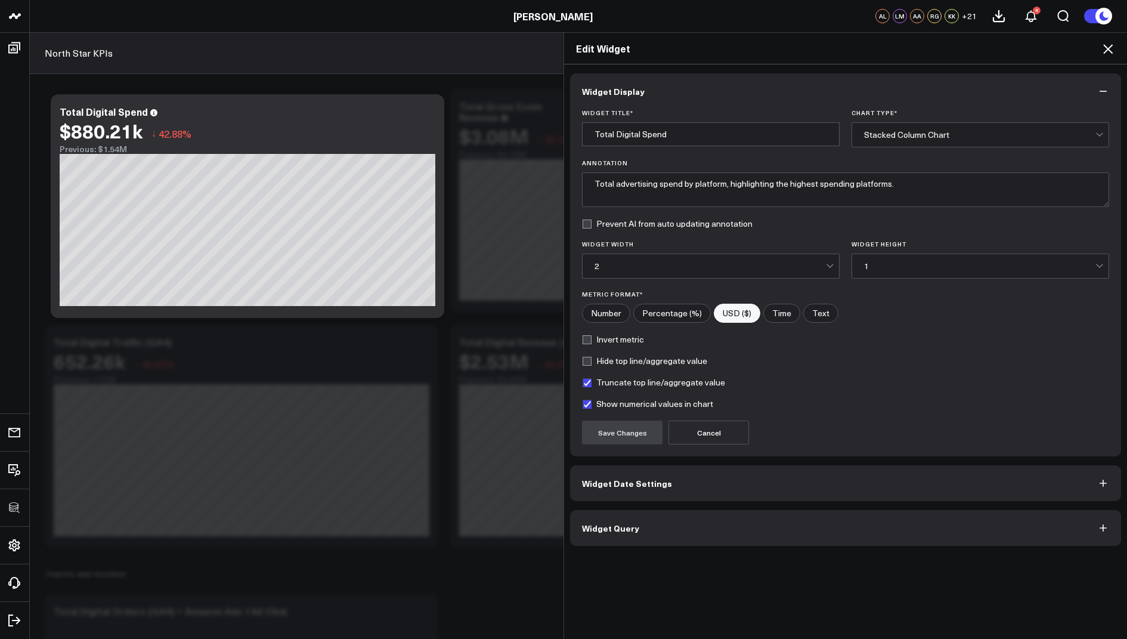
click at [593, 518] on button "Widget Query" at bounding box center [845, 528] width 551 height 36
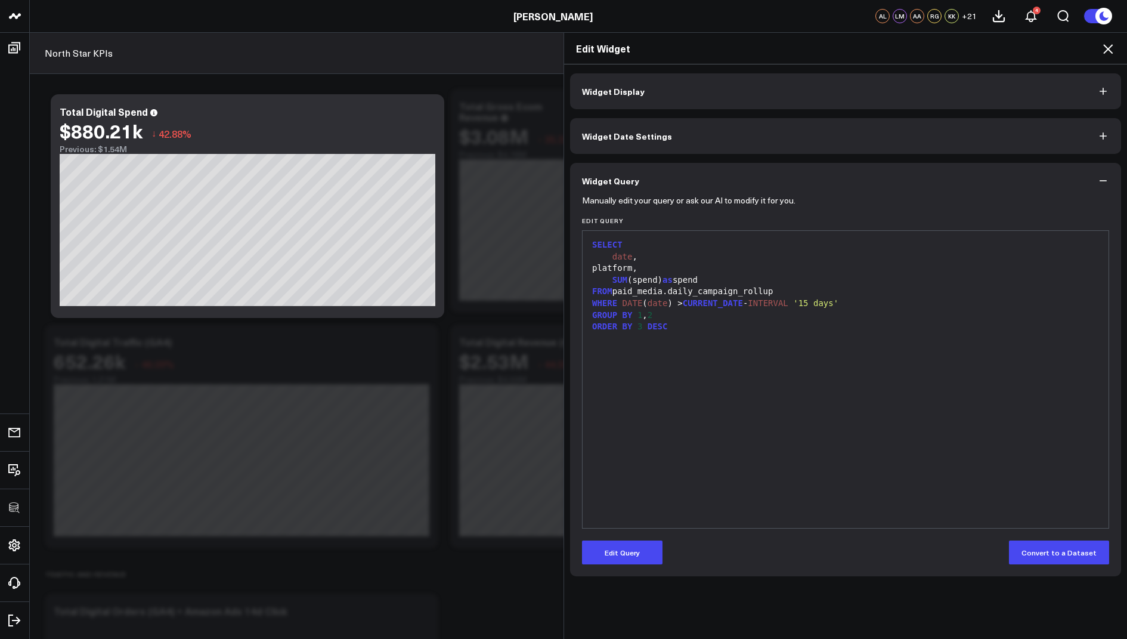
click at [1119, 47] on div "Edit Widget" at bounding box center [845, 49] width 563 height 32
click at [1109, 47] on icon at bounding box center [1108, 49] width 10 height 10
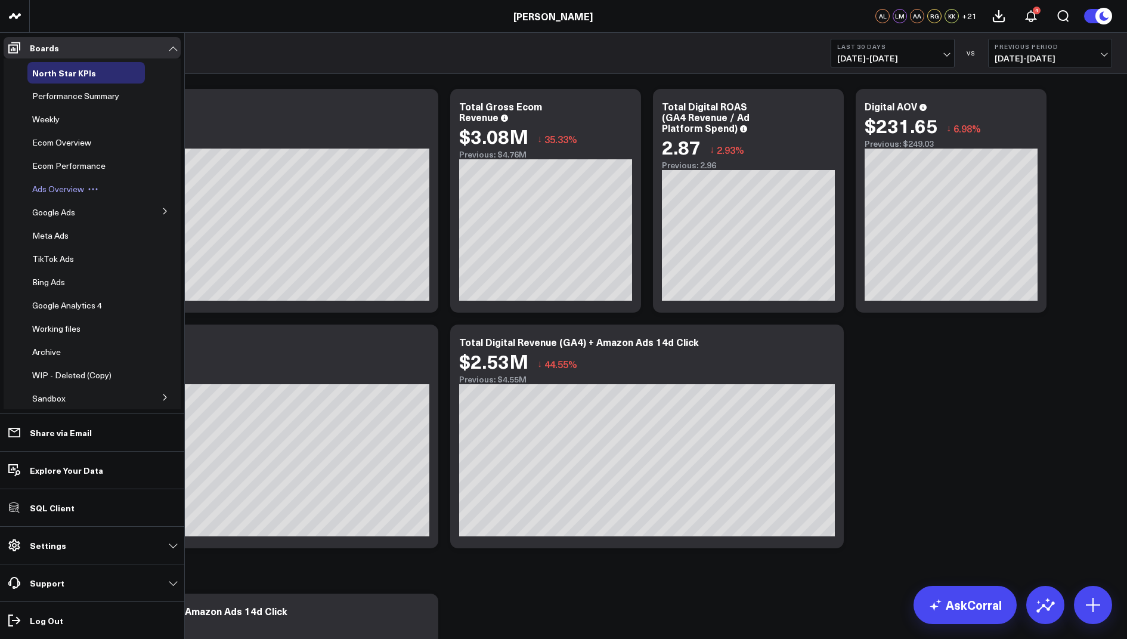
click at [55, 190] on span "Ads Overview" at bounding box center [58, 188] width 52 height 11
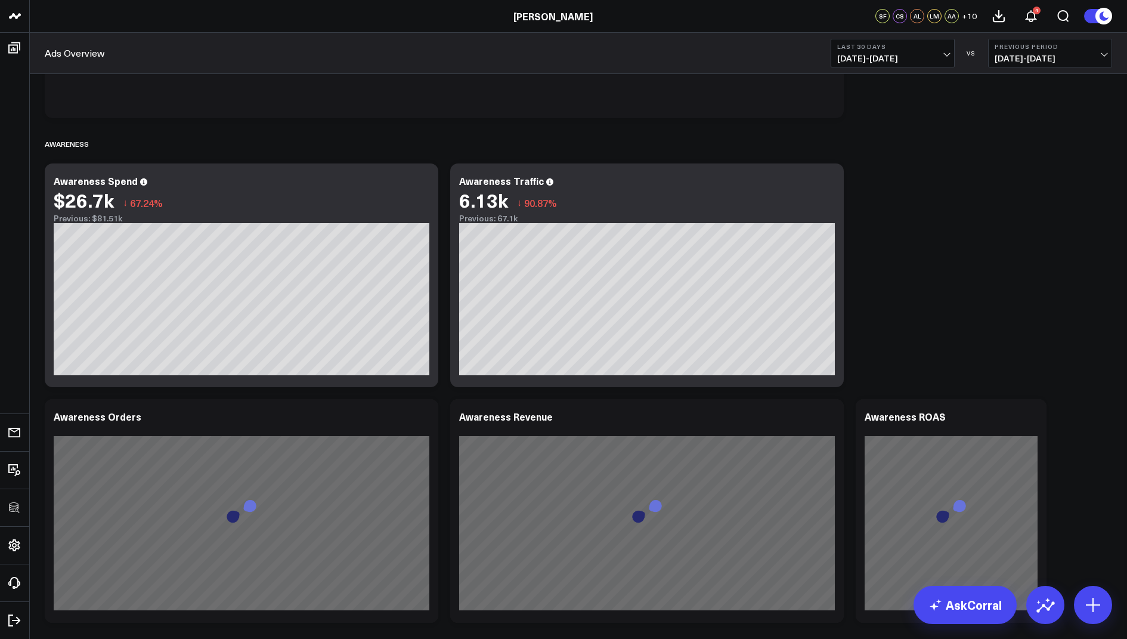
scroll to position [408, 0]
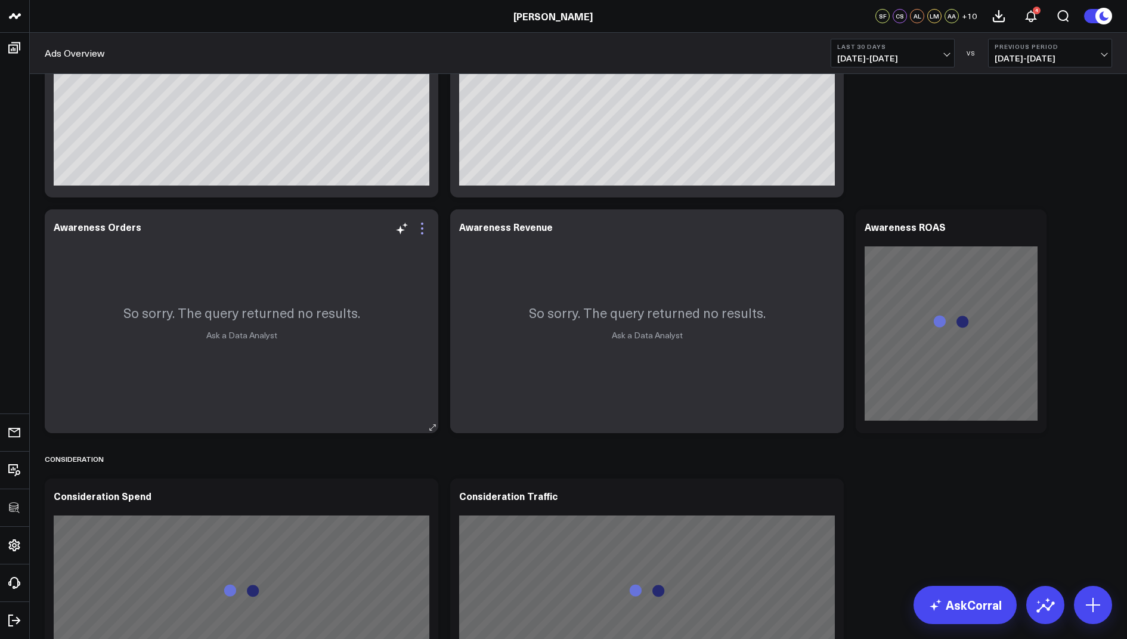
click at [422, 227] on icon at bounding box center [422, 228] width 2 height 2
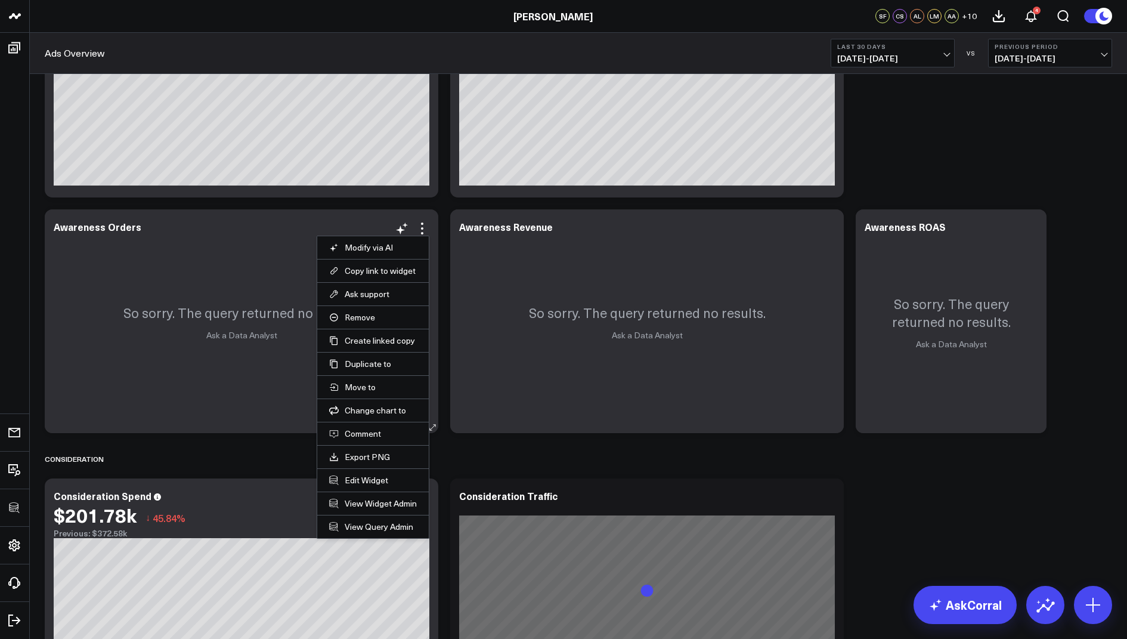
click at [362, 471] on li "Edit Widget" at bounding box center [373, 479] width 112 height 23
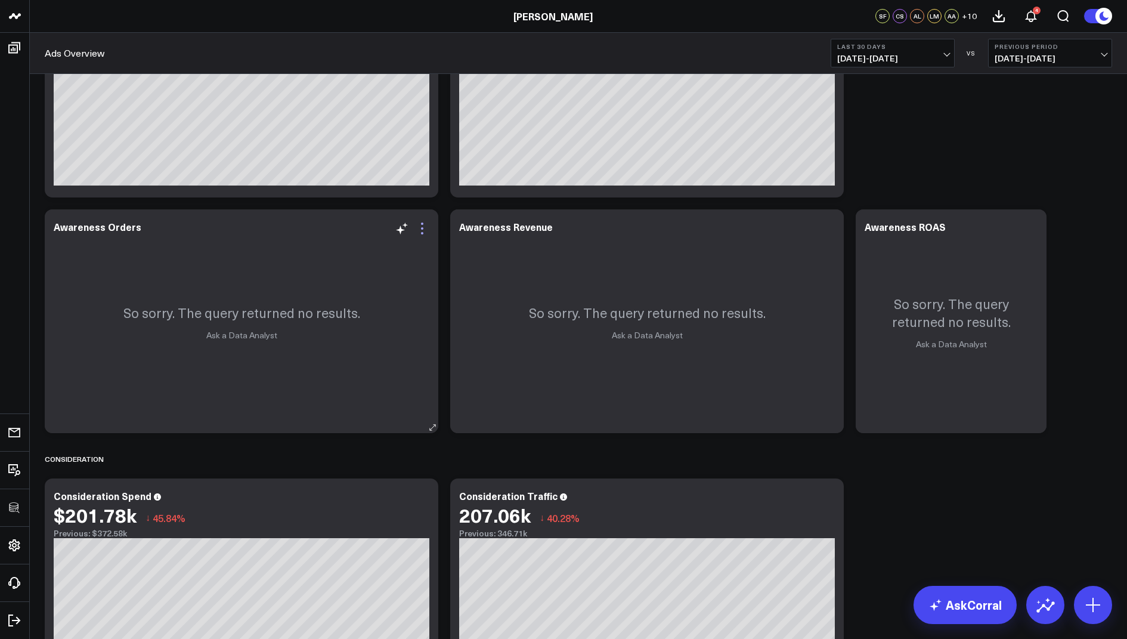
click at [417, 226] on icon at bounding box center [422, 228] width 14 height 14
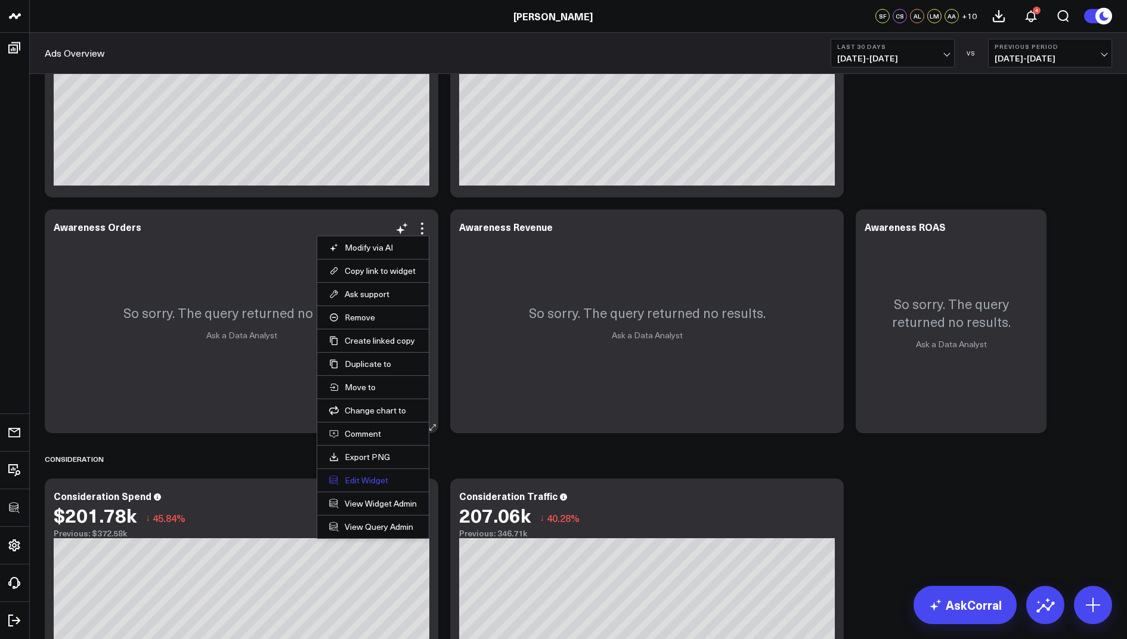
click at [355, 475] on button "Edit Widget" at bounding box center [373, 480] width 88 height 11
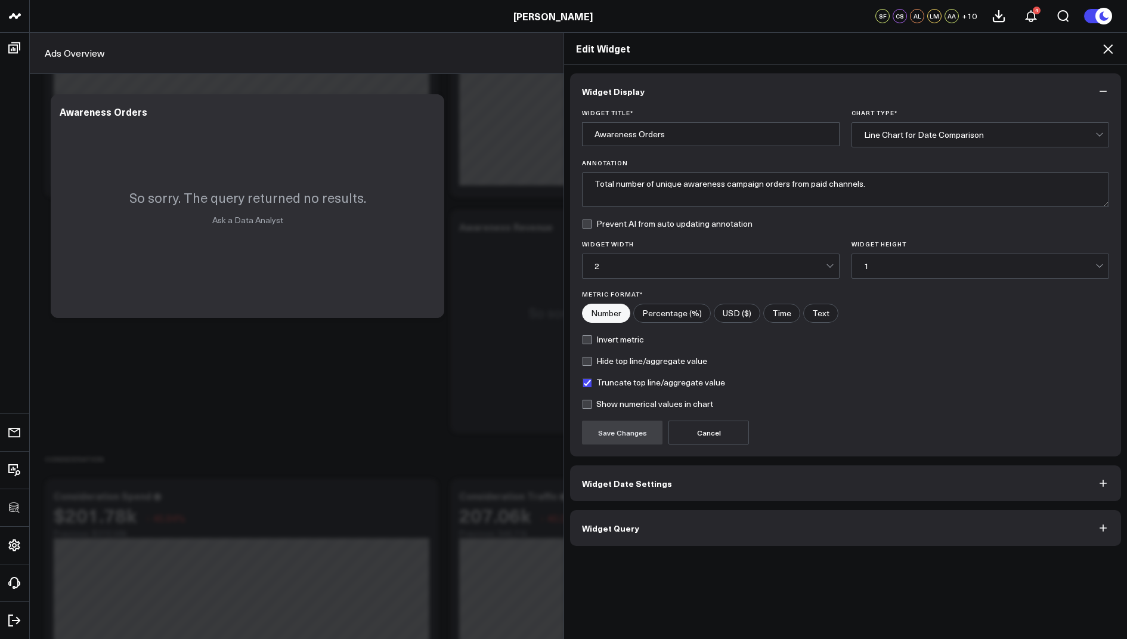
click at [605, 518] on button "Widget Query" at bounding box center [845, 528] width 551 height 36
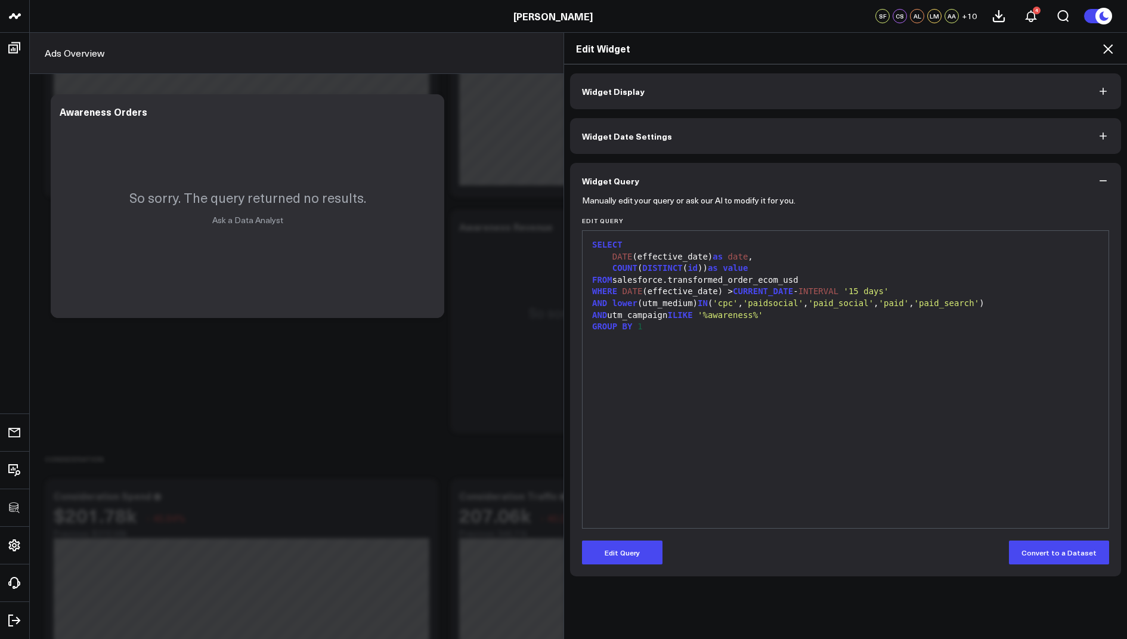
click at [1110, 47] on icon at bounding box center [1108, 49] width 10 height 10
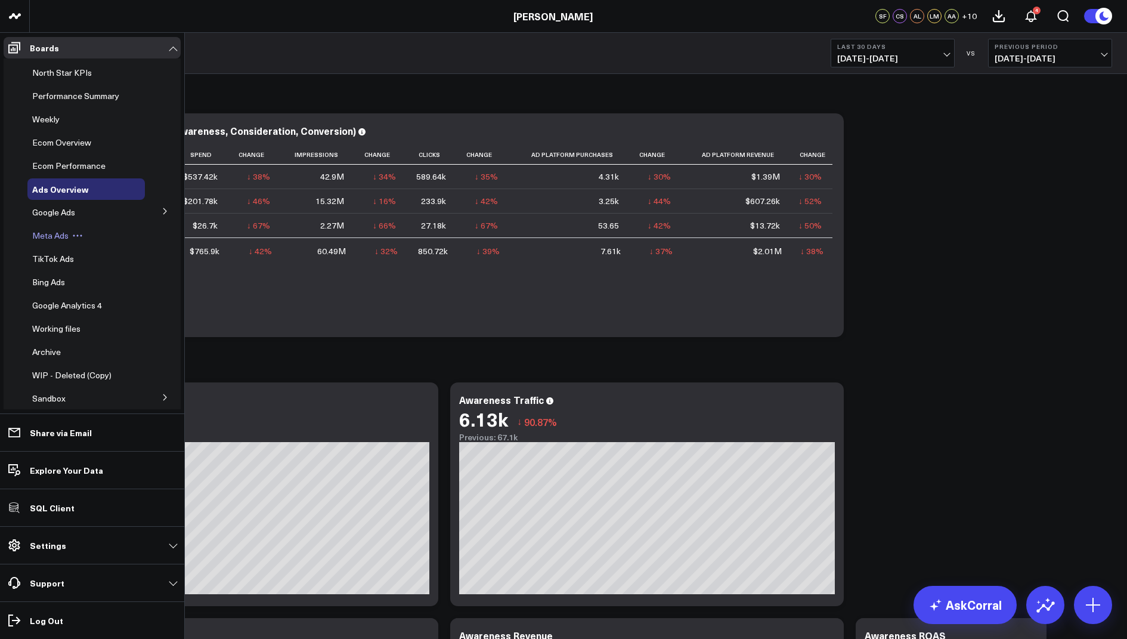
click at [51, 236] on span "Meta Ads" at bounding box center [50, 235] width 36 height 11
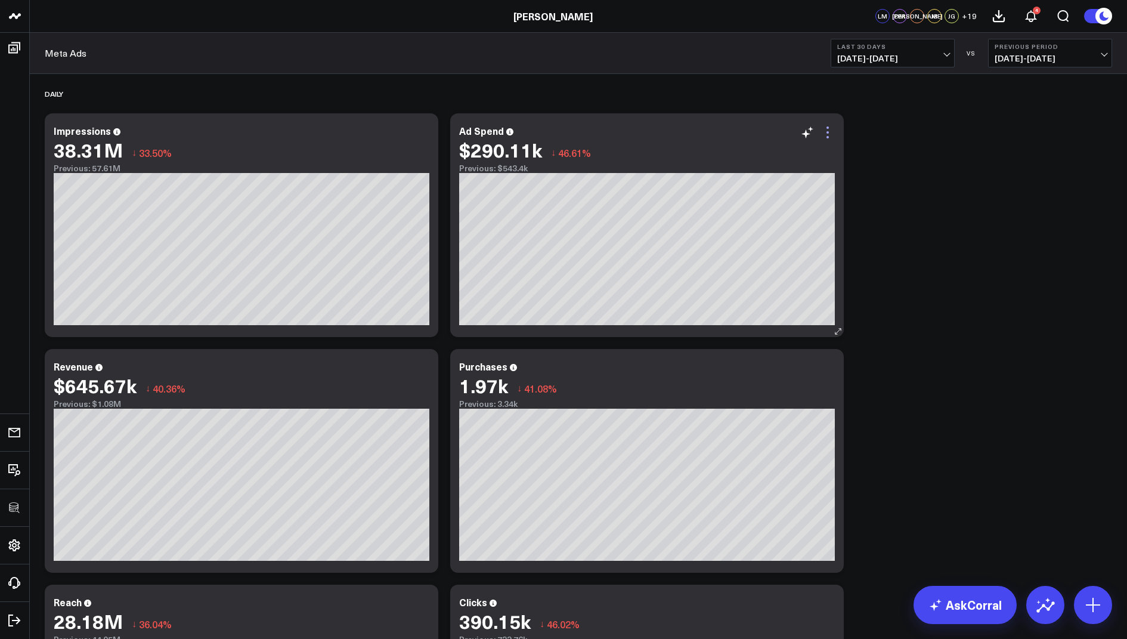
click at [822, 137] on icon at bounding box center [828, 132] width 14 height 14
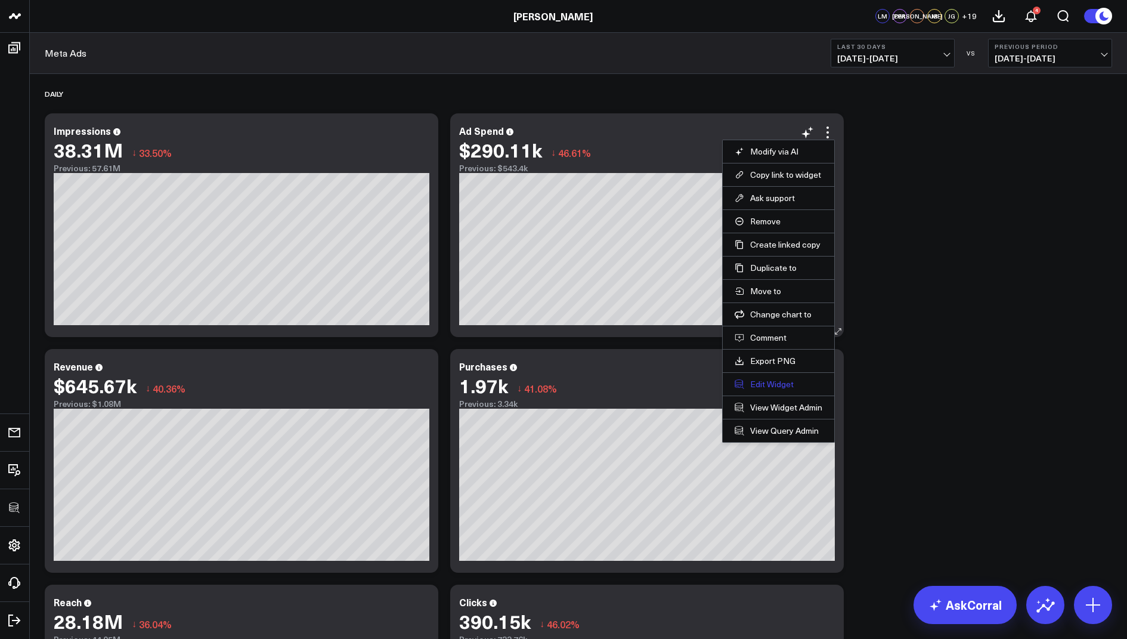
click at [744, 379] on button "Edit Widget" at bounding box center [779, 384] width 88 height 11
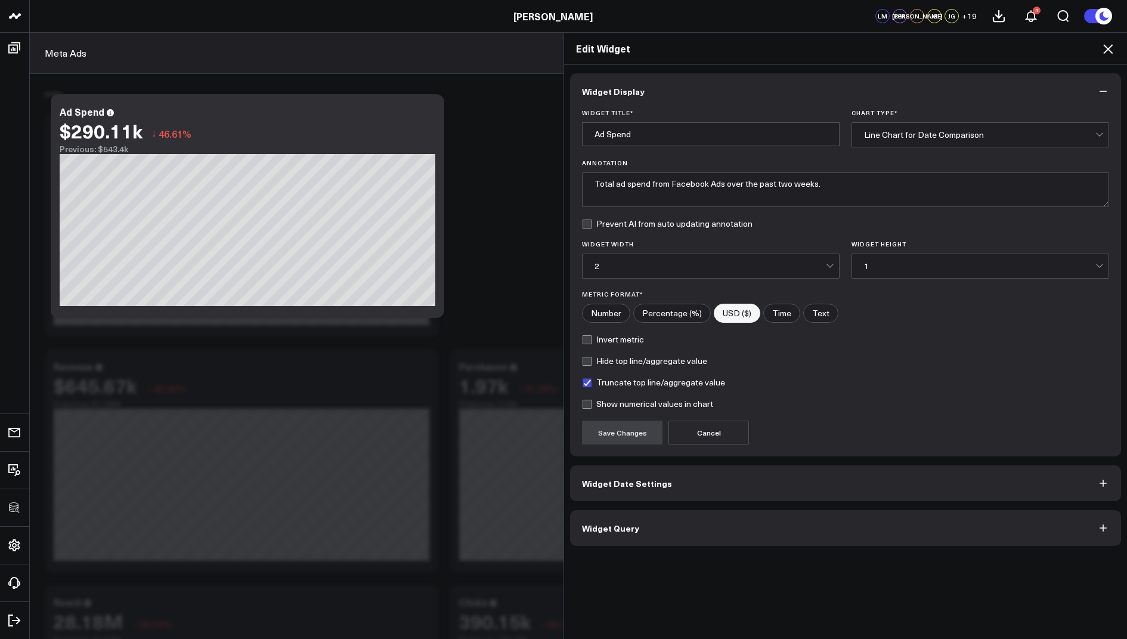
click at [583, 529] on span "Widget Query" at bounding box center [610, 528] width 57 height 10
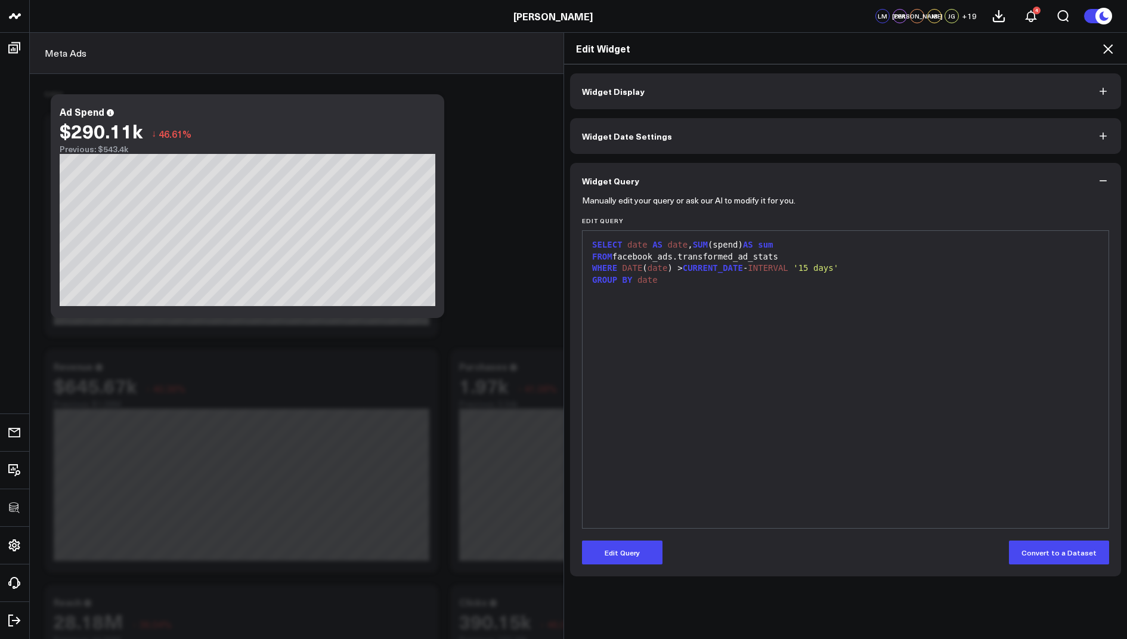
click at [1109, 49] on icon at bounding box center [1108, 49] width 10 height 10
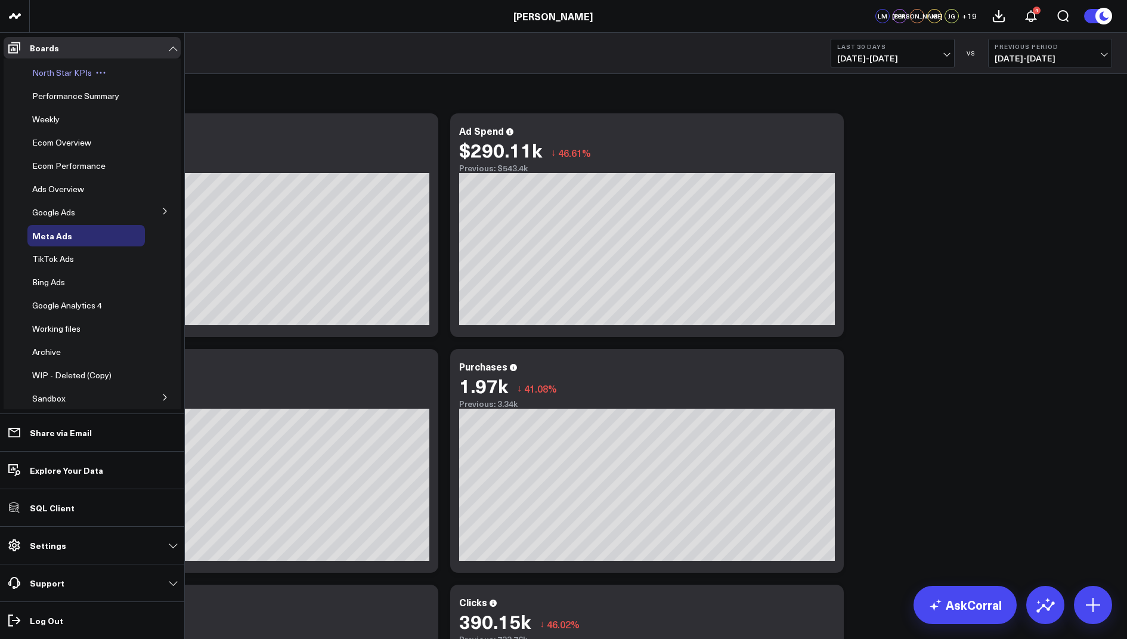
click at [65, 72] on span "North Star KPIs" at bounding box center [62, 72] width 60 height 11
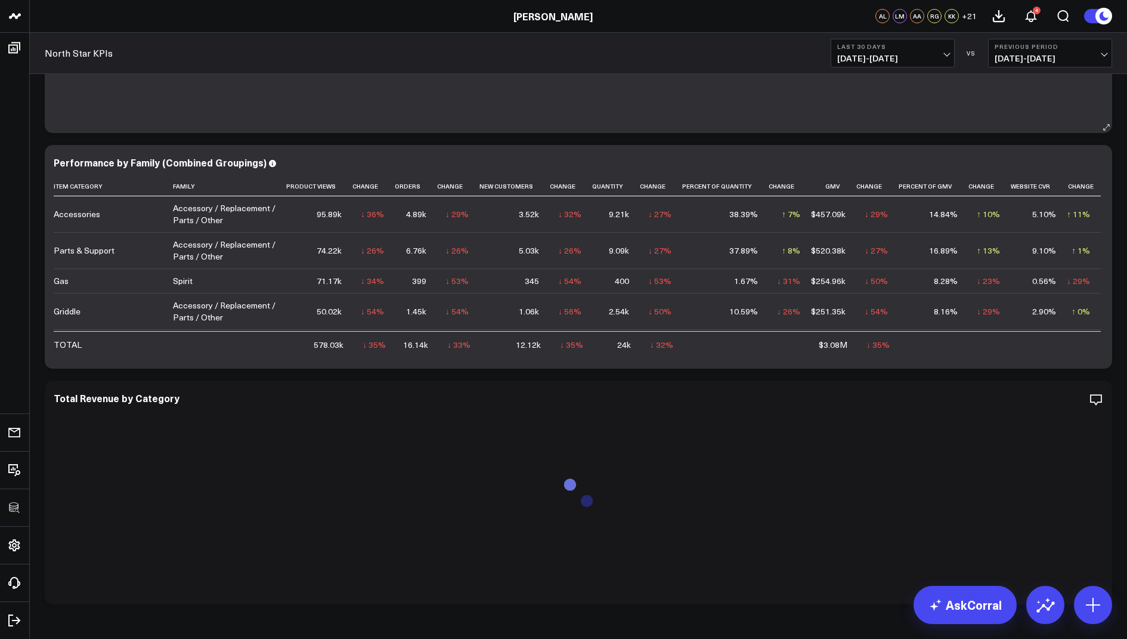
scroll to position [1172, 0]
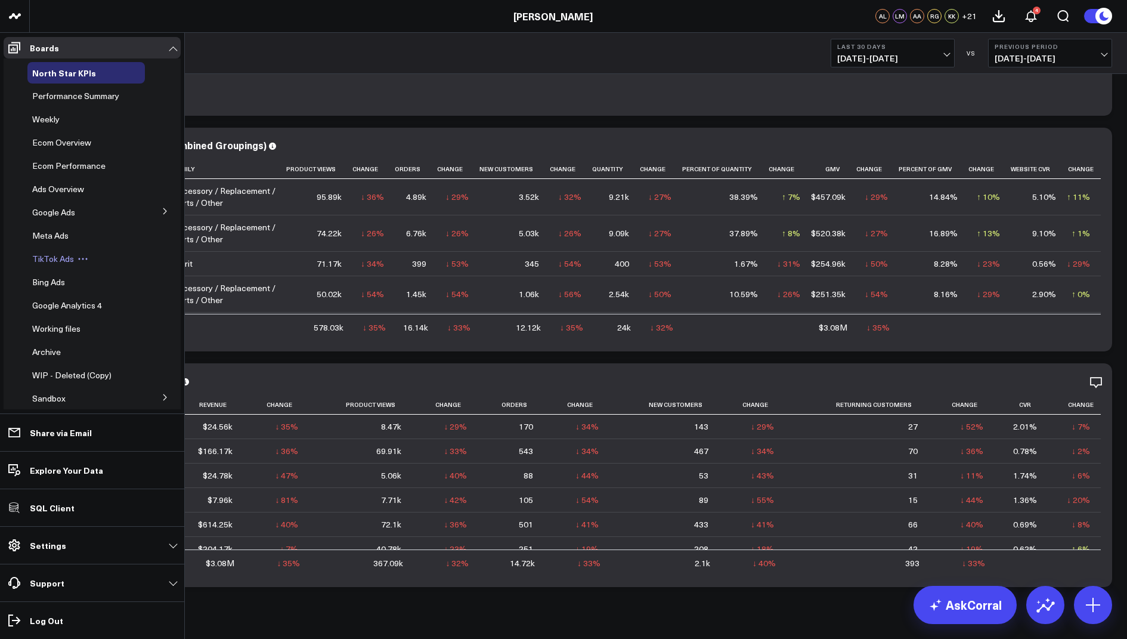
click at [57, 256] on span "TikTok Ads" at bounding box center [53, 258] width 42 height 11
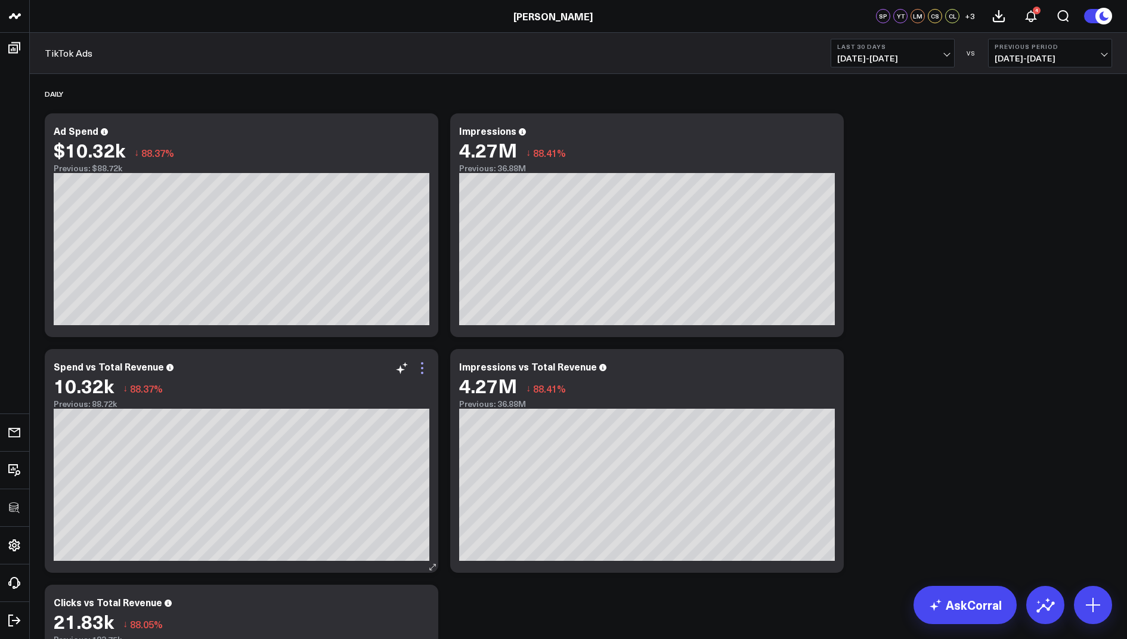
click at [417, 362] on icon at bounding box center [422, 368] width 14 height 14
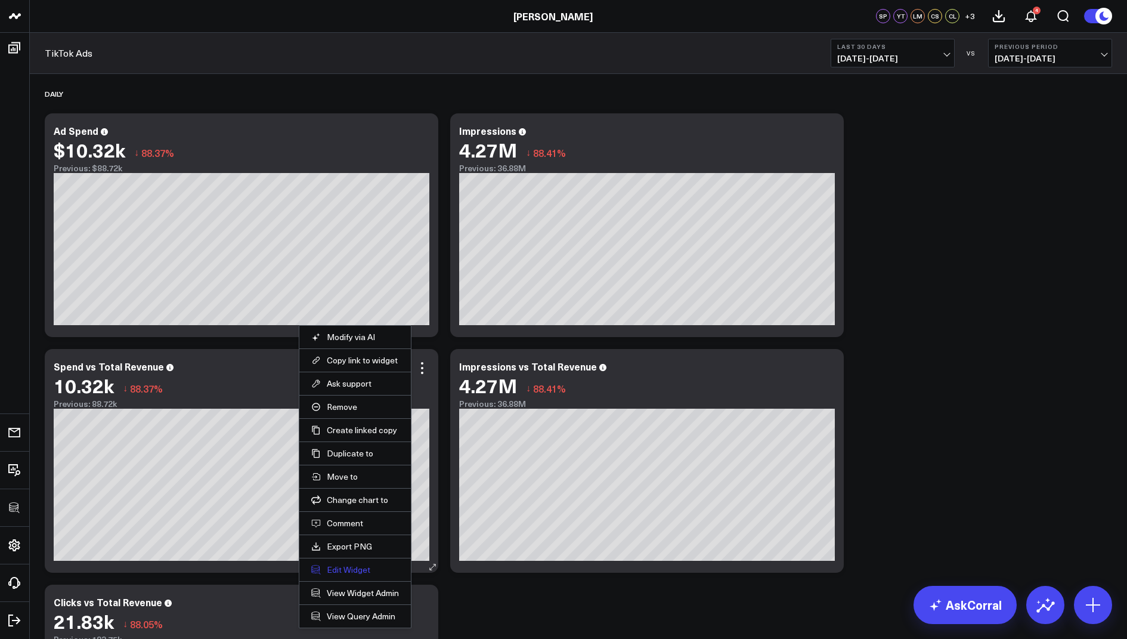
click at [352, 568] on button "Edit Widget" at bounding box center [355, 569] width 88 height 11
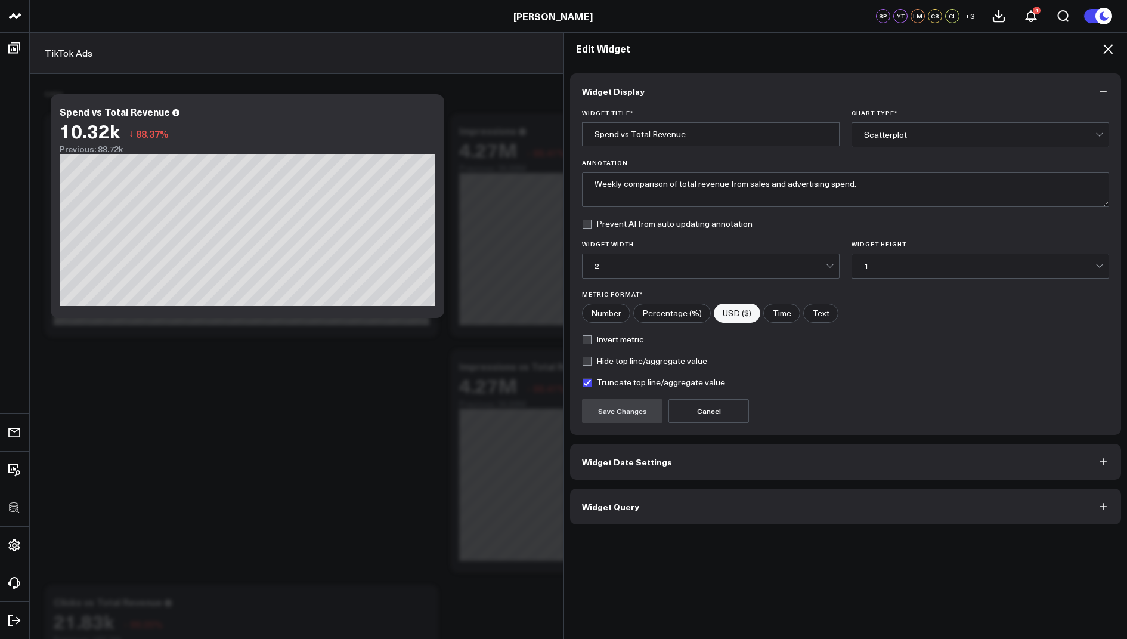
click at [602, 512] on button "Widget Query" at bounding box center [845, 506] width 551 height 36
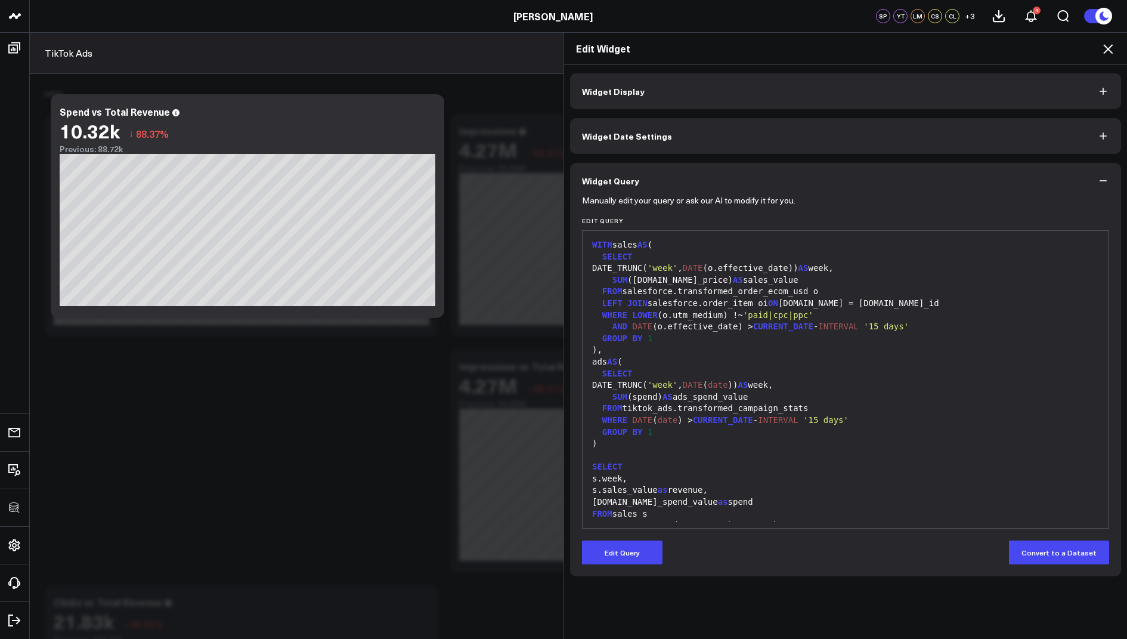
click at [1107, 44] on icon at bounding box center [1108, 49] width 14 height 14
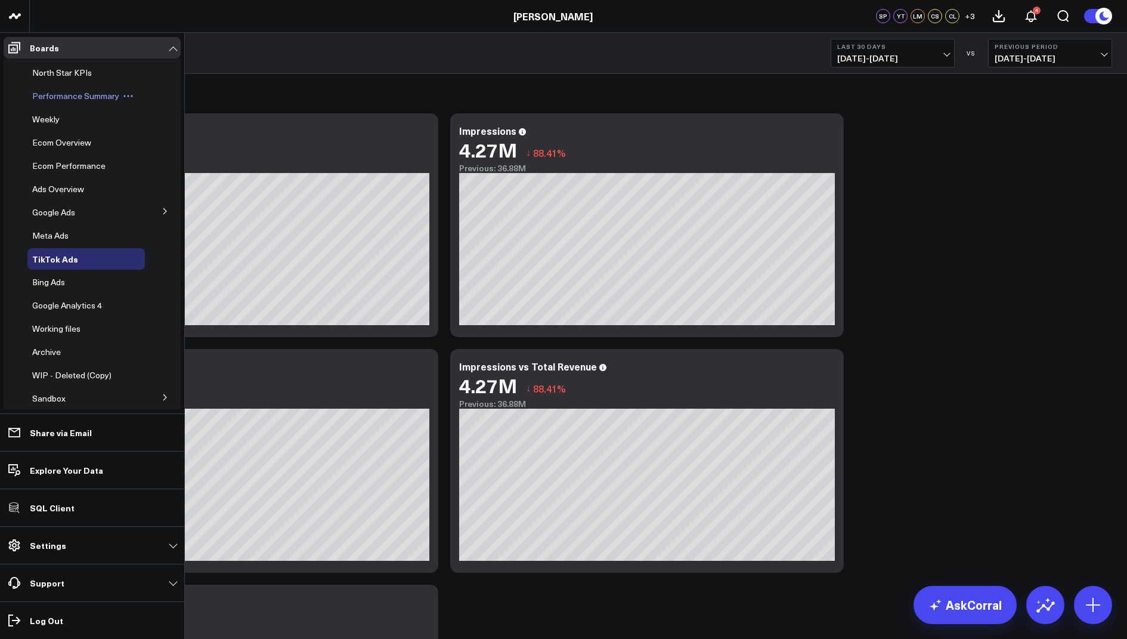
click at [98, 100] on span "Performance Summary" at bounding box center [75, 95] width 87 height 11
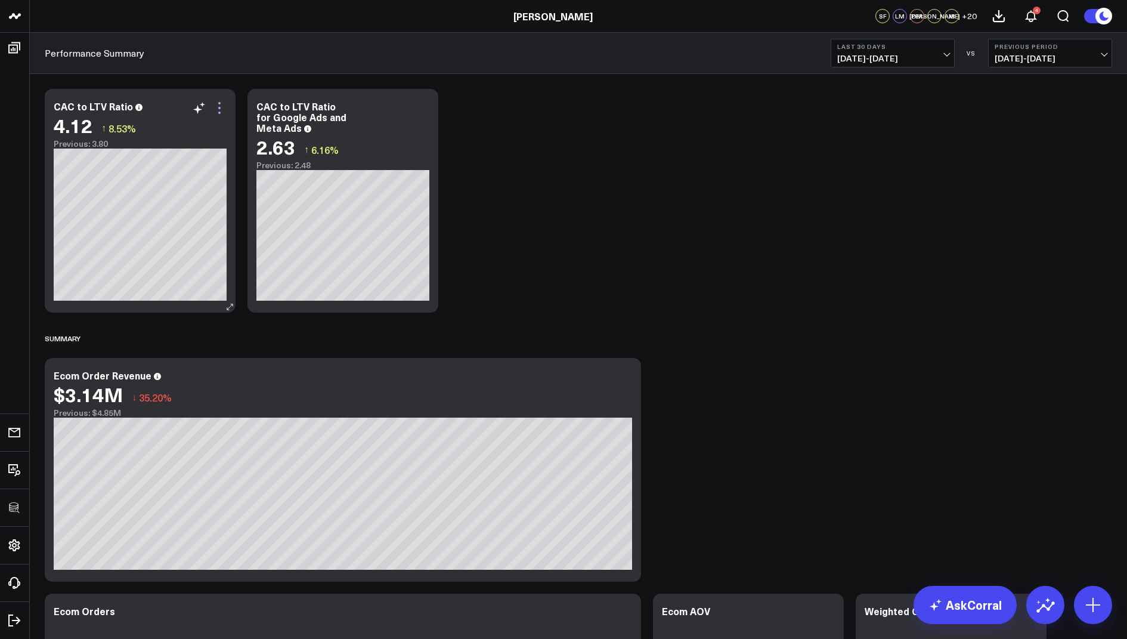
click at [223, 113] on icon at bounding box center [219, 108] width 14 height 14
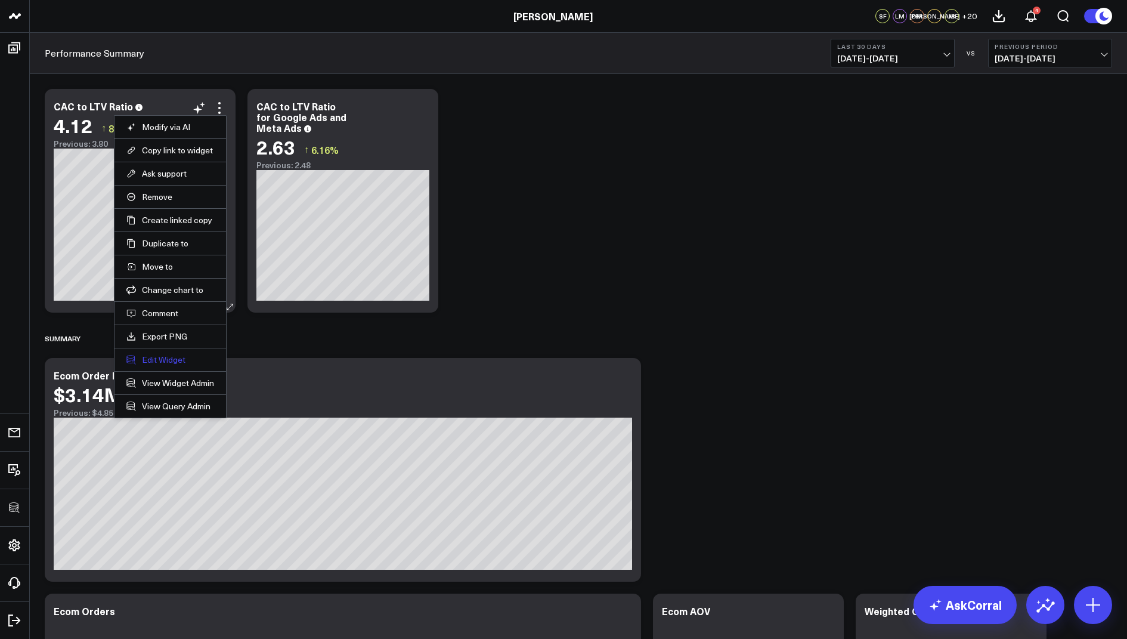
click at [165, 354] on button "Edit Widget" at bounding box center [170, 359] width 88 height 11
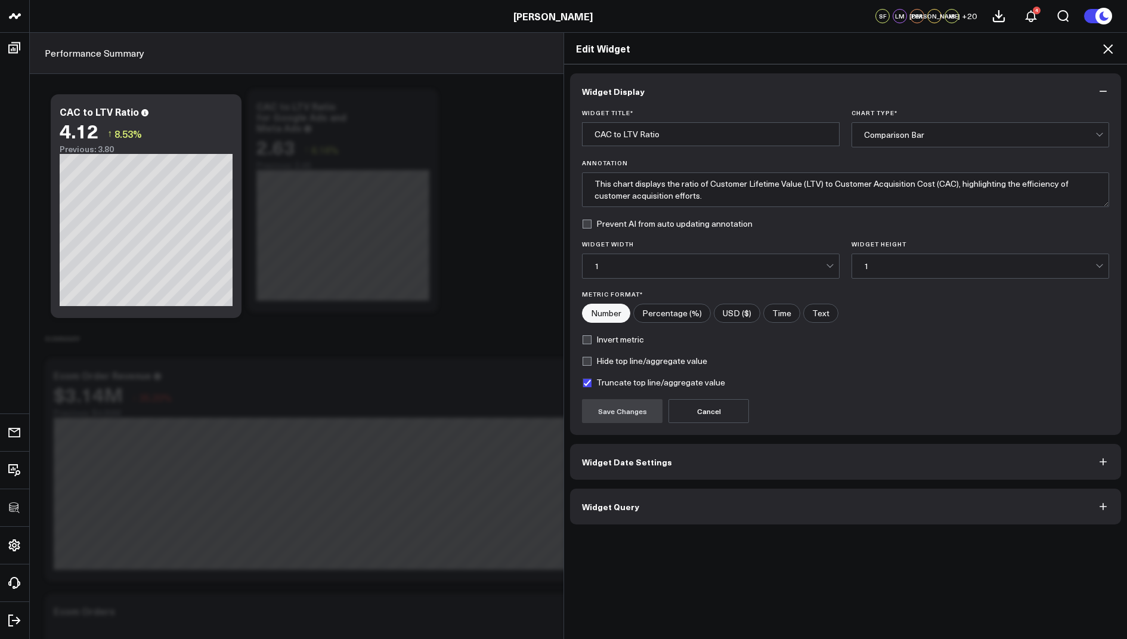
click at [632, 506] on span "Widget Query" at bounding box center [610, 507] width 57 height 10
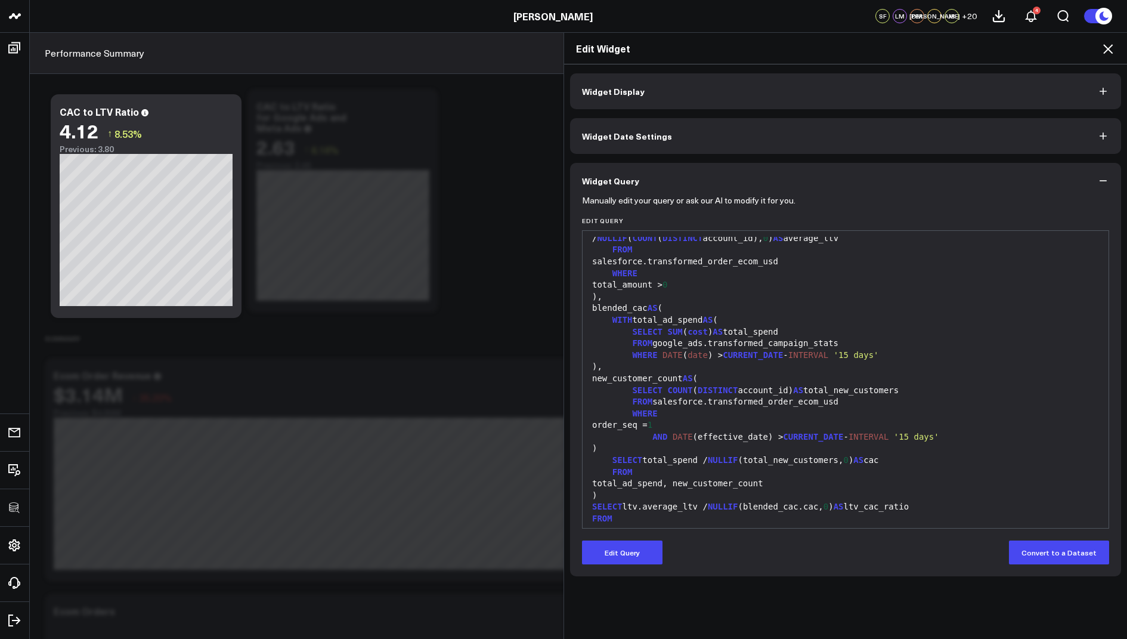
scroll to position [58, 0]
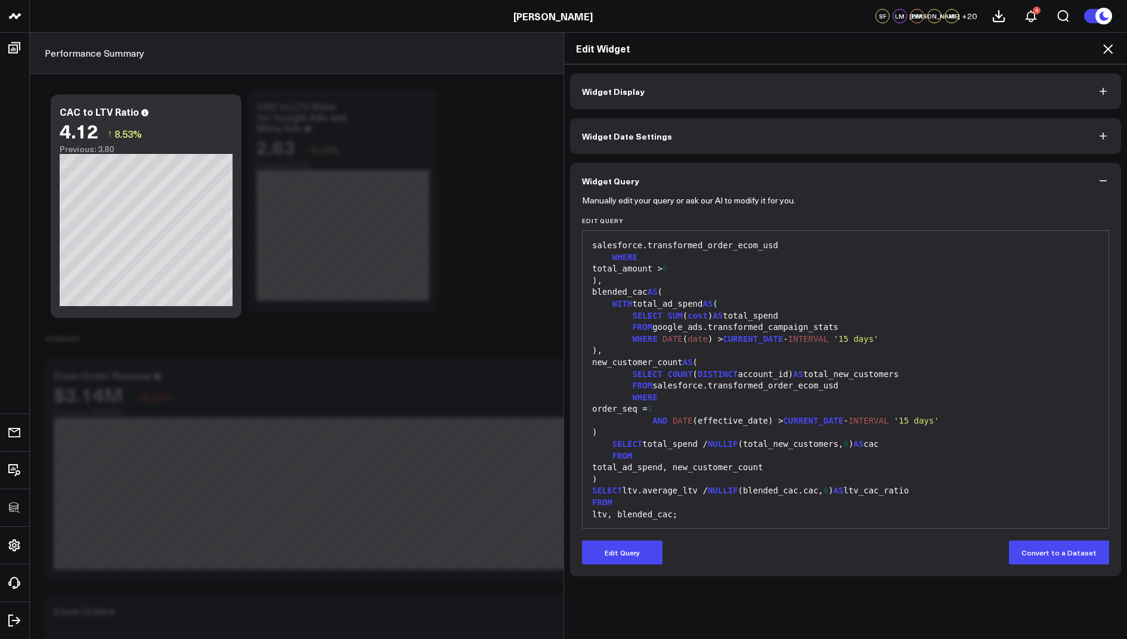
click at [1109, 53] on icon at bounding box center [1108, 49] width 14 height 14
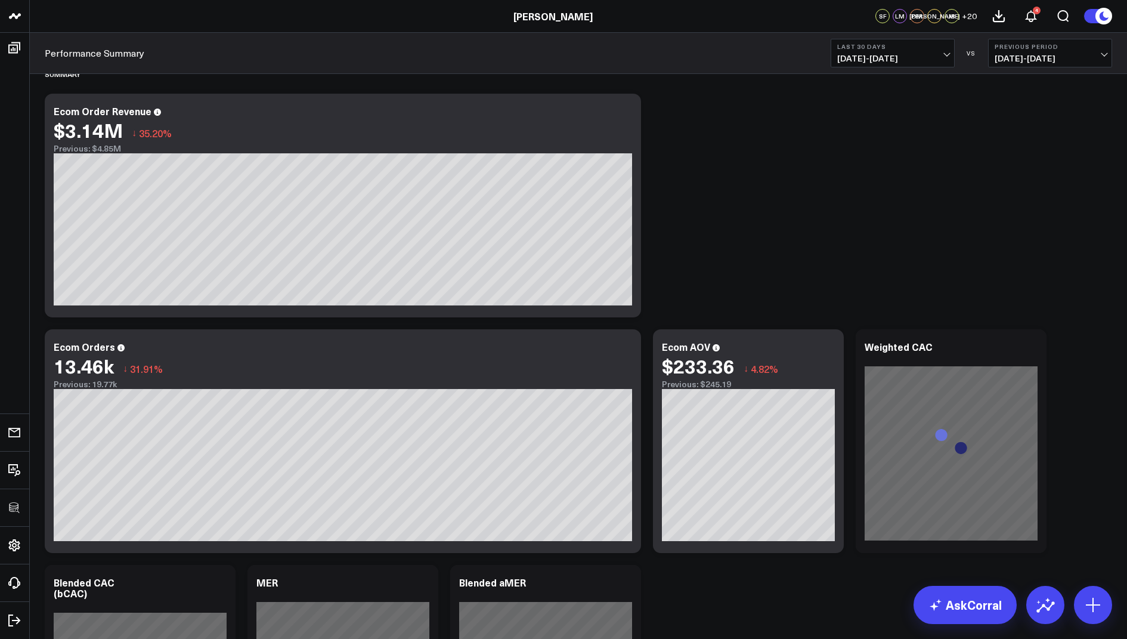
scroll to position [209, 0]
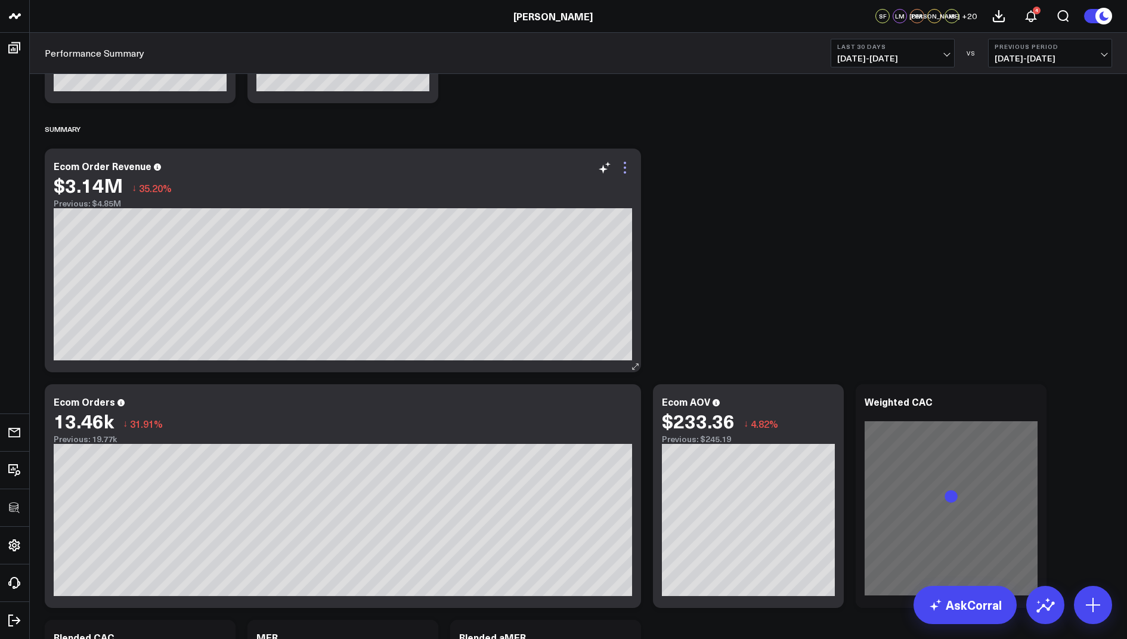
click at [622, 168] on icon at bounding box center [625, 167] width 14 height 14
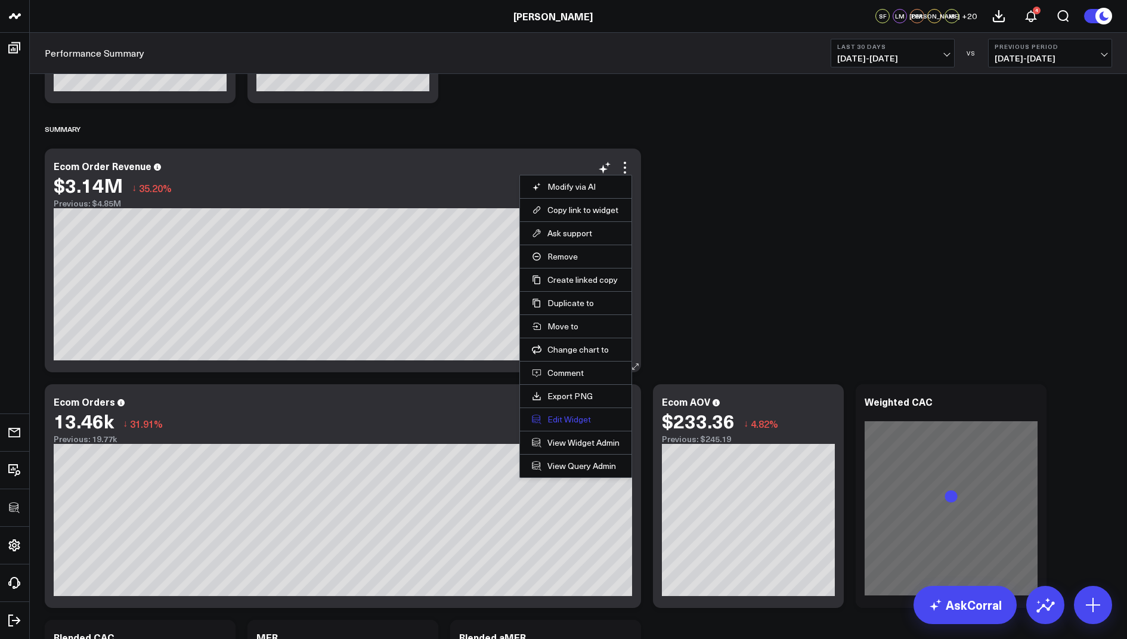
click at [554, 417] on button "Edit Widget" at bounding box center [576, 419] width 88 height 11
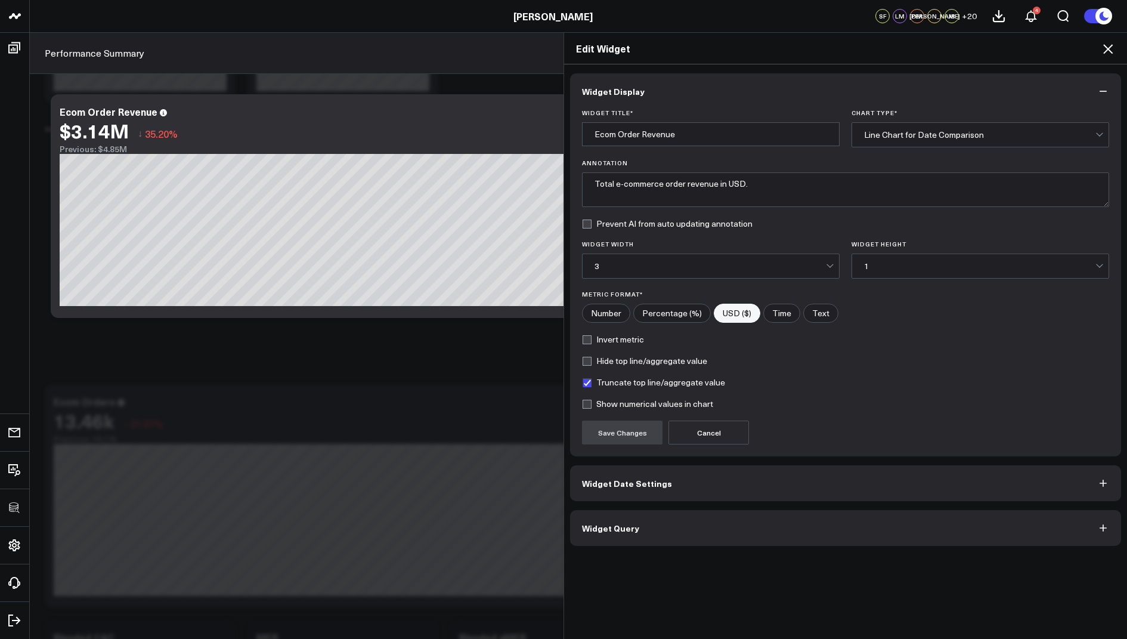
click at [590, 523] on span "Widget Query" at bounding box center [610, 528] width 57 height 10
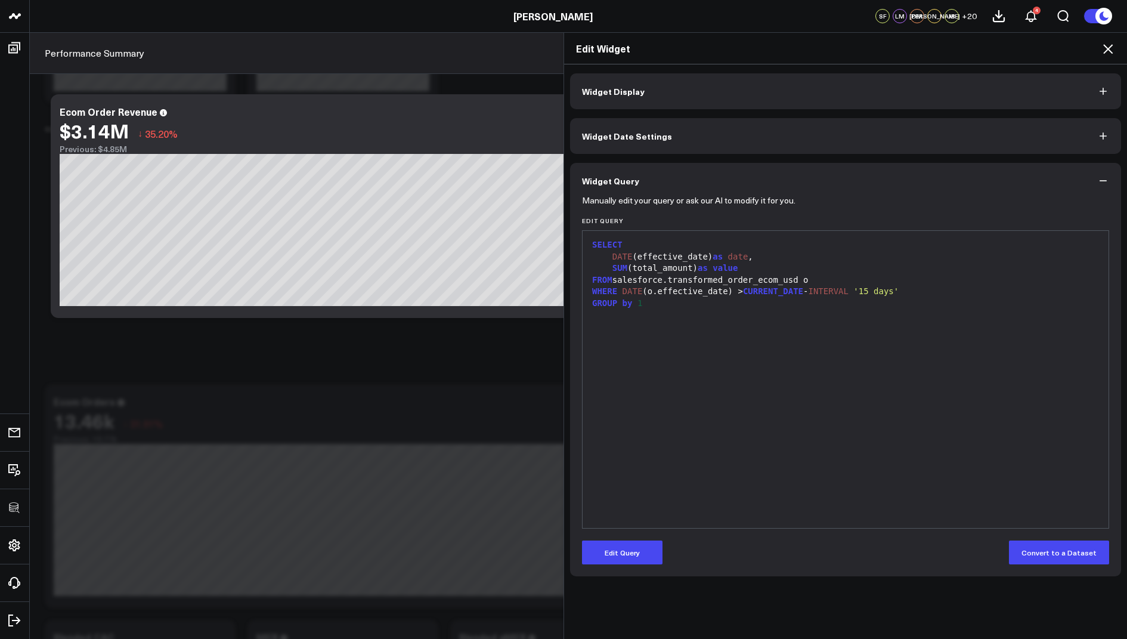
click at [1115, 45] on icon at bounding box center [1108, 49] width 14 height 14
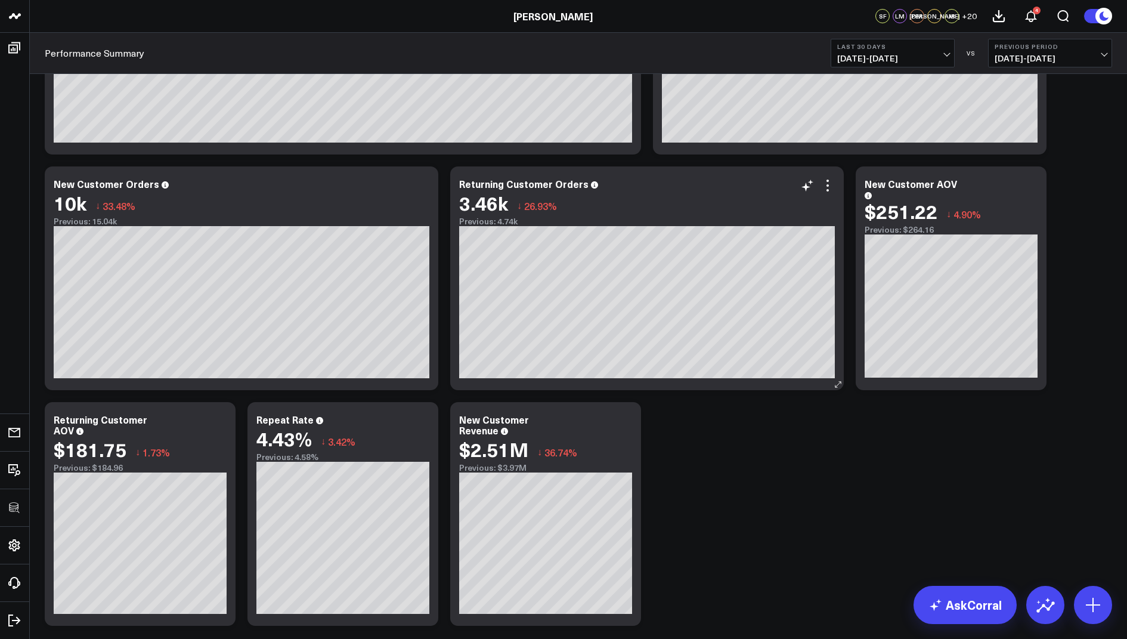
scroll to position [1252, 0]
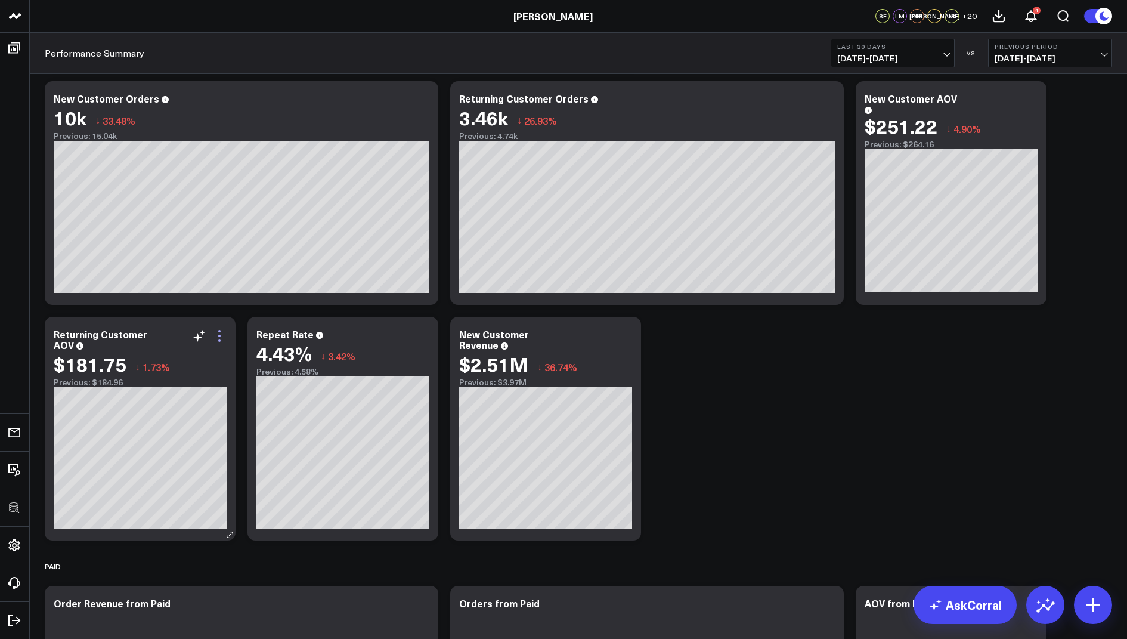
click at [224, 331] on icon at bounding box center [219, 336] width 14 height 14
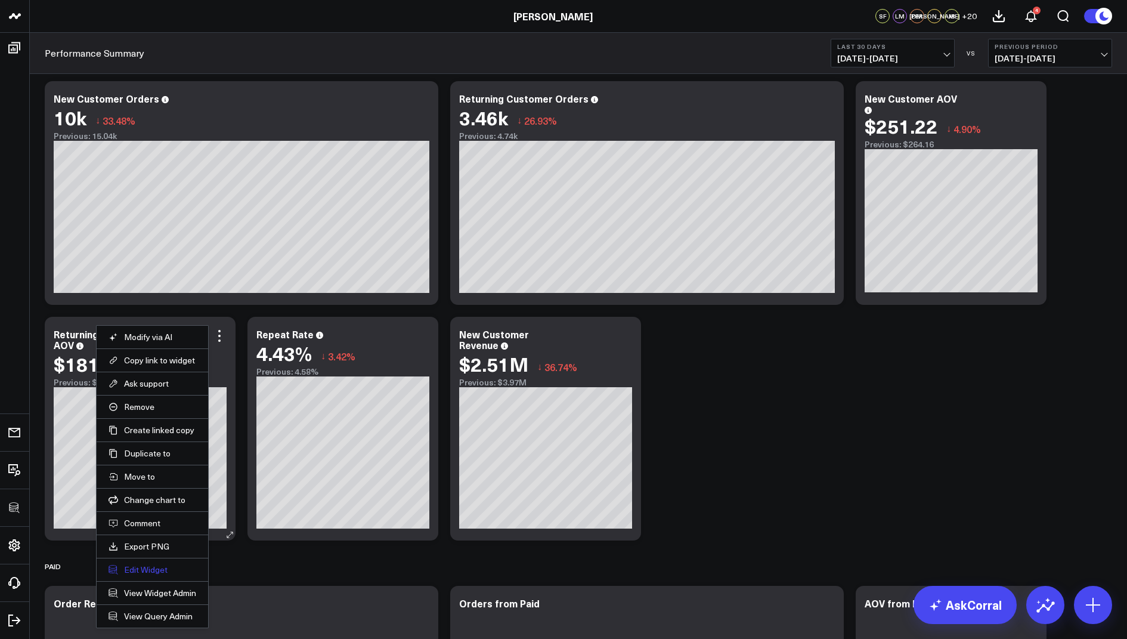
click at [148, 564] on button "Edit Widget" at bounding box center [153, 569] width 88 height 11
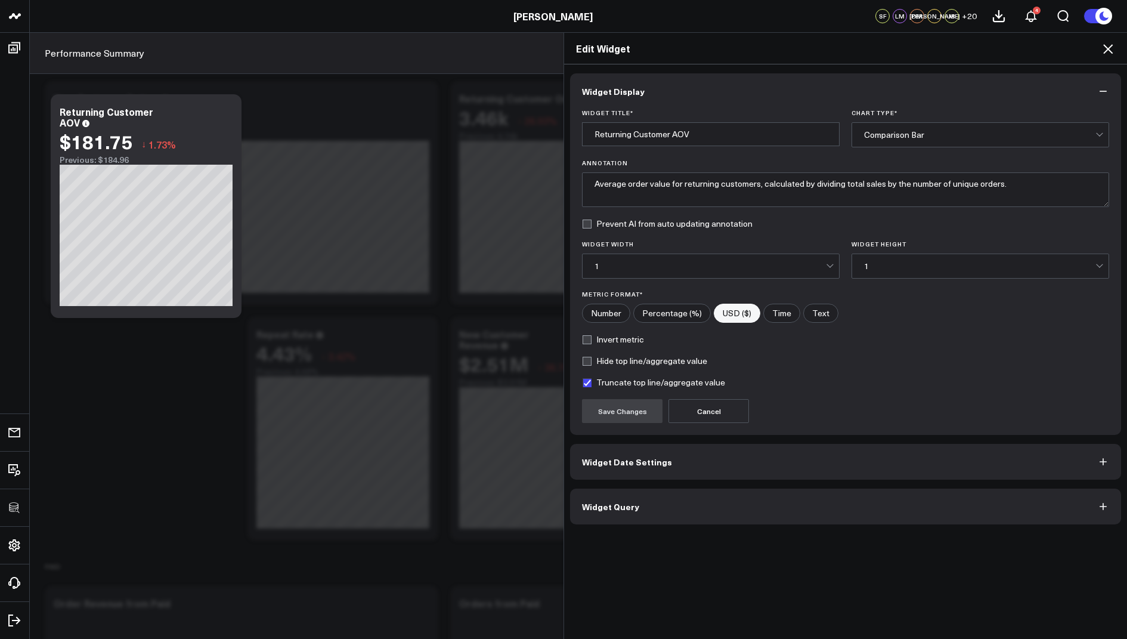
click at [645, 497] on button "Widget Query" at bounding box center [845, 506] width 551 height 36
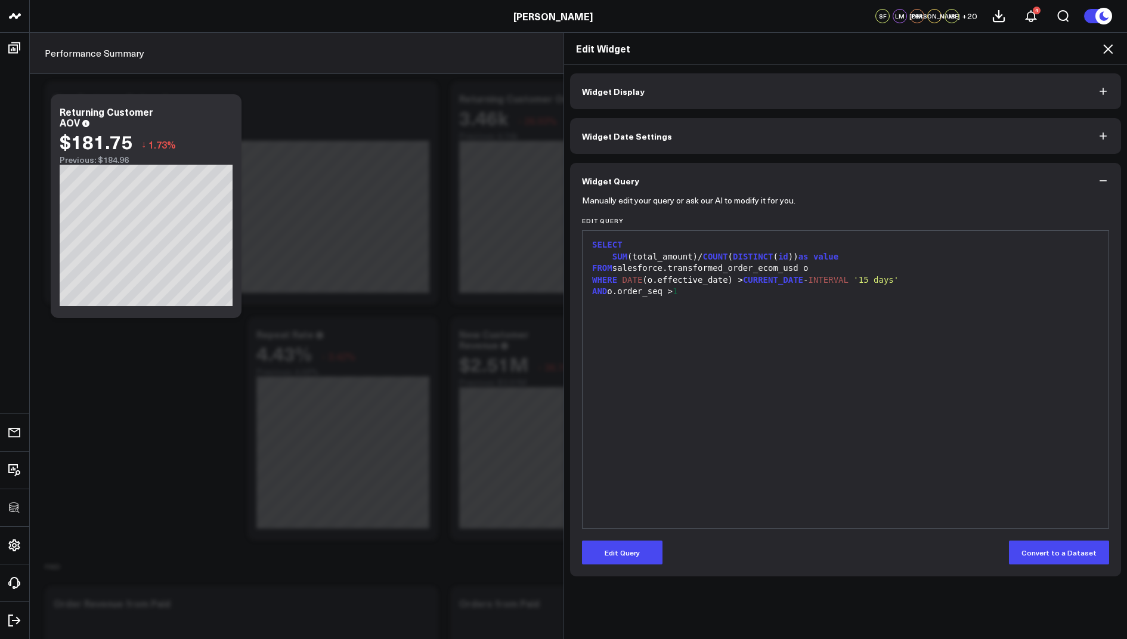
click at [1107, 47] on icon at bounding box center [1108, 49] width 14 height 14
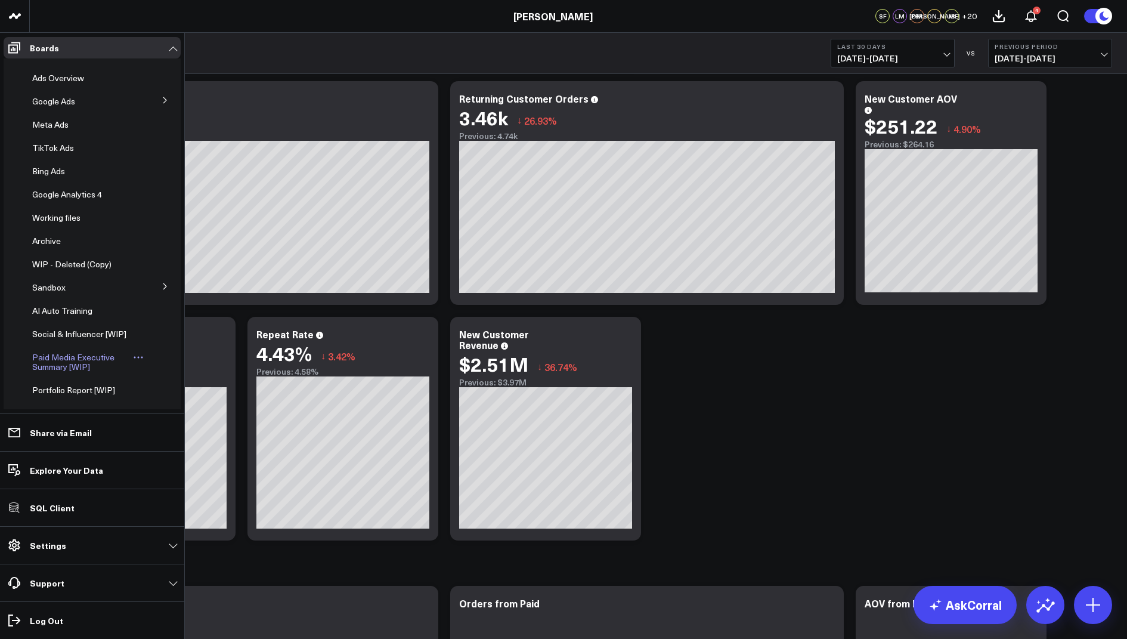
scroll to position [120, 0]
click at [58, 190] on span "Google Analytics 4" at bounding box center [67, 194] width 70 height 11
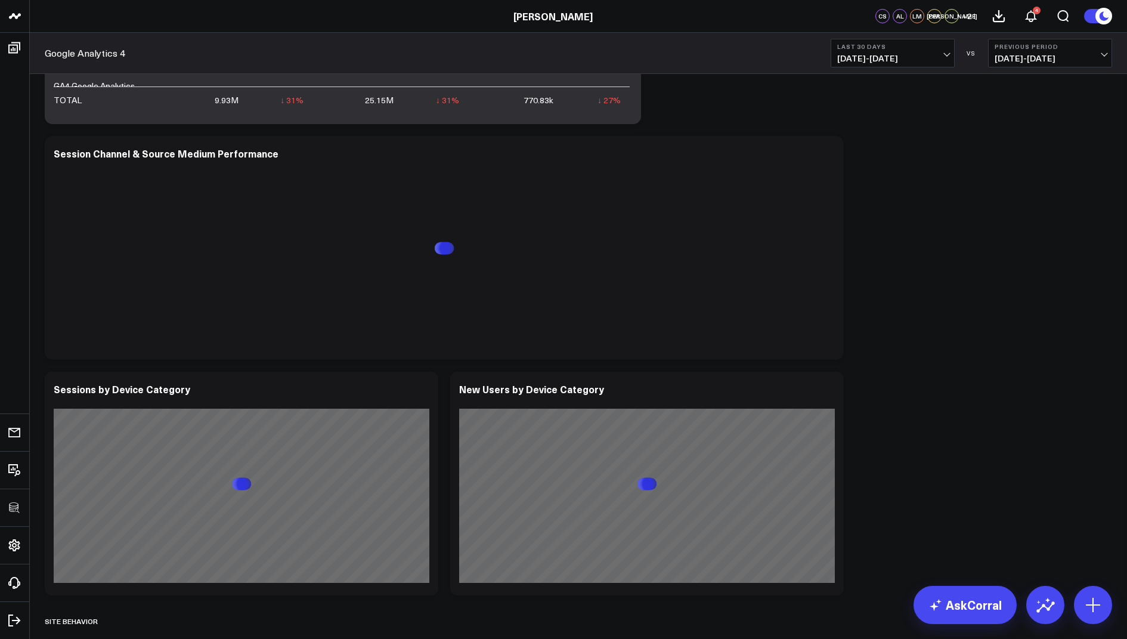
scroll to position [1266, 0]
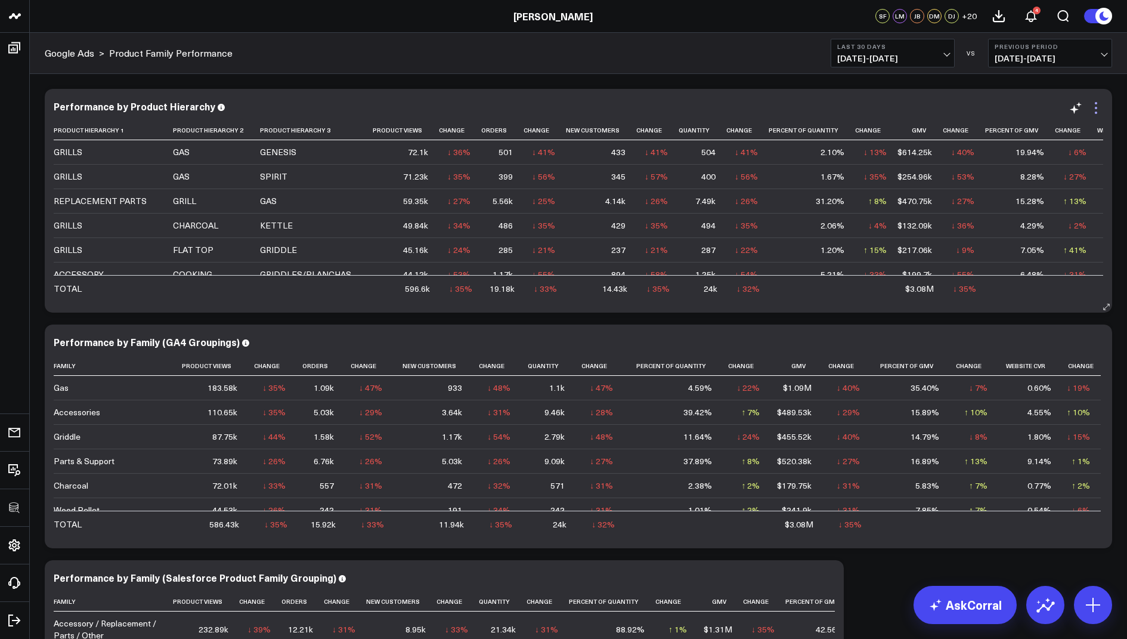
click at [1095, 111] on icon at bounding box center [1096, 108] width 14 height 14
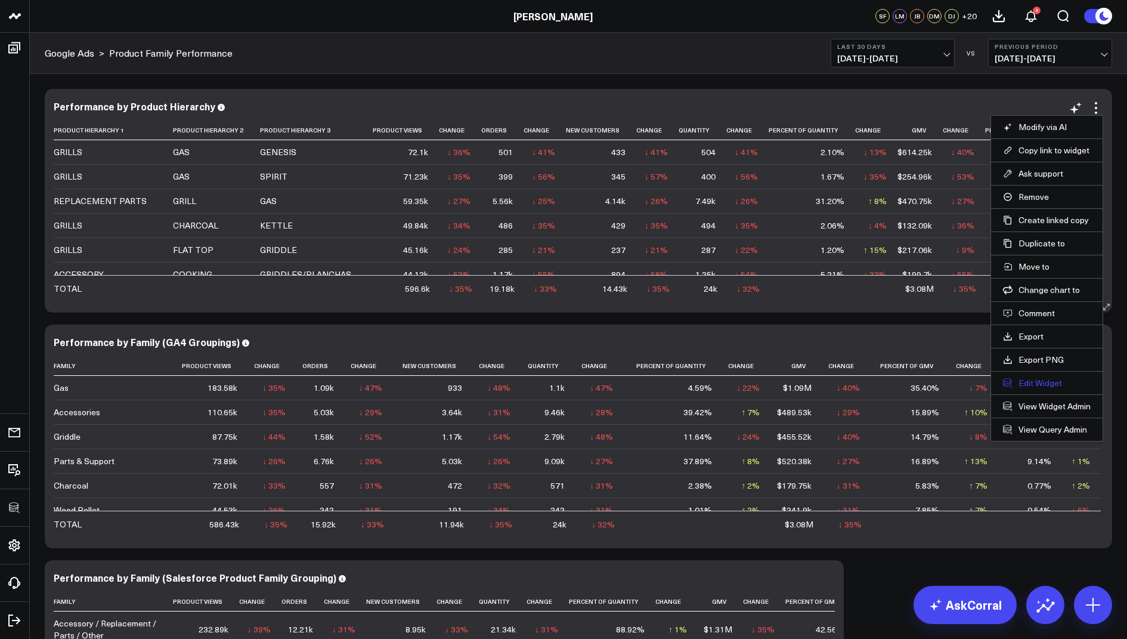
click at [1027, 377] on button "Edit Widget" at bounding box center [1047, 382] width 88 height 11
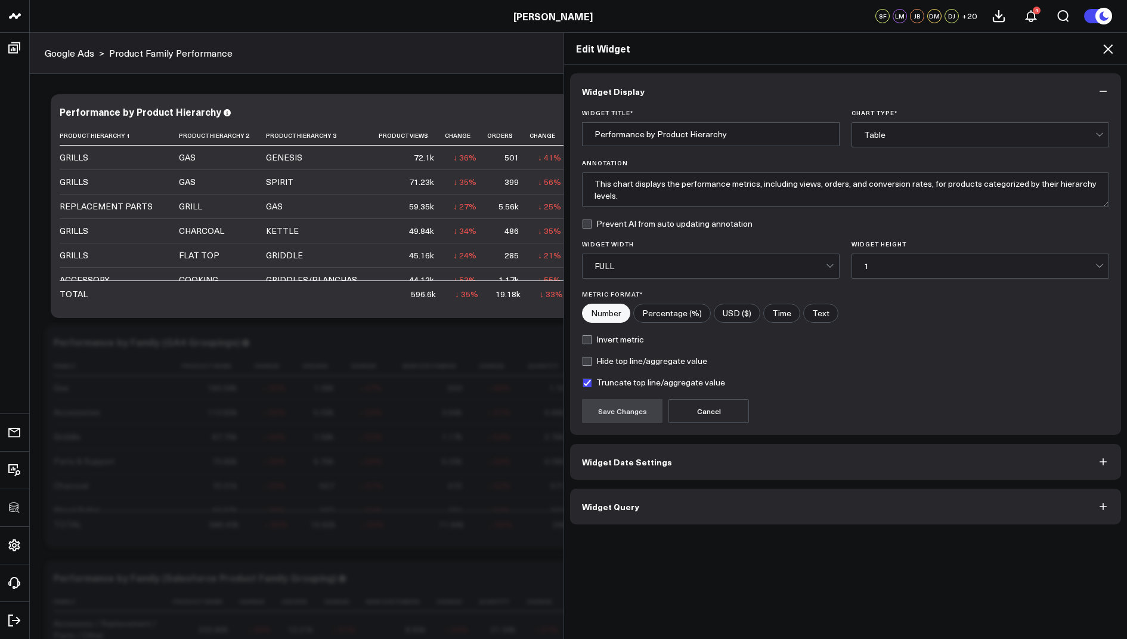
click at [608, 506] on span "Widget Query" at bounding box center [610, 507] width 57 height 10
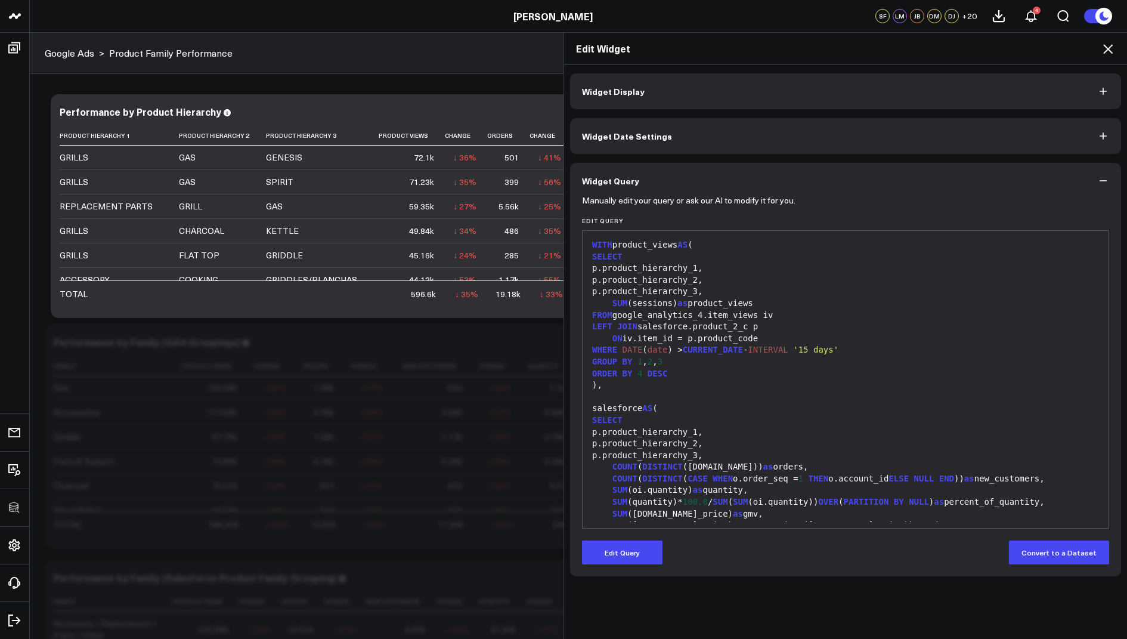
scroll to position [339, 0]
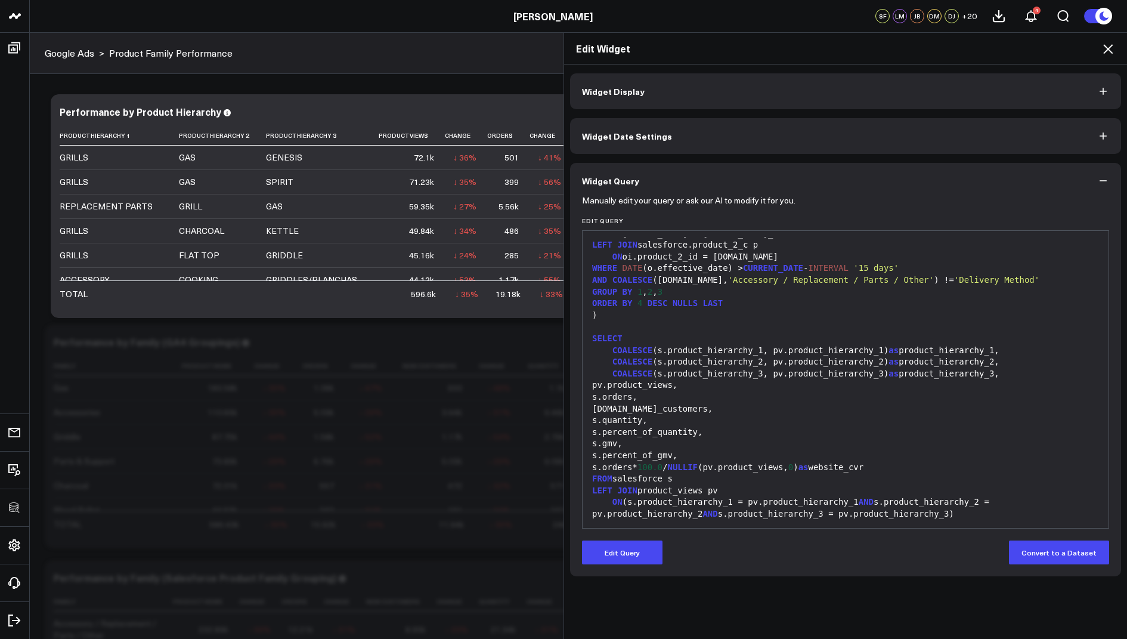
click at [1104, 52] on icon at bounding box center [1108, 49] width 10 height 10
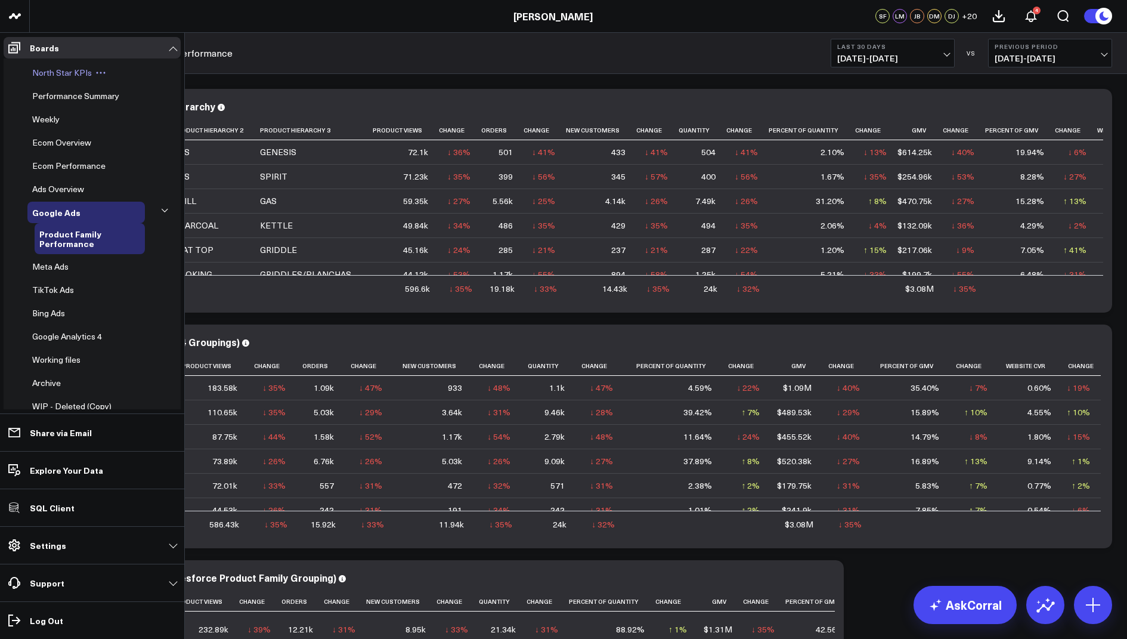
click at [58, 69] on span "North Star KPIs" at bounding box center [62, 72] width 60 height 11
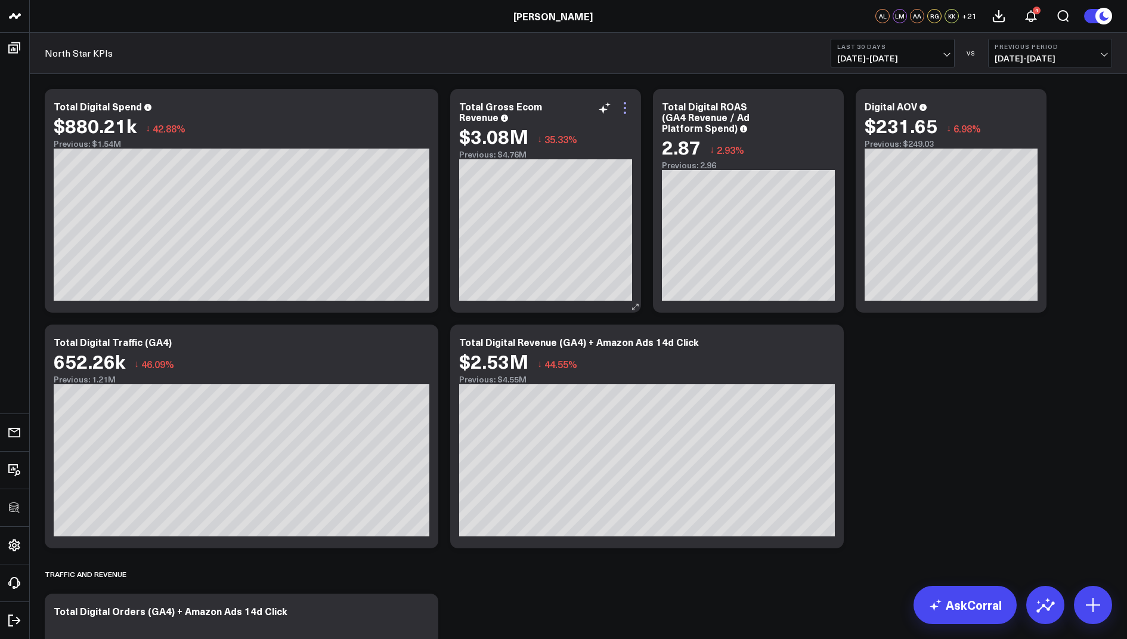
click at [626, 108] on icon at bounding box center [625, 108] width 14 height 14
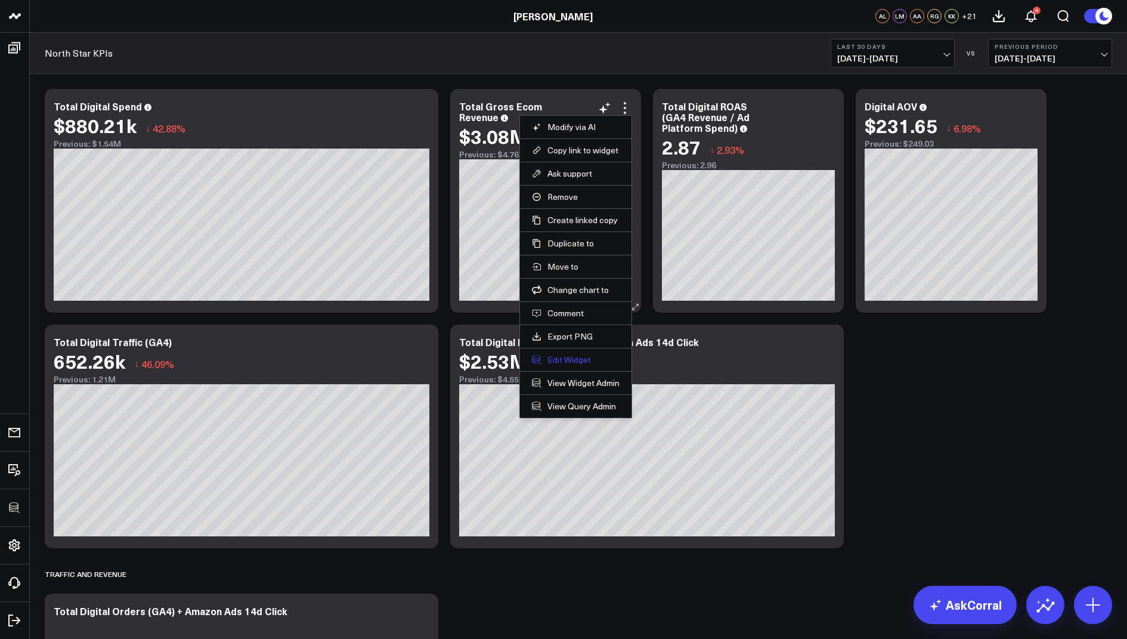
click at [556, 354] on button "Edit Widget" at bounding box center [576, 359] width 88 height 11
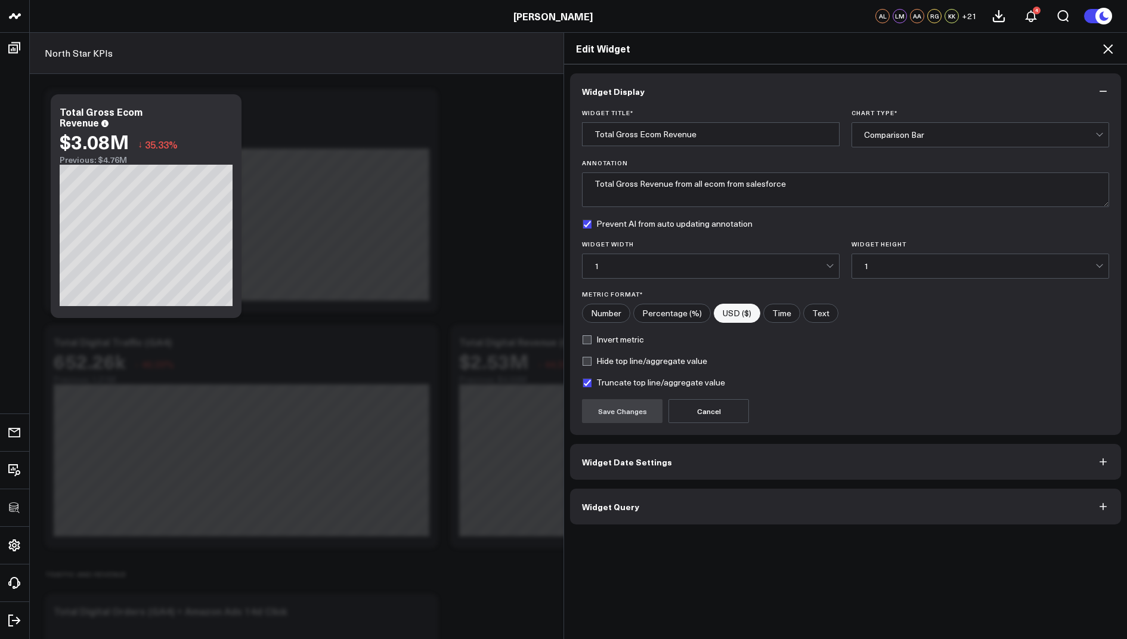
click at [598, 512] on button "Widget Query" at bounding box center [845, 506] width 551 height 36
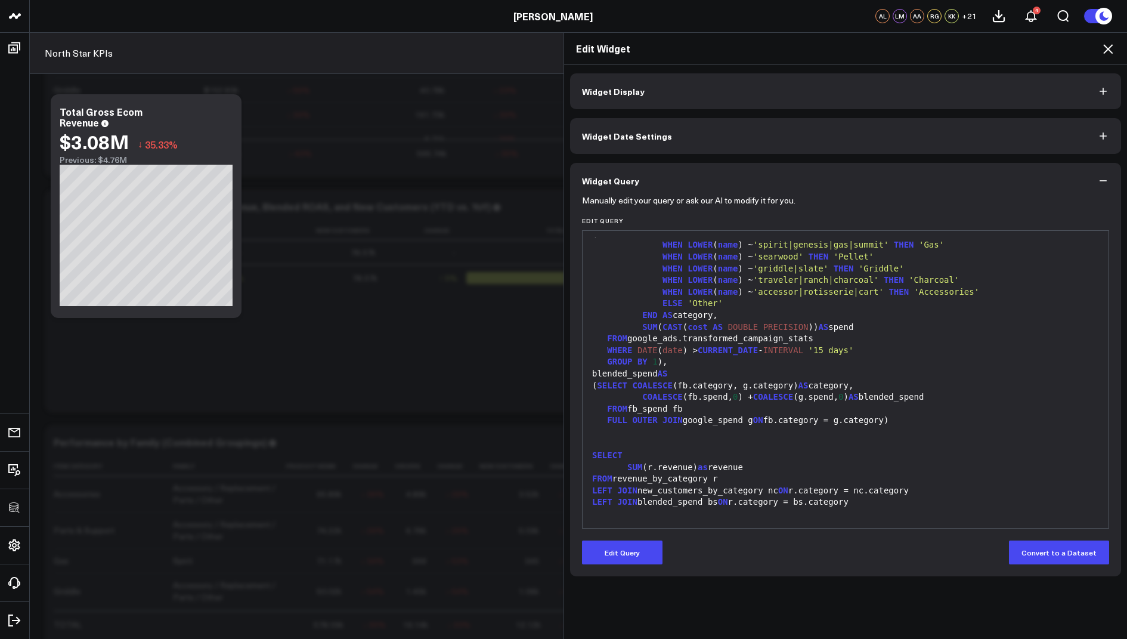
scroll to position [365, 0]
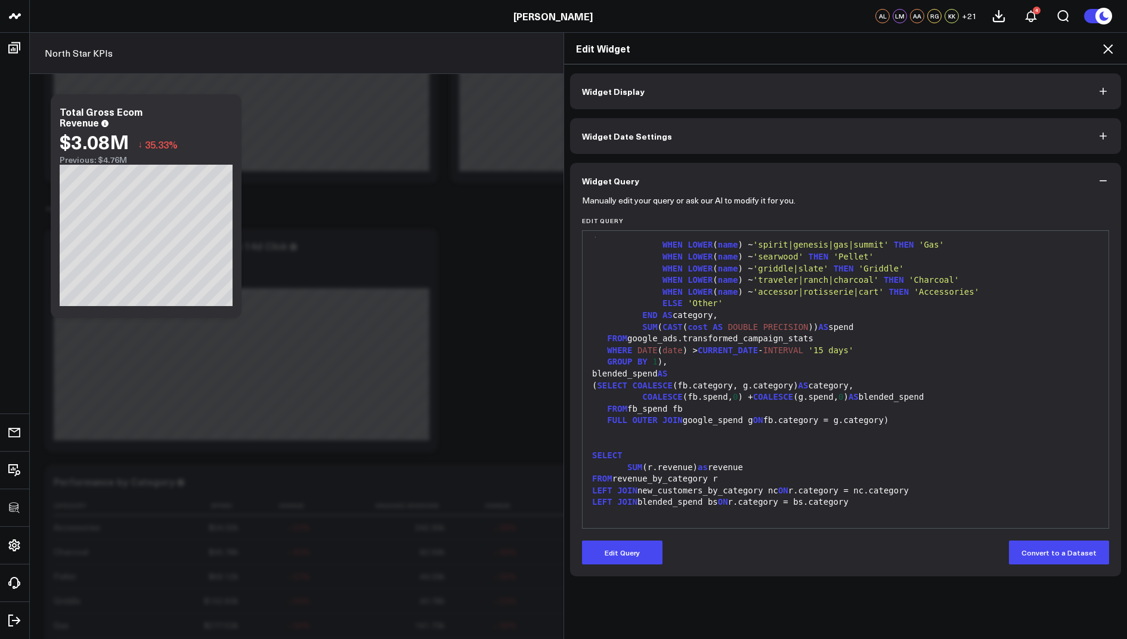
click at [1112, 39] on div "Edit Widget" at bounding box center [845, 49] width 563 height 32
click at [1103, 46] on icon at bounding box center [1108, 49] width 14 height 14
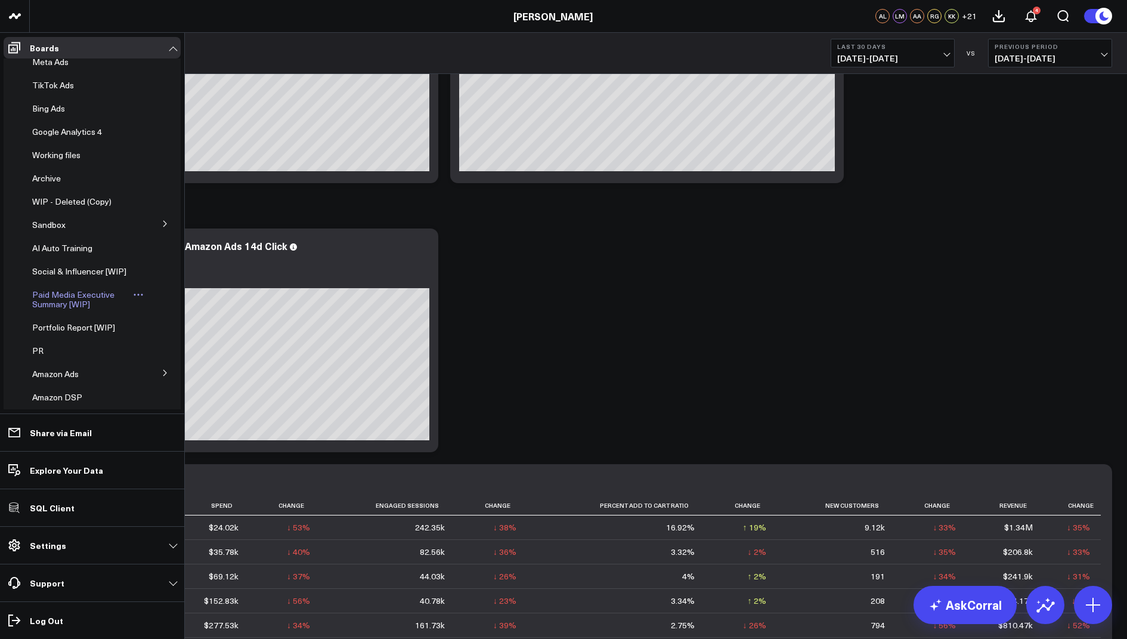
scroll to position [194, 0]
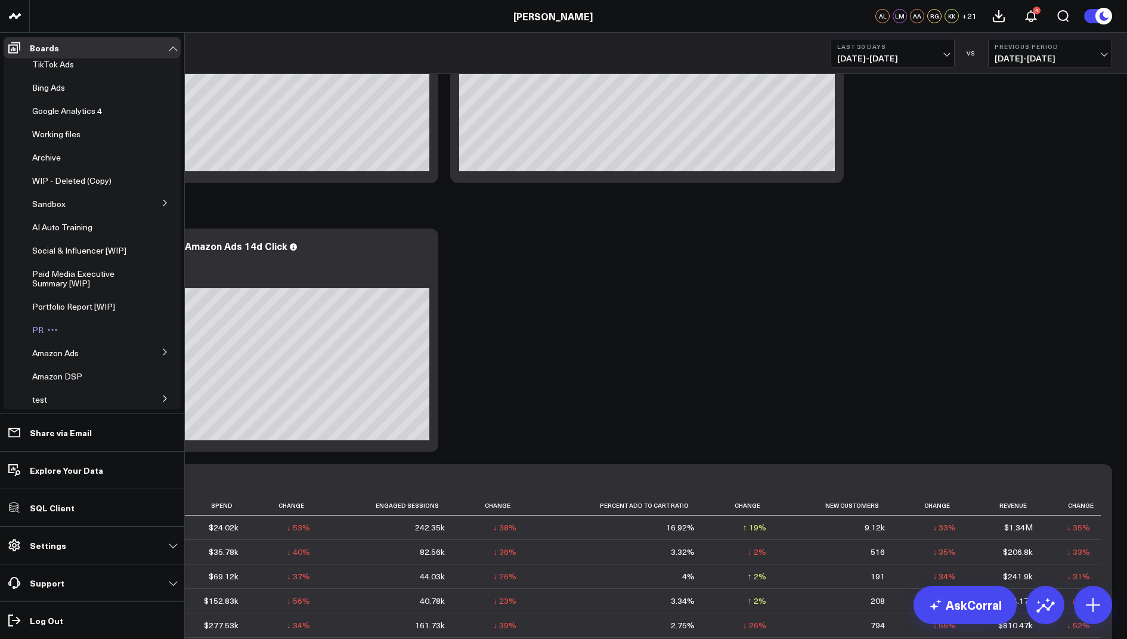
click at [37, 331] on div "PR" at bounding box center [85, 329] width 117 height 21
click at [37, 334] on span "PR" at bounding box center [37, 329] width 11 height 11
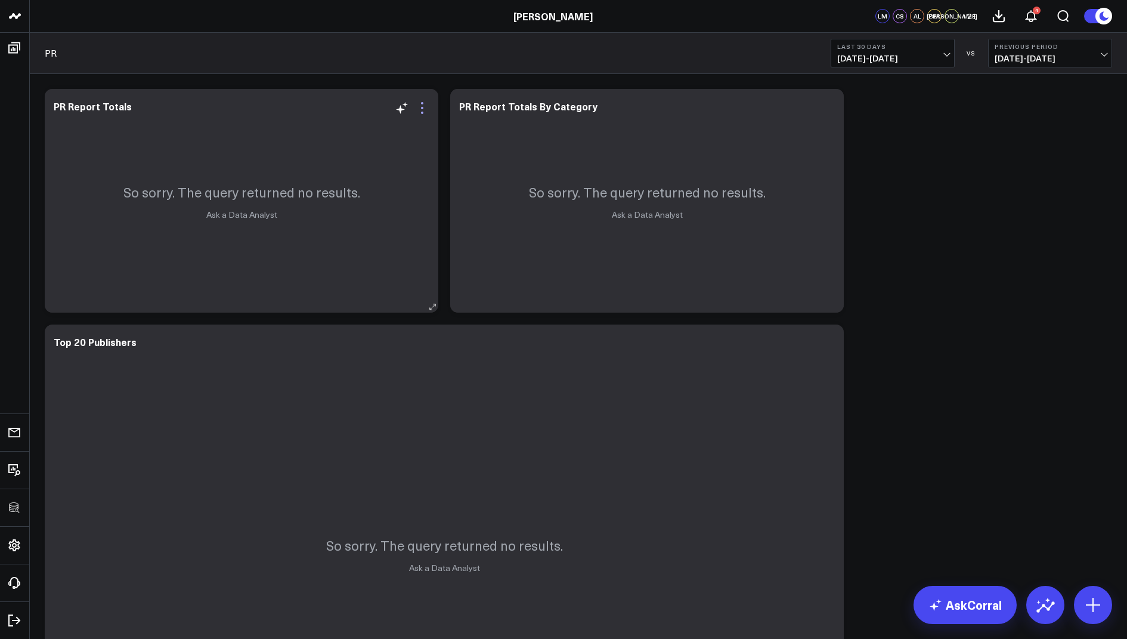
click at [421, 109] on icon at bounding box center [422, 108] width 14 height 14
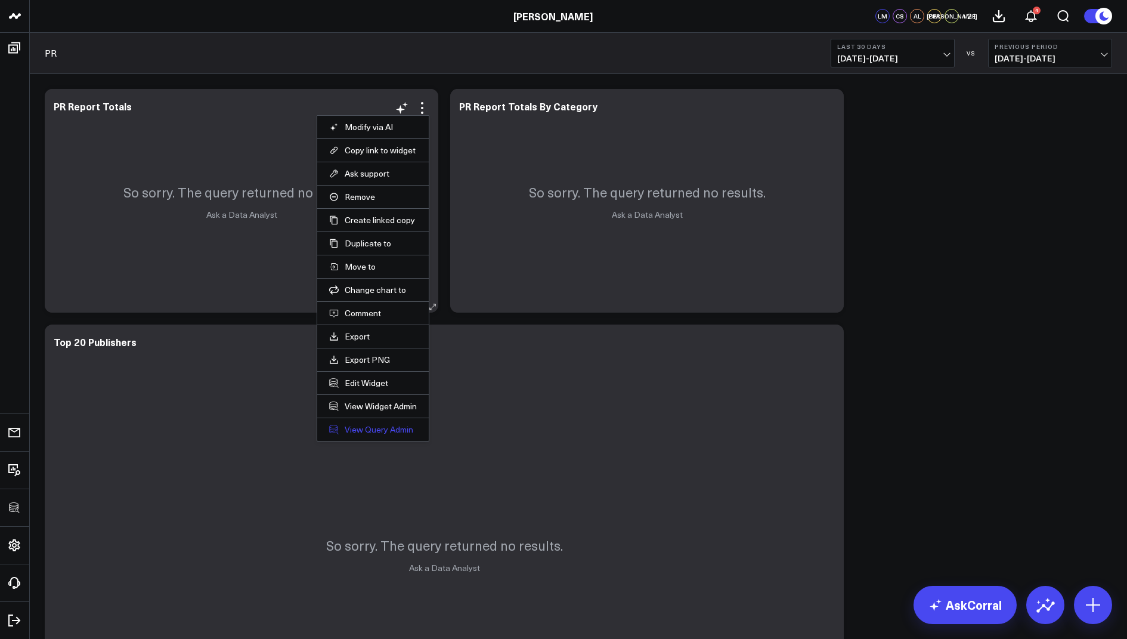
click at [372, 426] on link "View Query Admin" at bounding box center [373, 429] width 88 height 11
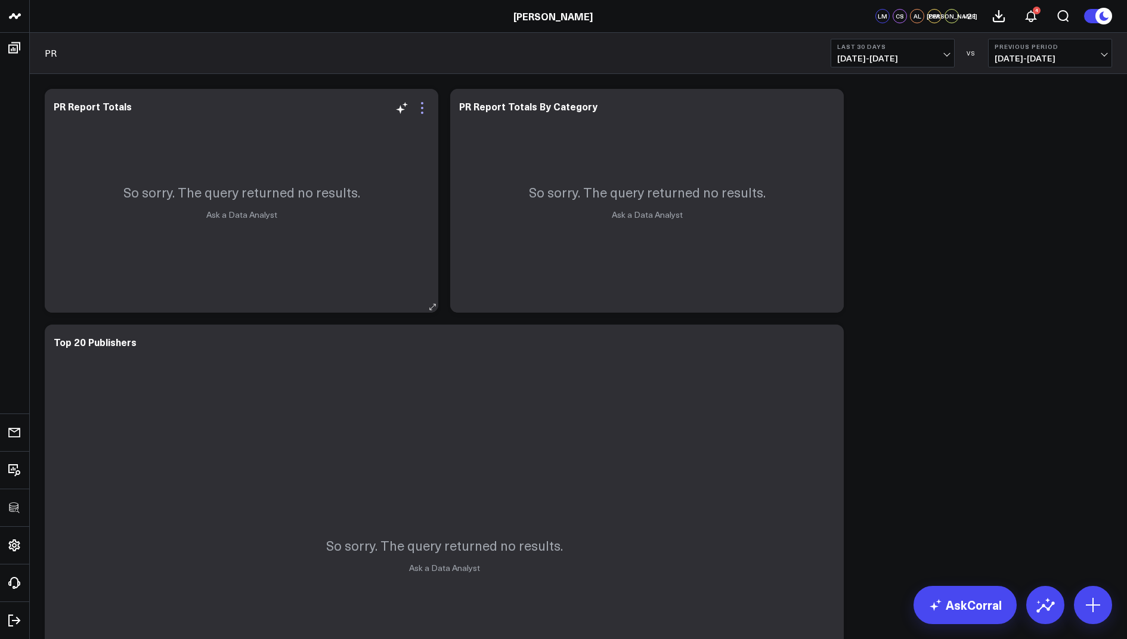
click at [421, 108] on icon at bounding box center [422, 108] width 2 height 2
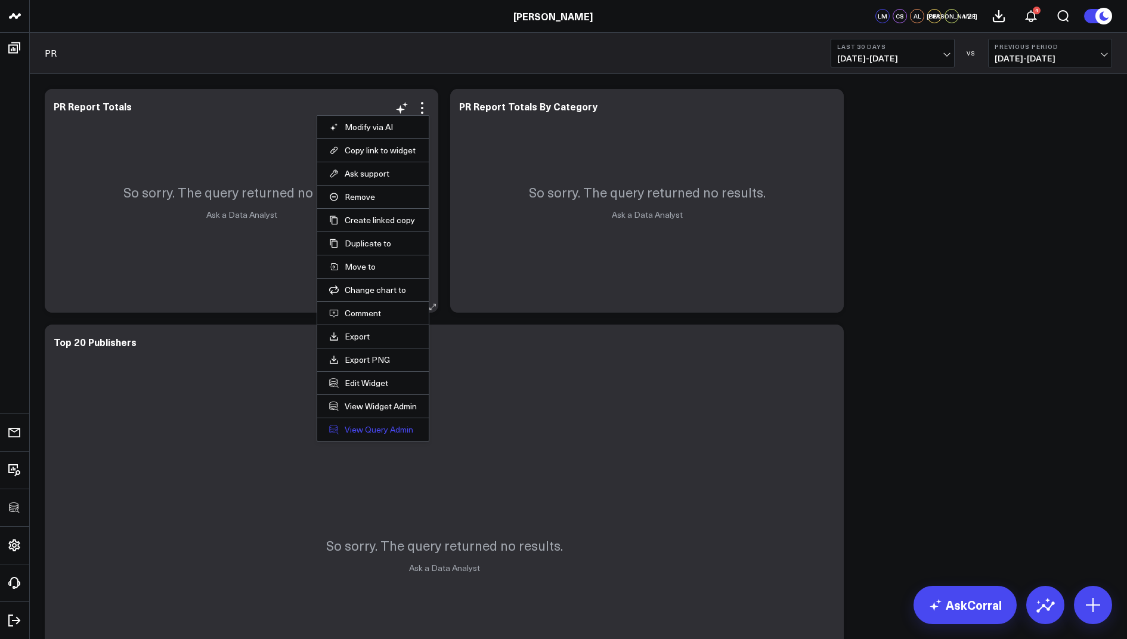
click at [362, 427] on link "View Query Admin" at bounding box center [373, 429] width 88 height 11
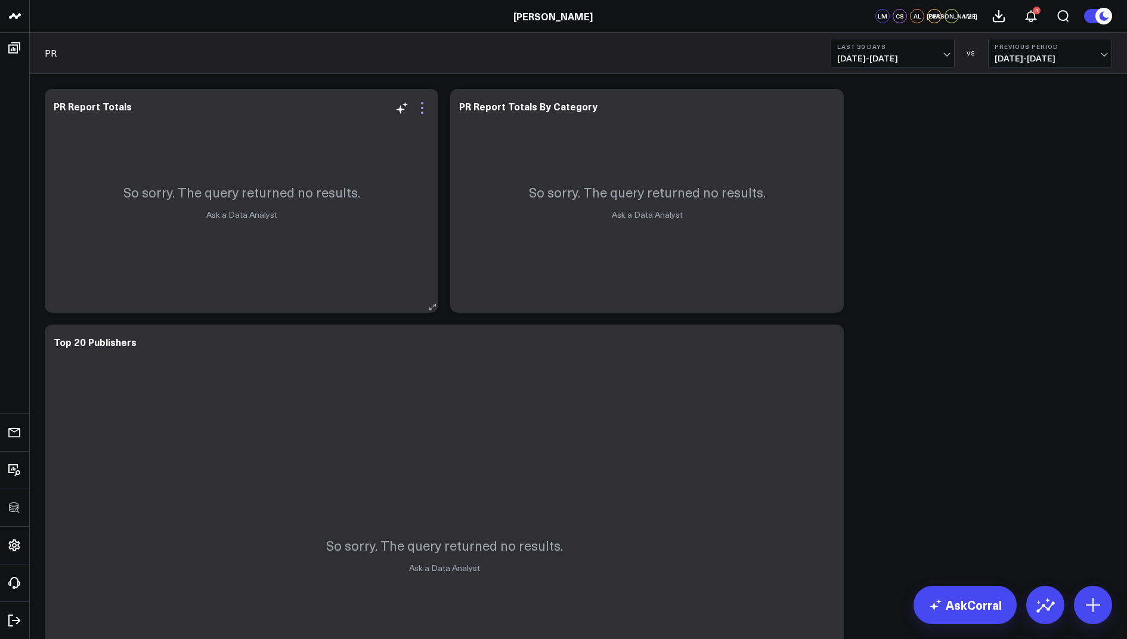
click at [422, 112] on icon at bounding box center [422, 113] width 2 height 2
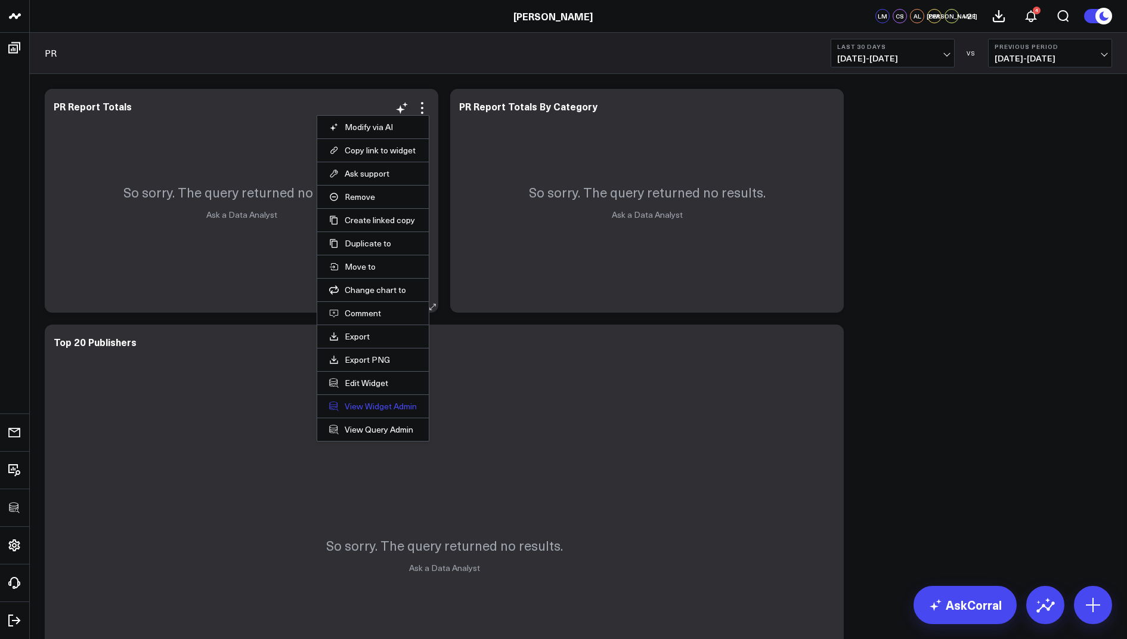
click at [363, 402] on link "View Widget Admin" at bounding box center [373, 406] width 88 height 11
